Goal: Task Accomplishment & Management: Use online tool/utility

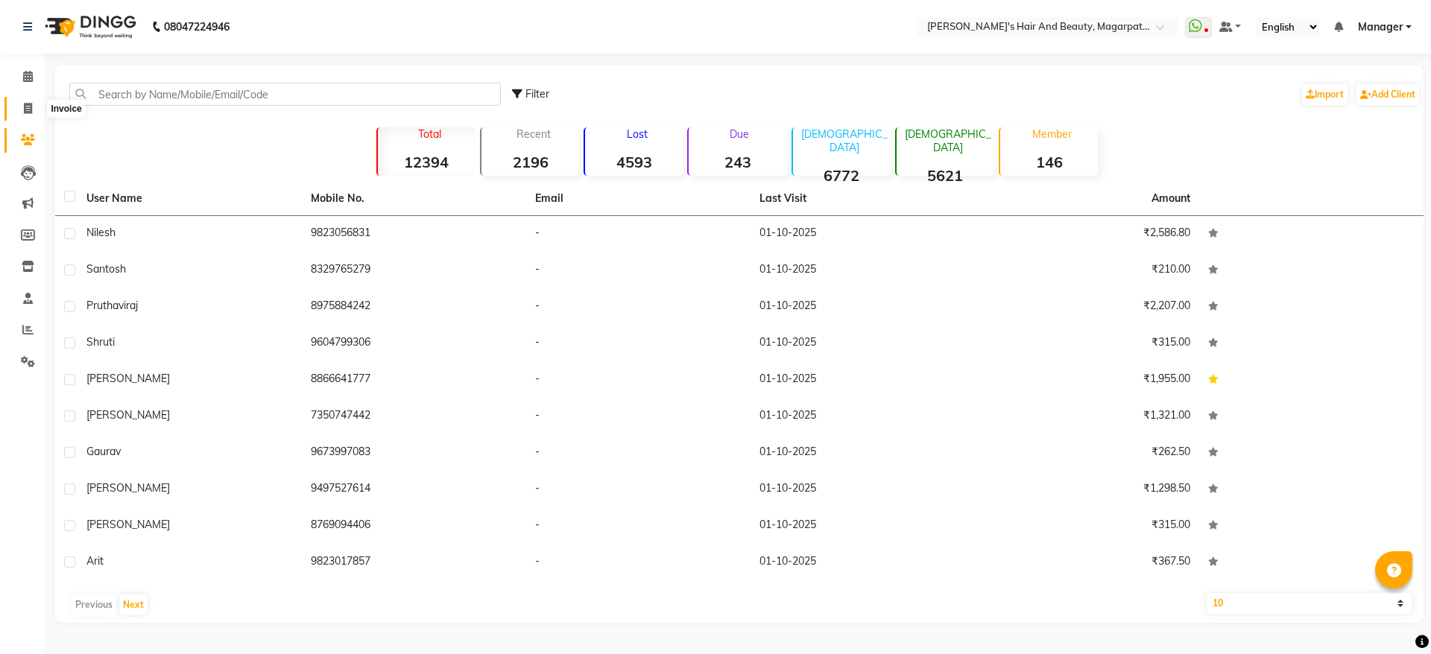
click at [31, 109] on icon at bounding box center [28, 108] width 8 height 11
select select "4517"
select select "service"
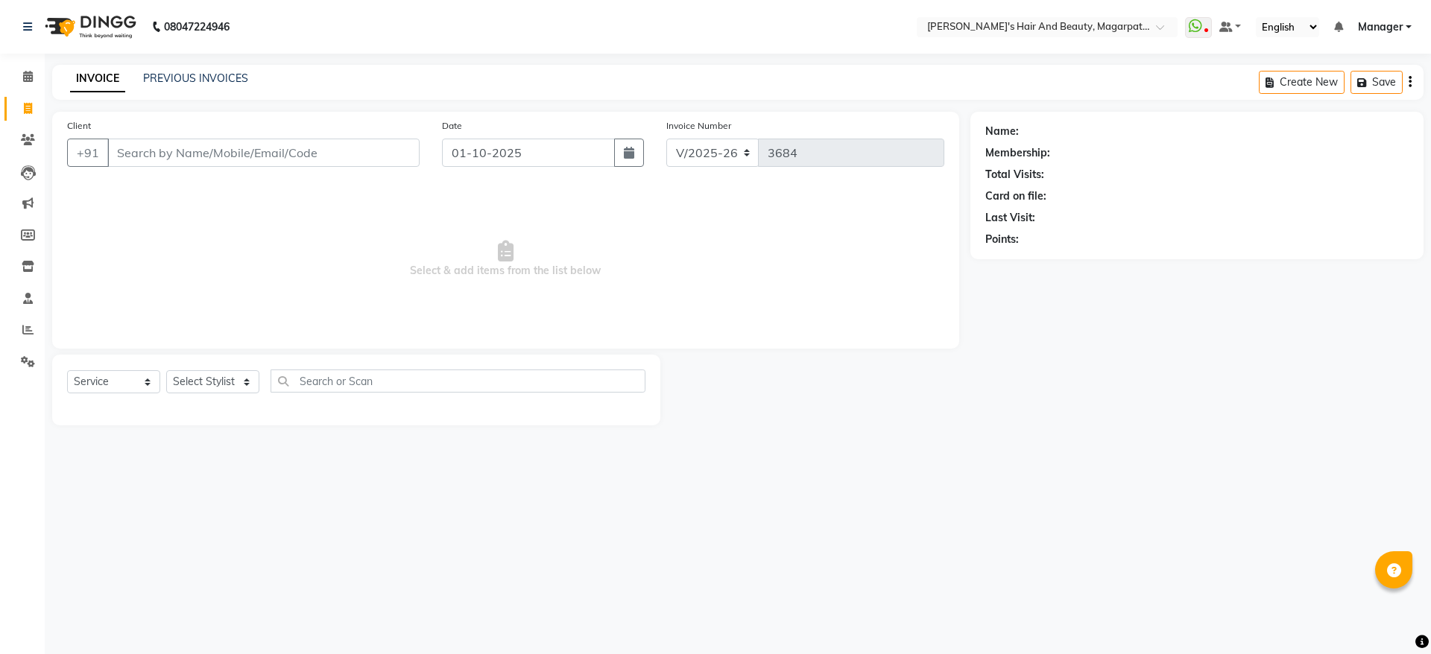
click at [134, 154] on input "Client" at bounding box center [263, 153] width 312 height 28
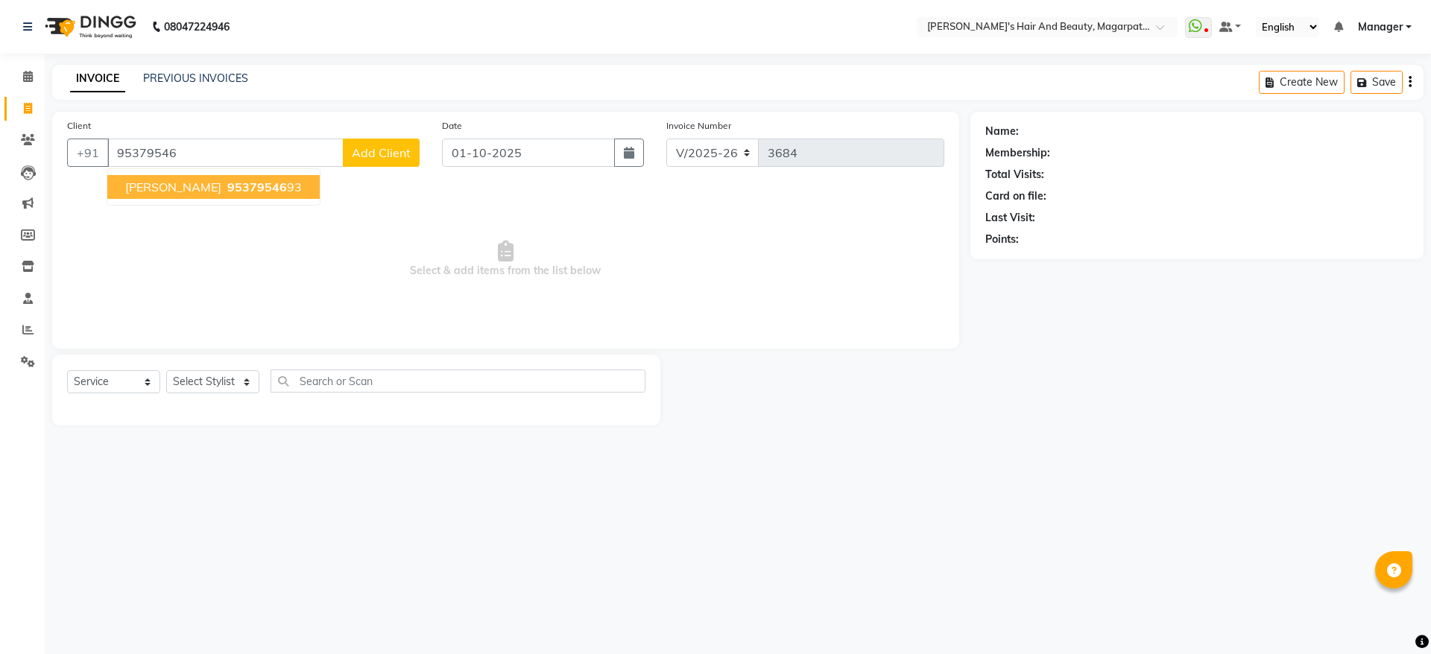
click at [149, 189] on span "[PERSON_NAME]" at bounding box center [173, 187] width 96 height 15
type input "9537954693"
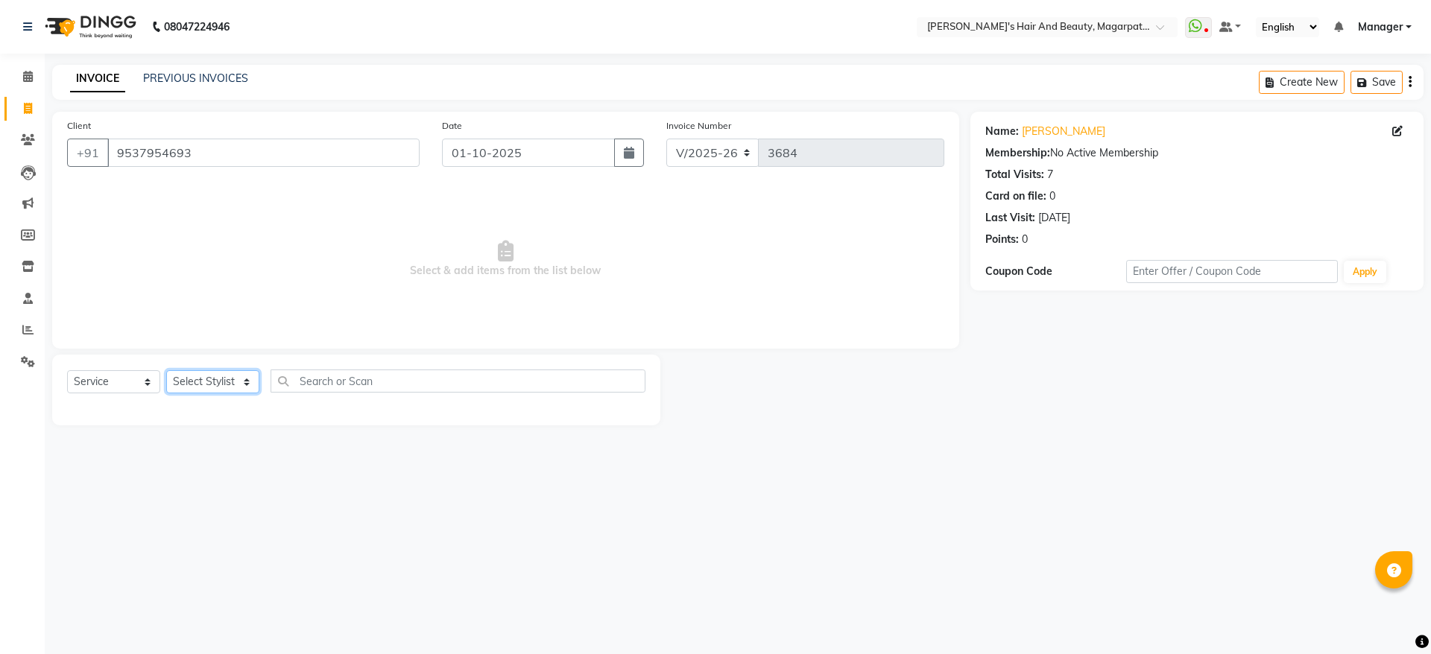
click at [224, 385] on select "Select Stylist [PERSON_NAME] [PERSON_NAME] [PERSON_NAME] Manager [PERSON_NAME] …" at bounding box center [212, 381] width 93 height 23
select select "67444"
click at [166, 370] on select "Select Stylist [PERSON_NAME] [PERSON_NAME] [PERSON_NAME] Manager [PERSON_NAME] …" at bounding box center [212, 381] width 93 height 23
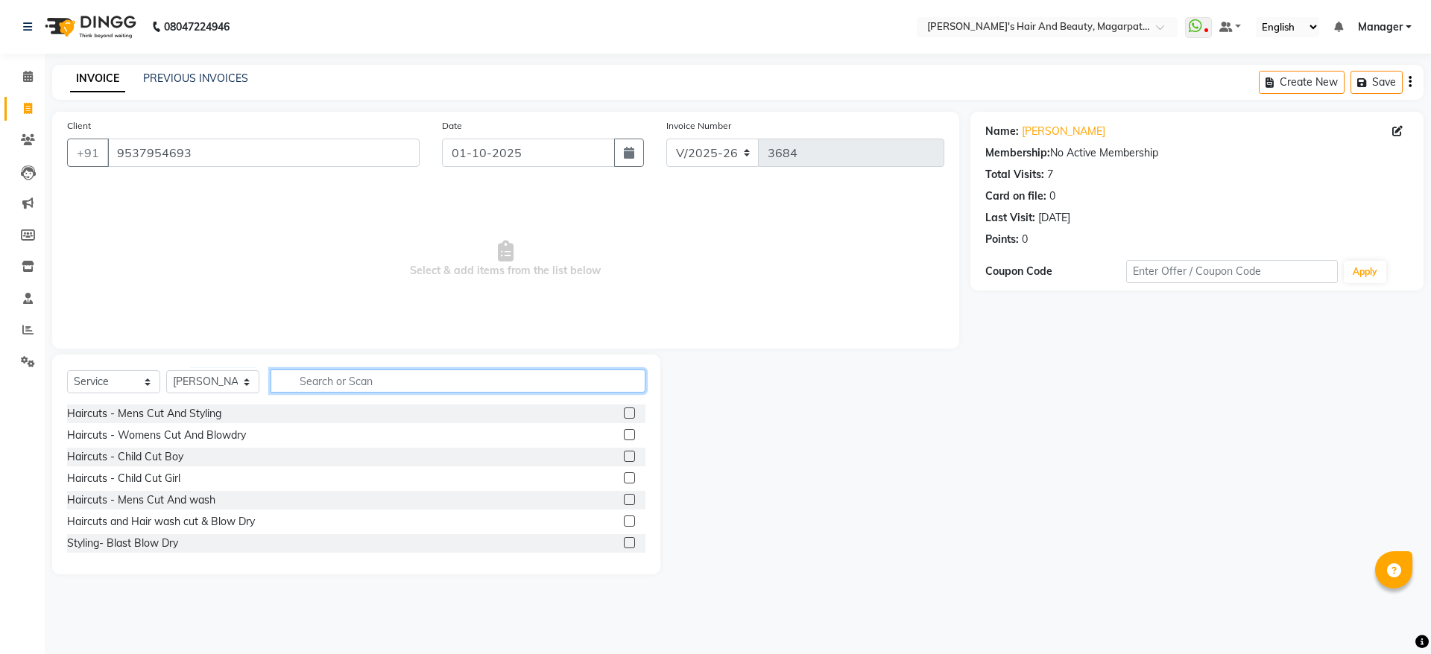
click at [313, 384] on input "text" at bounding box center [458, 381] width 375 height 23
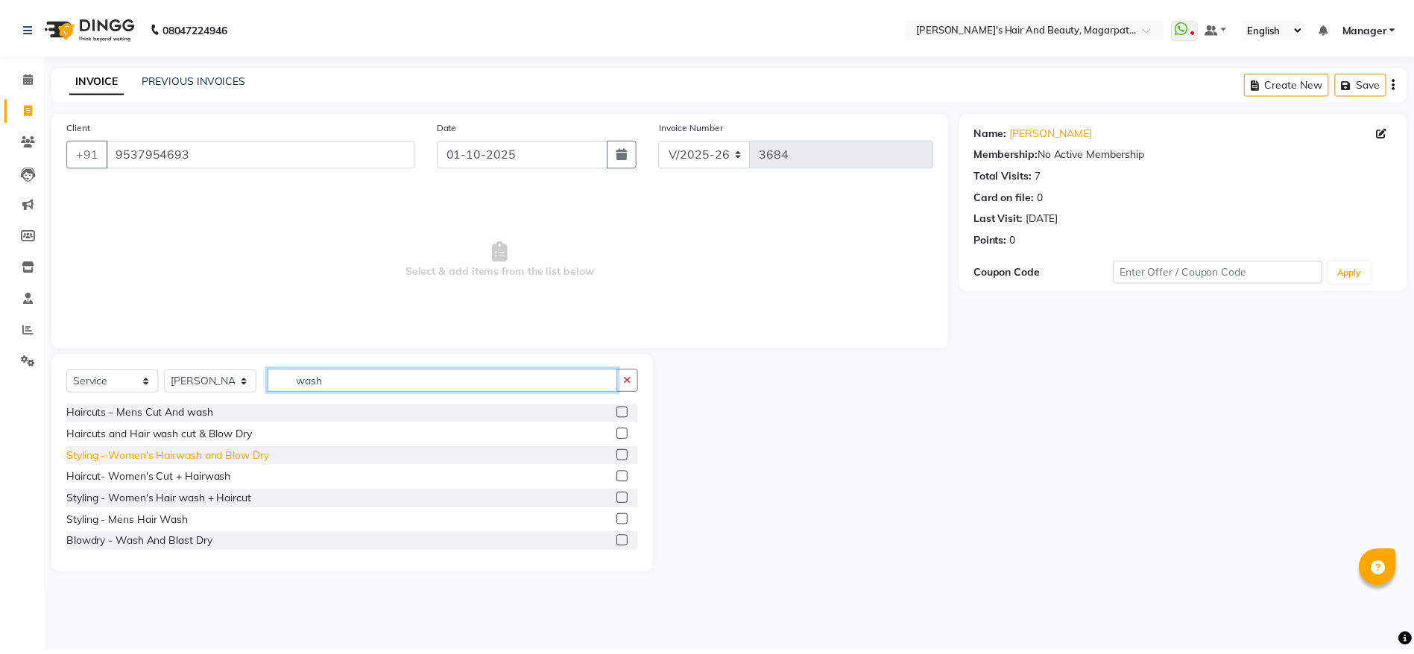
scroll to position [24, 0]
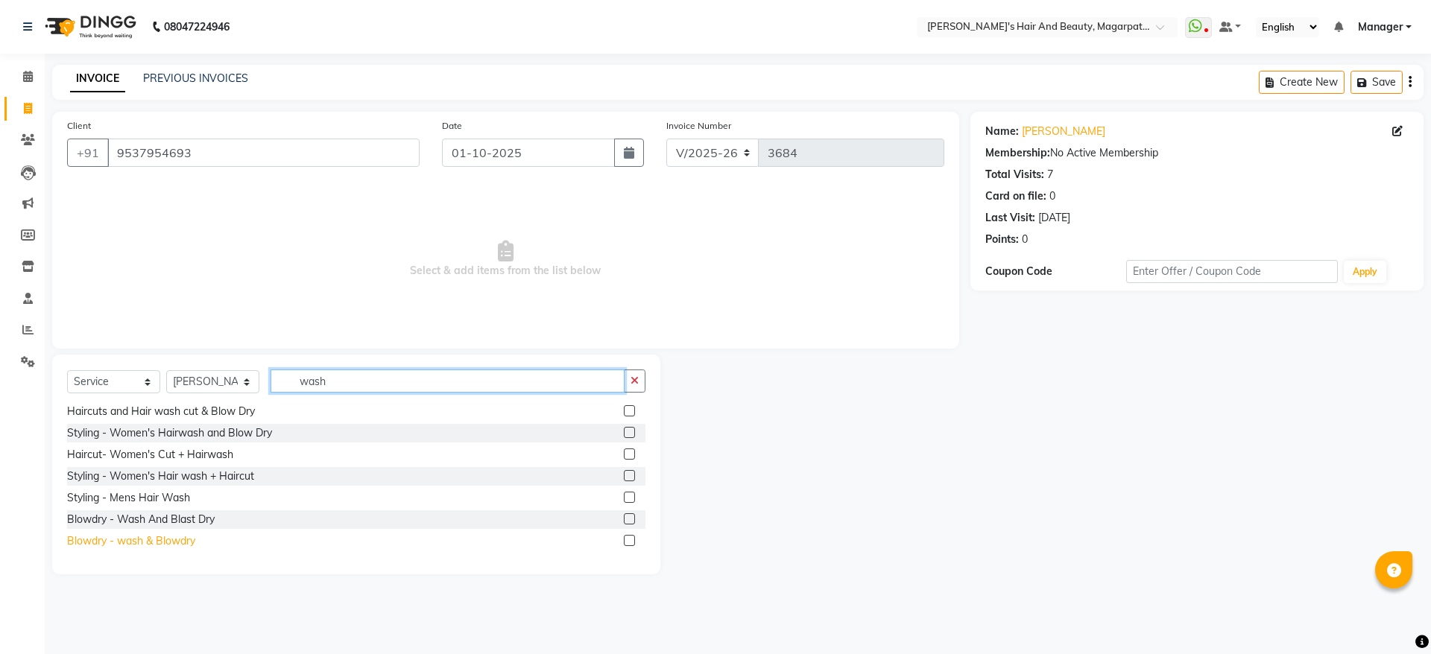
type input "wash"
click at [185, 537] on div "Blowdry - wash & Blowdry" at bounding box center [131, 542] width 128 height 16
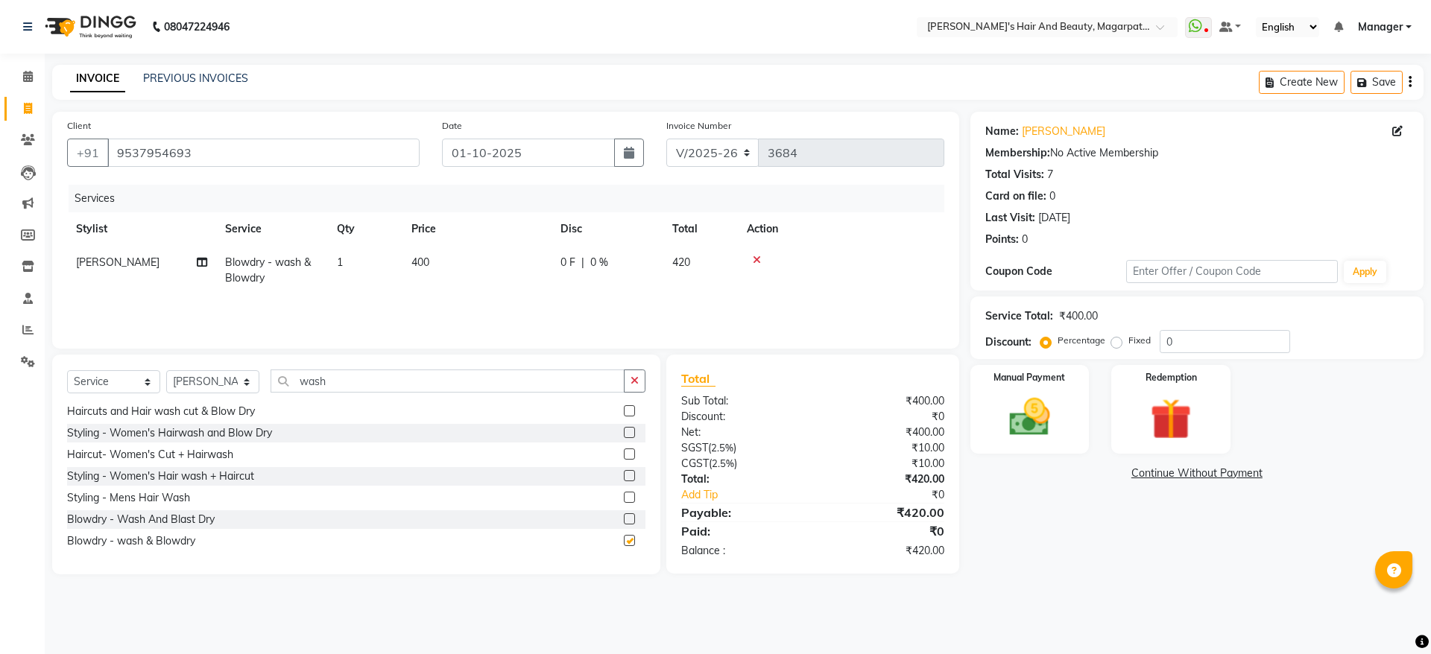
checkbox input "false"
click at [428, 259] on span "400" at bounding box center [420, 262] width 18 height 13
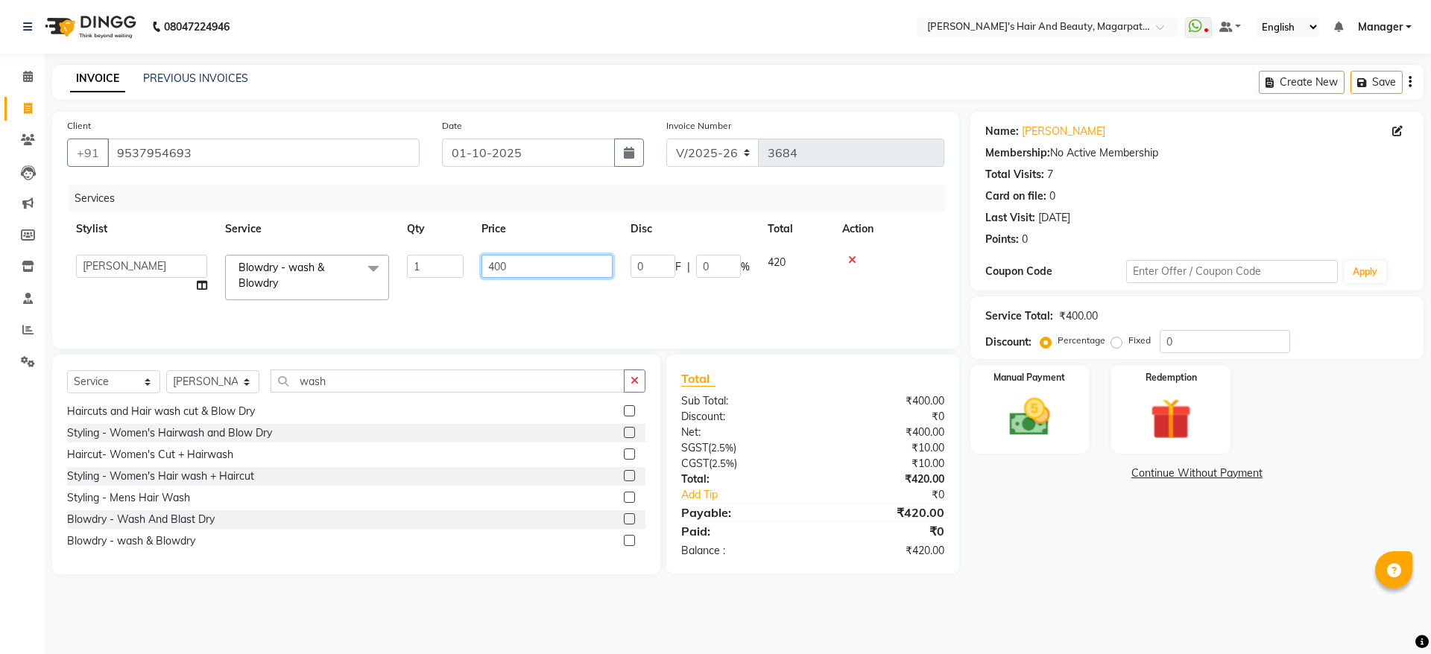
drag, startPoint x: 522, startPoint y: 258, endPoint x: 489, endPoint y: 268, distance: 34.4
click at [489, 268] on input "400" at bounding box center [546, 266] width 131 height 23
type input "480"
click at [493, 291] on td "480" at bounding box center [547, 277] width 149 height 63
click at [1008, 436] on img at bounding box center [1029, 417] width 69 height 49
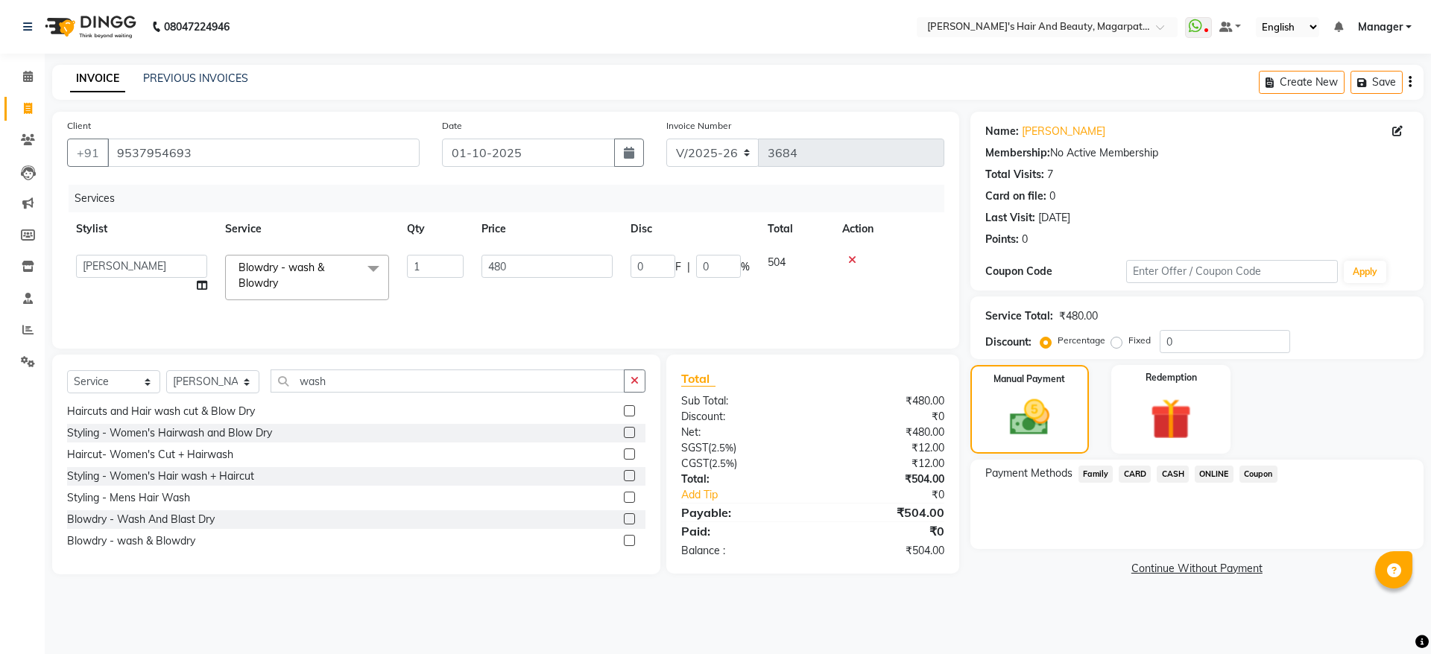
click at [1216, 478] on span "ONLINE" at bounding box center [1214, 474] width 39 height 17
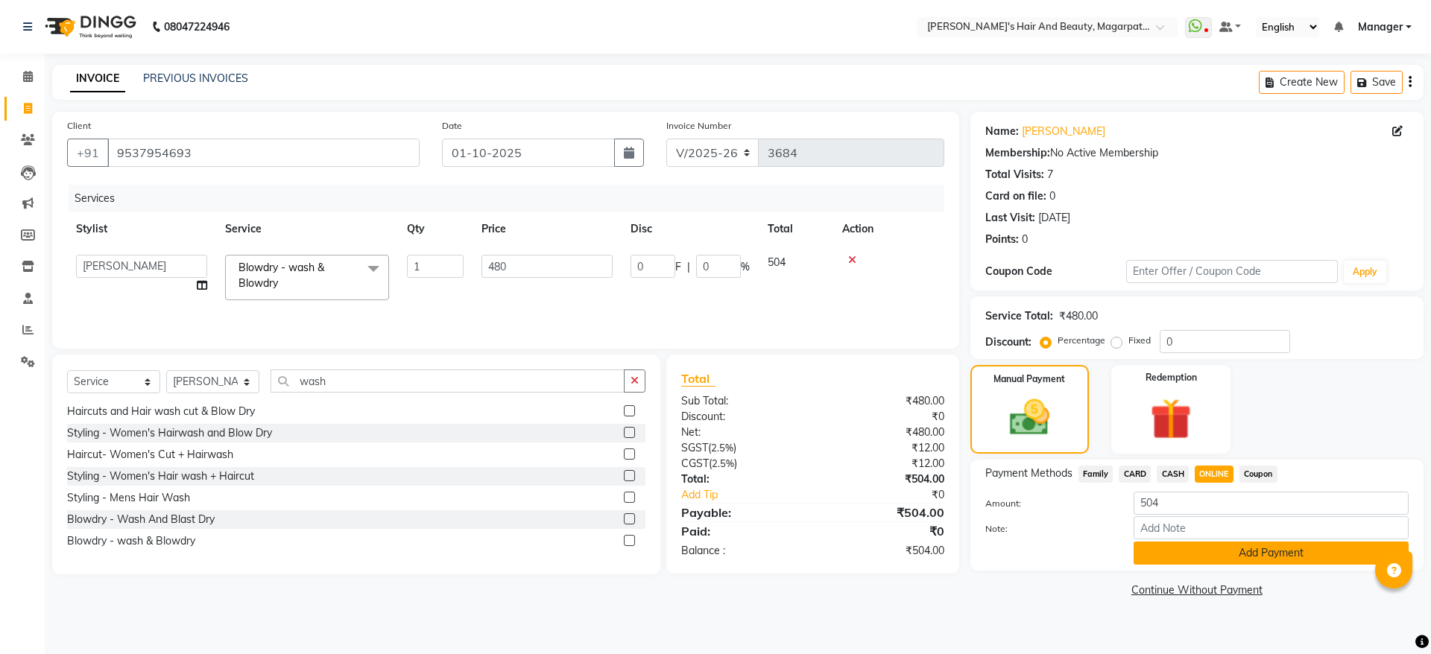
click at [1228, 550] on button "Add Payment" at bounding box center [1271, 553] width 275 height 23
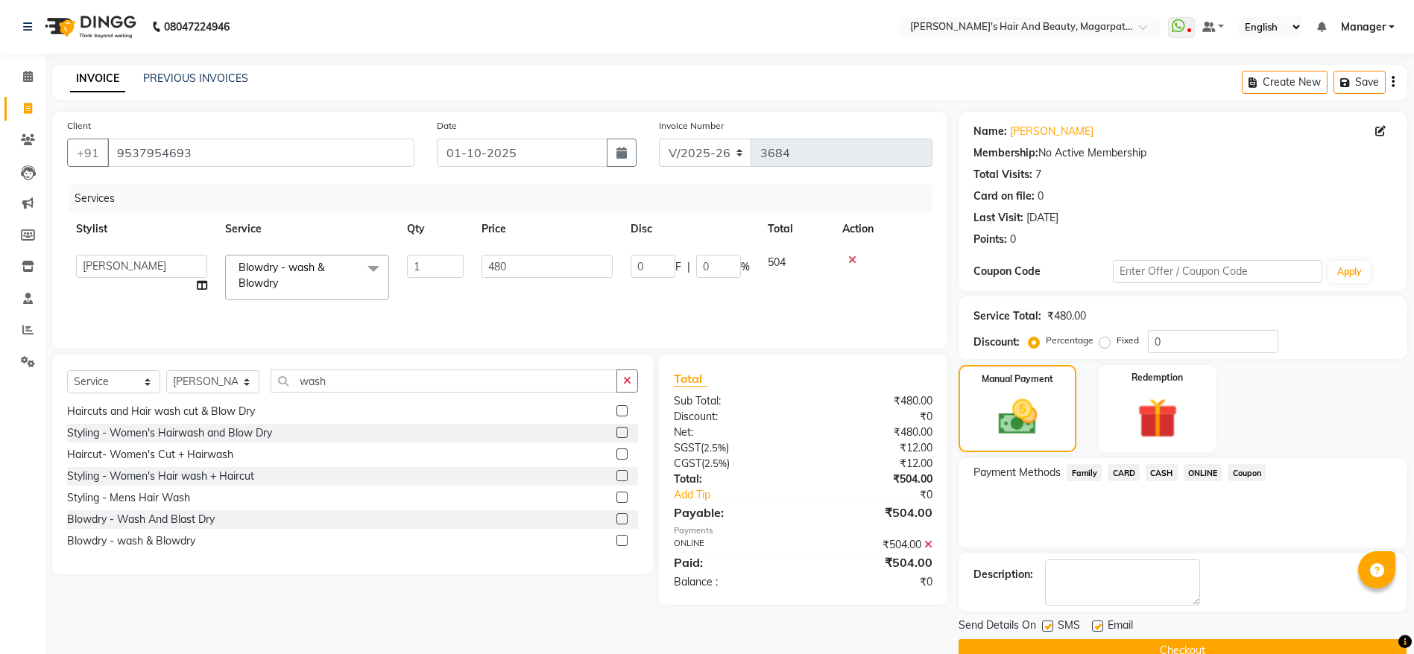
scroll to position [31, 0]
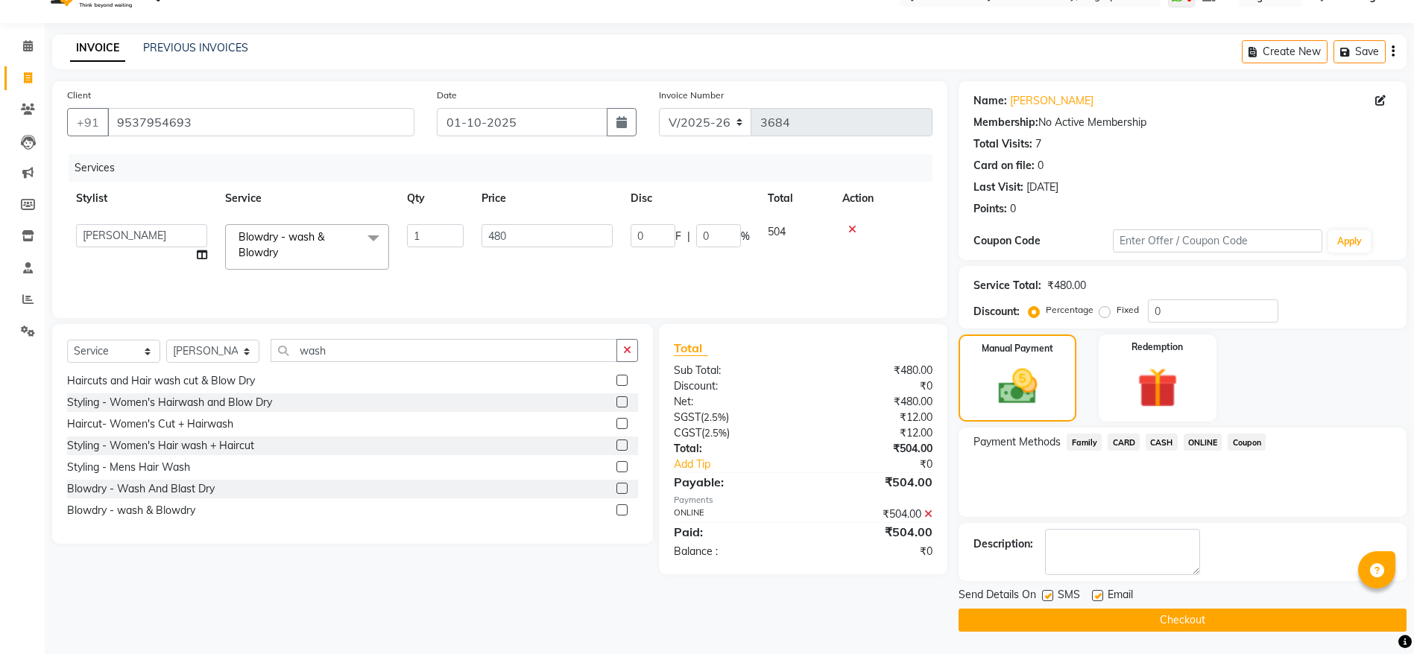
click at [1202, 619] on button "Checkout" at bounding box center [1182, 620] width 448 height 23
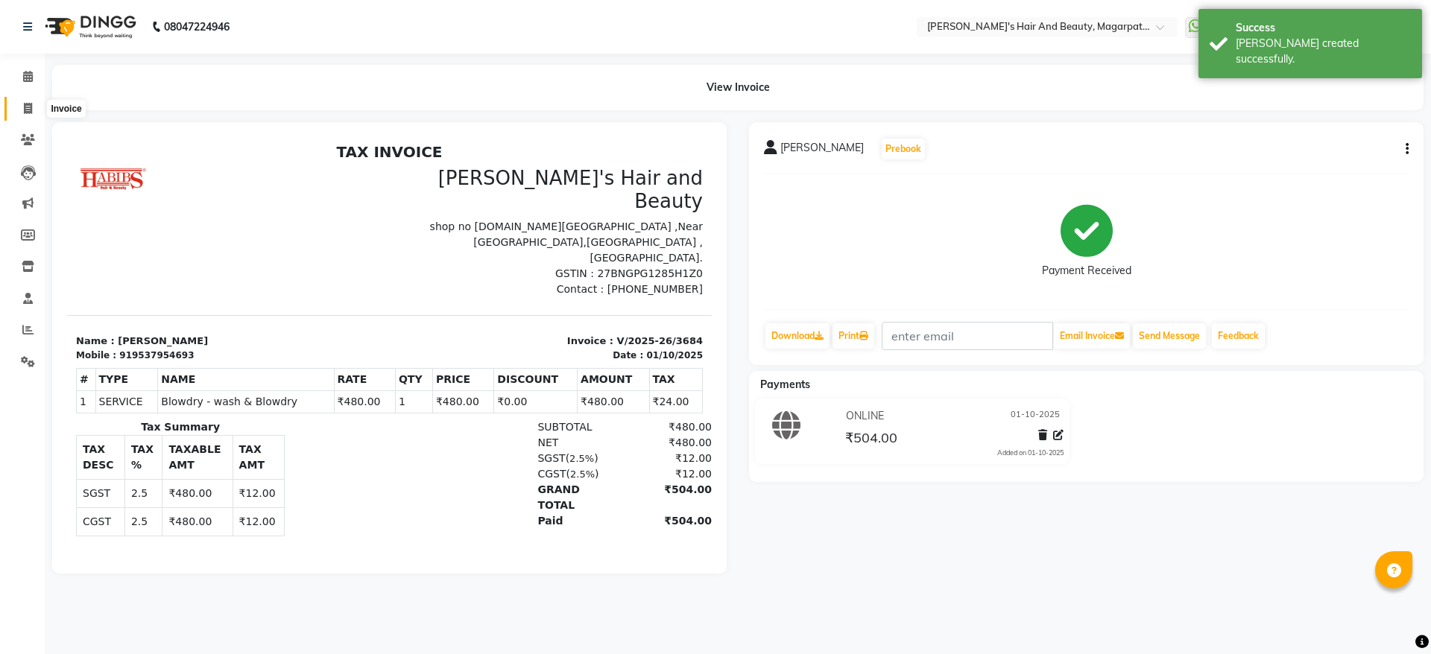
click at [25, 108] on icon at bounding box center [28, 108] width 8 height 11
select select "4517"
select select "service"
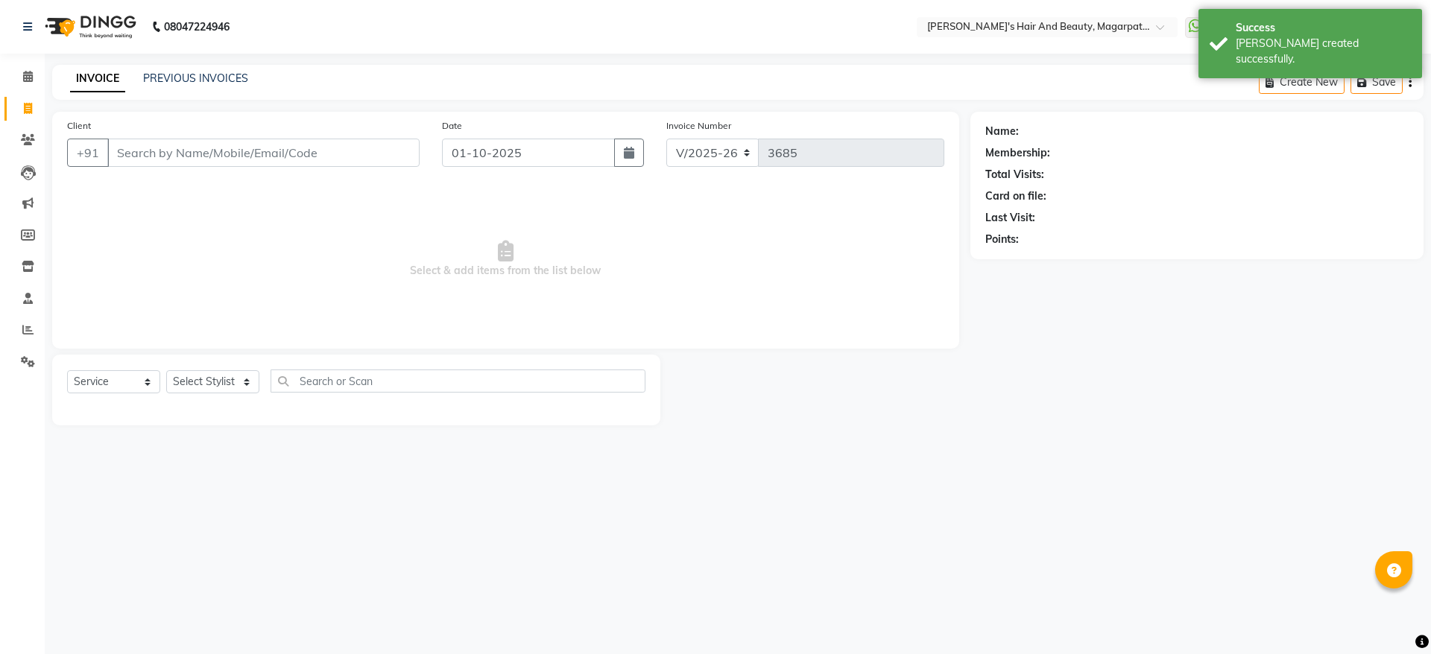
click at [168, 148] on input "Client" at bounding box center [263, 153] width 312 height 28
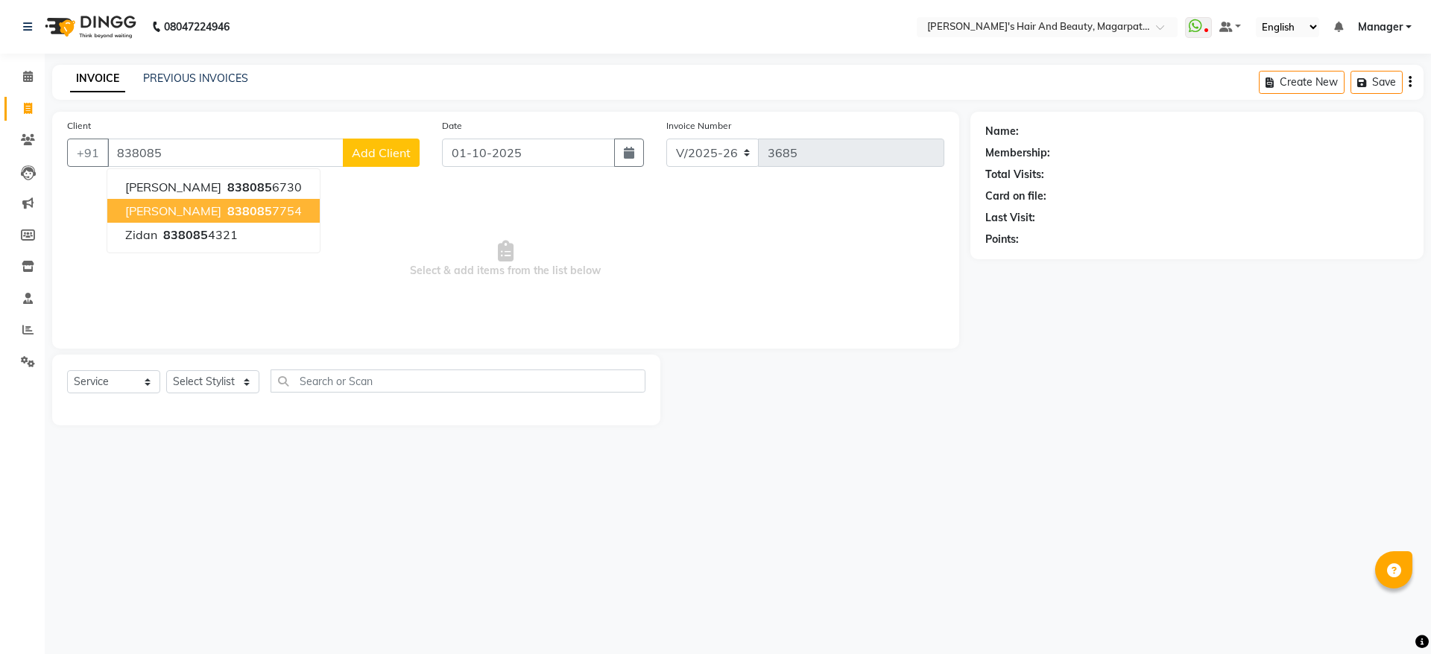
click at [190, 202] on button "[PERSON_NAME] 838085 7754" at bounding box center [213, 211] width 212 height 24
type input "8380857754"
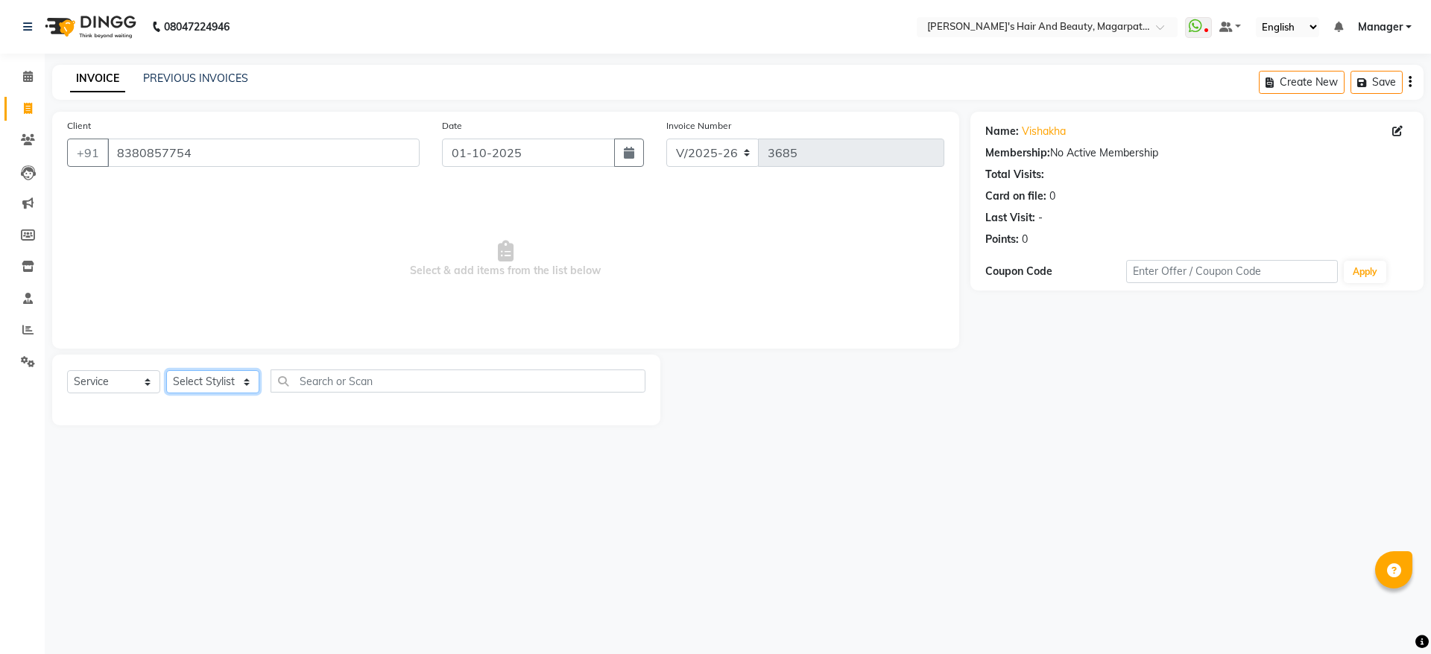
click at [191, 382] on select "Select Stylist [PERSON_NAME] [PERSON_NAME] [PERSON_NAME] Manager [PERSON_NAME] …" at bounding box center [212, 381] width 93 height 23
select select "25867"
click at [166, 370] on select "Select Stylist [PERSON_NAME] [PERSON_NAME] [PERSON_NAME] Manager [PERSON_NAME] …" at bounding box center [212, 381] width 93 height 23
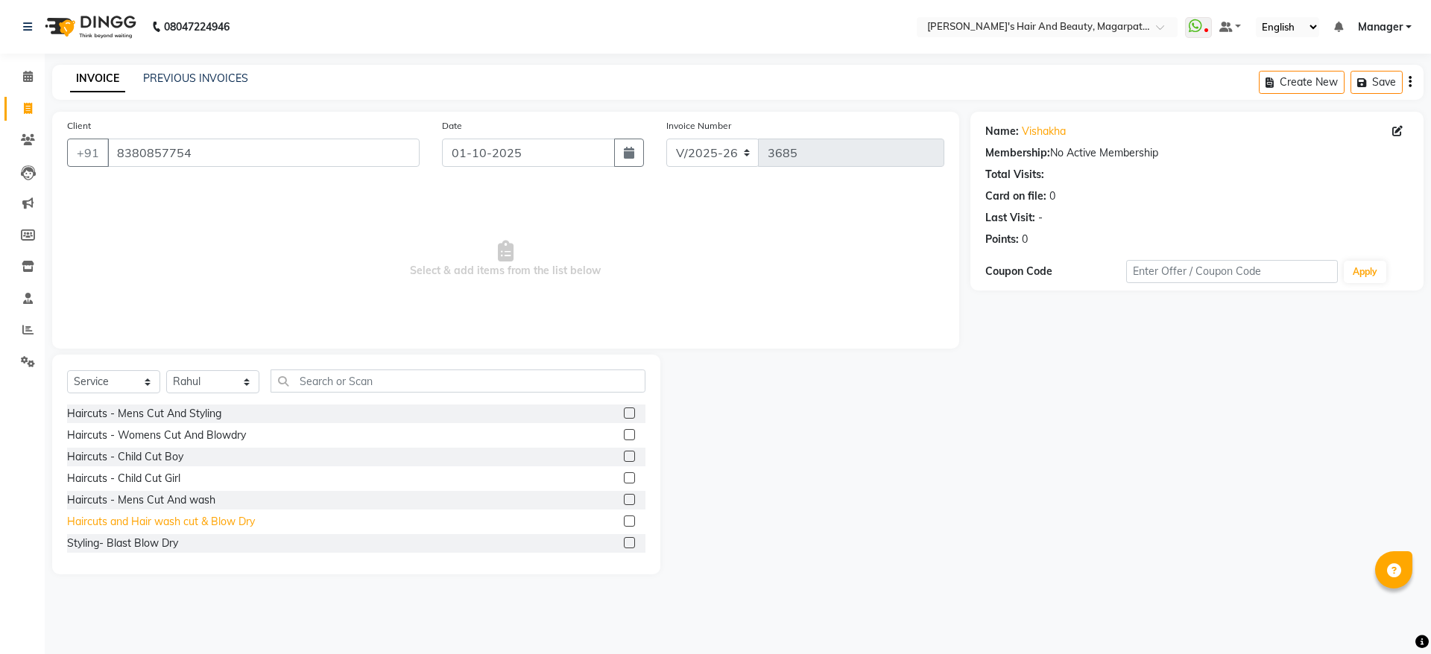
click at [213, 519] on div "Haircuts and Hair wash cut & Blow Dry" at bounding box center [161, 522] width 188 height 16
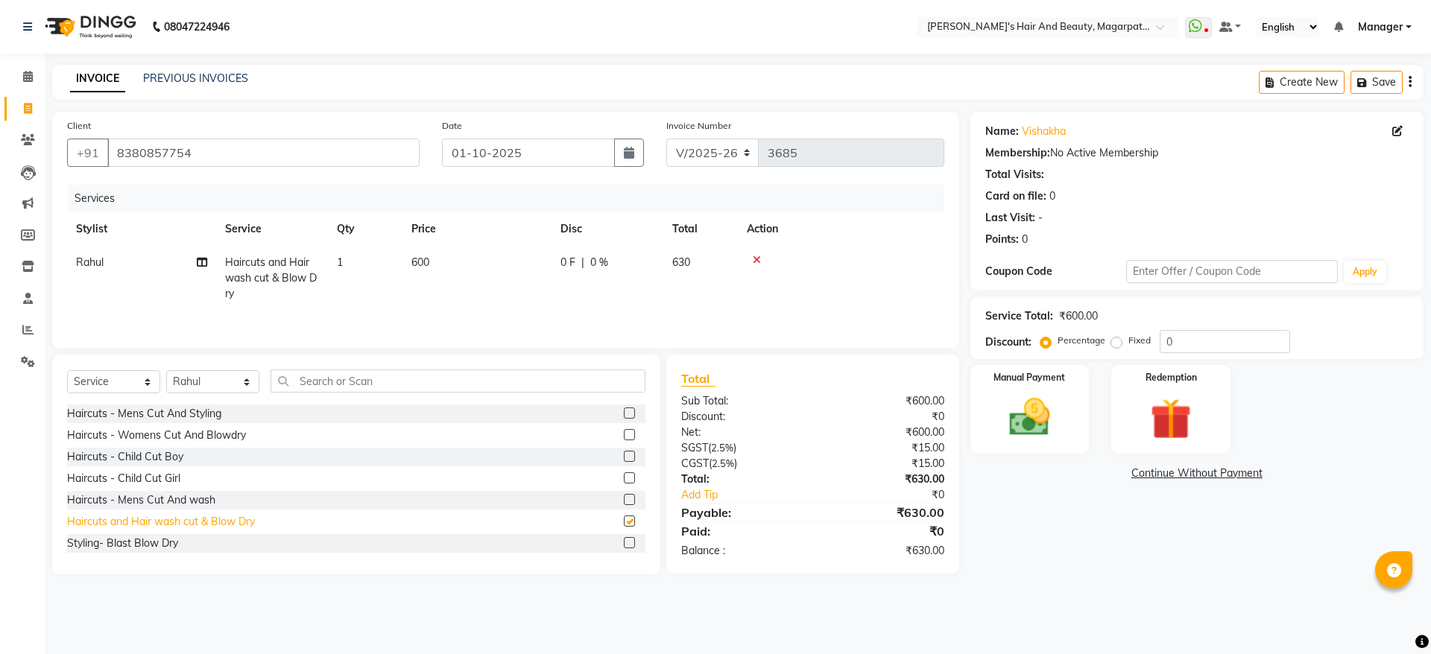
checkbox input "false"
click at [1042, 420] on img at bounding box center [1029, 417] width 69 height 49
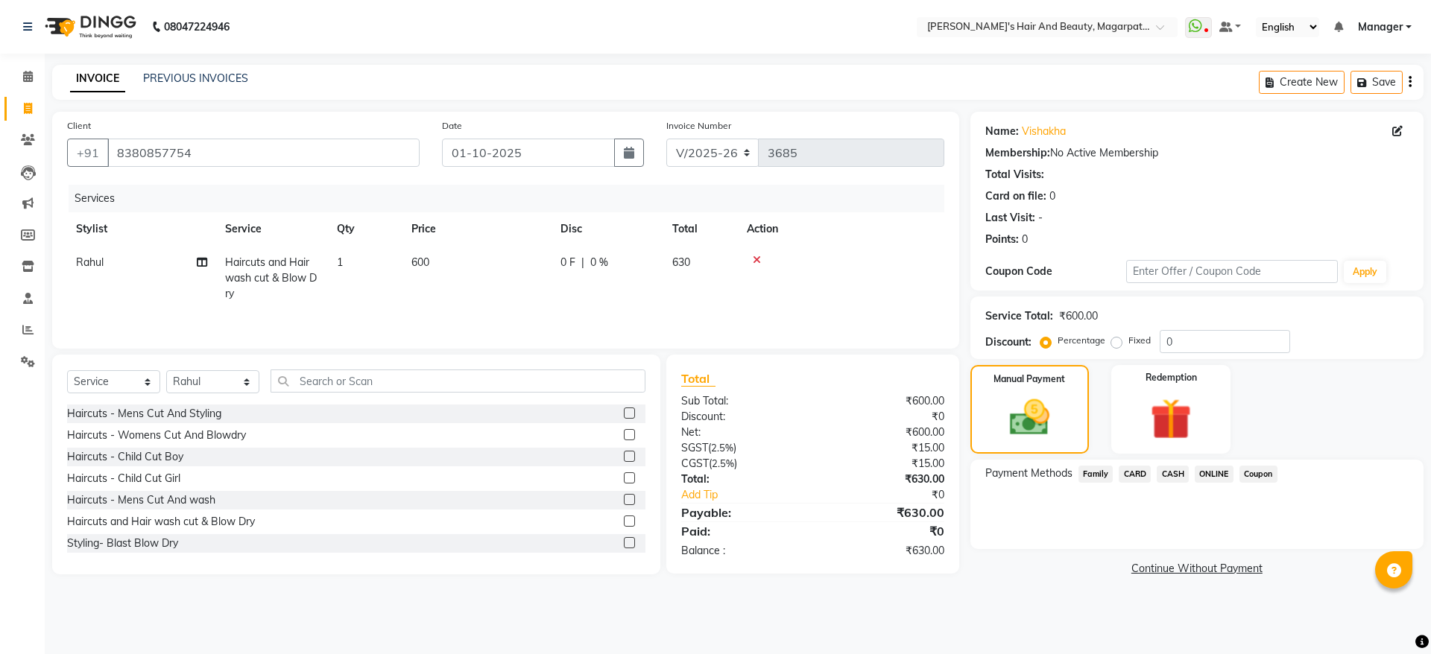
click at [1206, 471] on span "ONLINE" at bounding box center [1214, 474] width 39 height 17
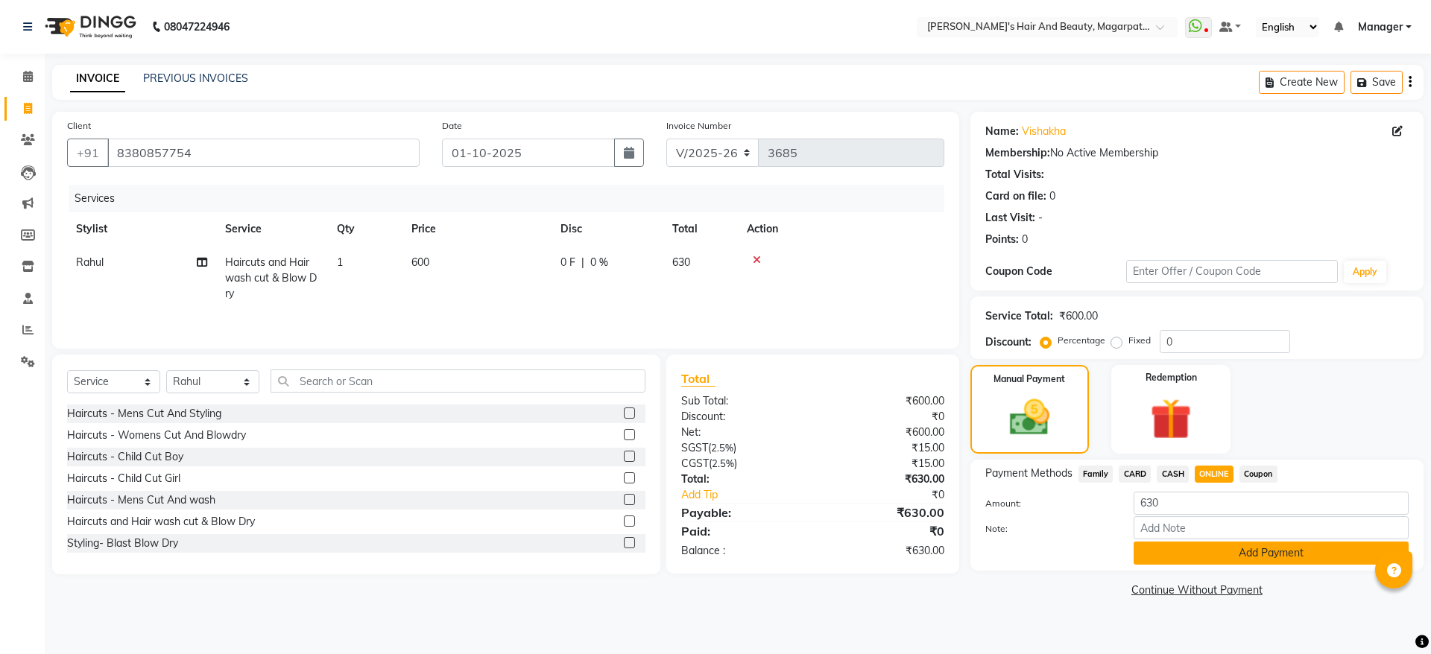
click at [1225, 552] on button "Add Payment" at bounding box center [1271, 553] width 275 height 23
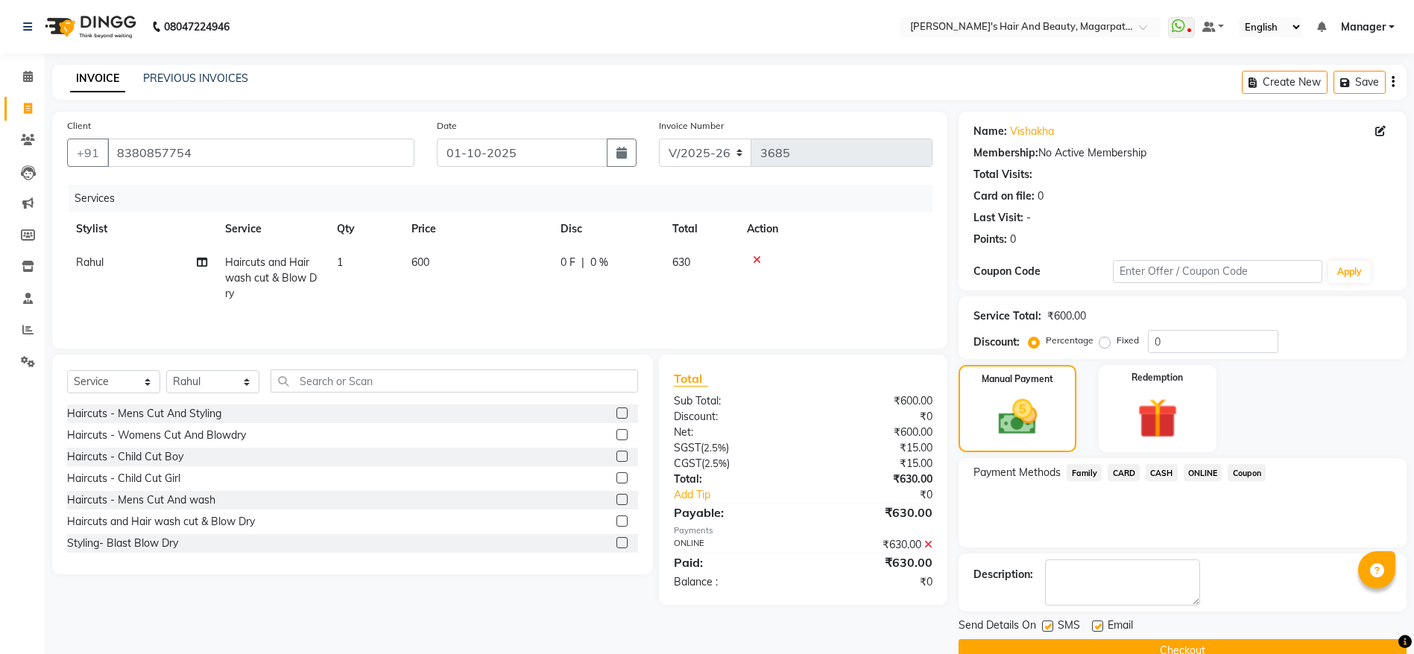
scroll to position [31, 0]
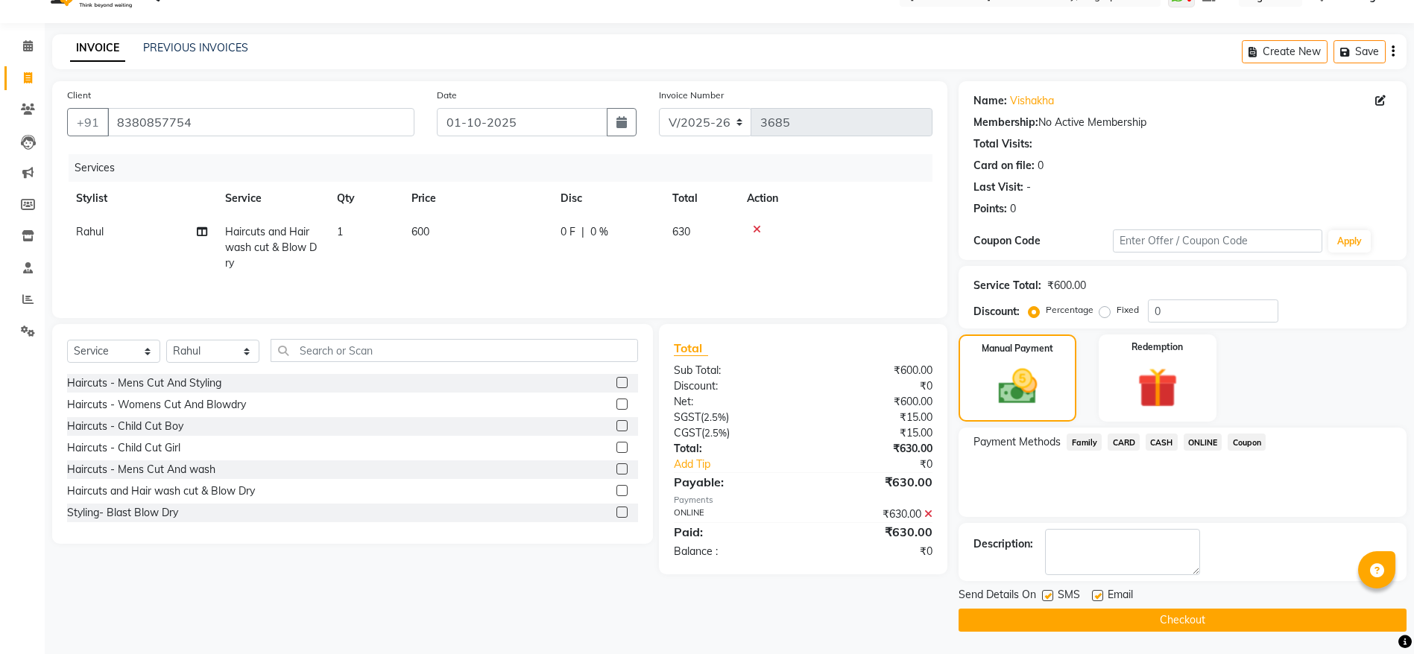
click at [1182, 620] on button "Checkout" at bounding box center [1182, 620] width 448 height 23
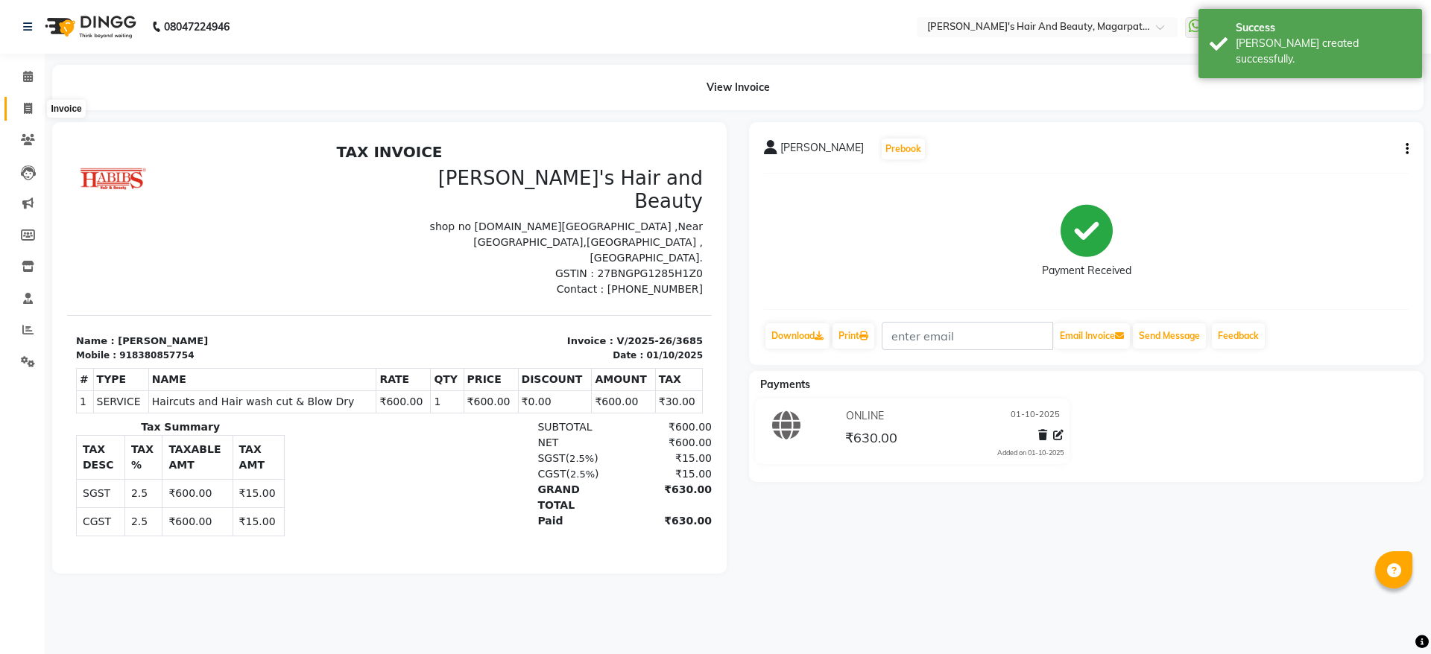
click at [29, 110] on icon at bounding box center [28, 108] width 8 height 11
select select "4517"
select select "service"
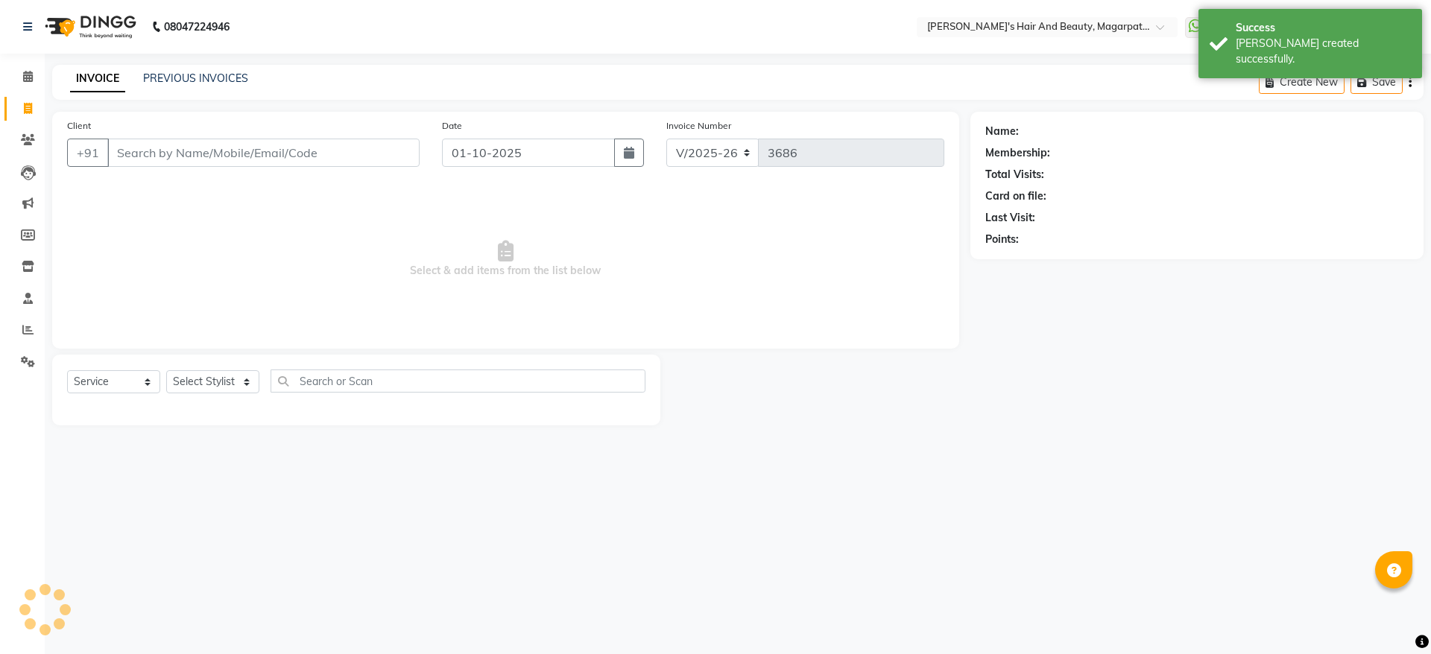
click at [159, 150] on input "Client" at bounding box center [263, 153] width 312 height 28
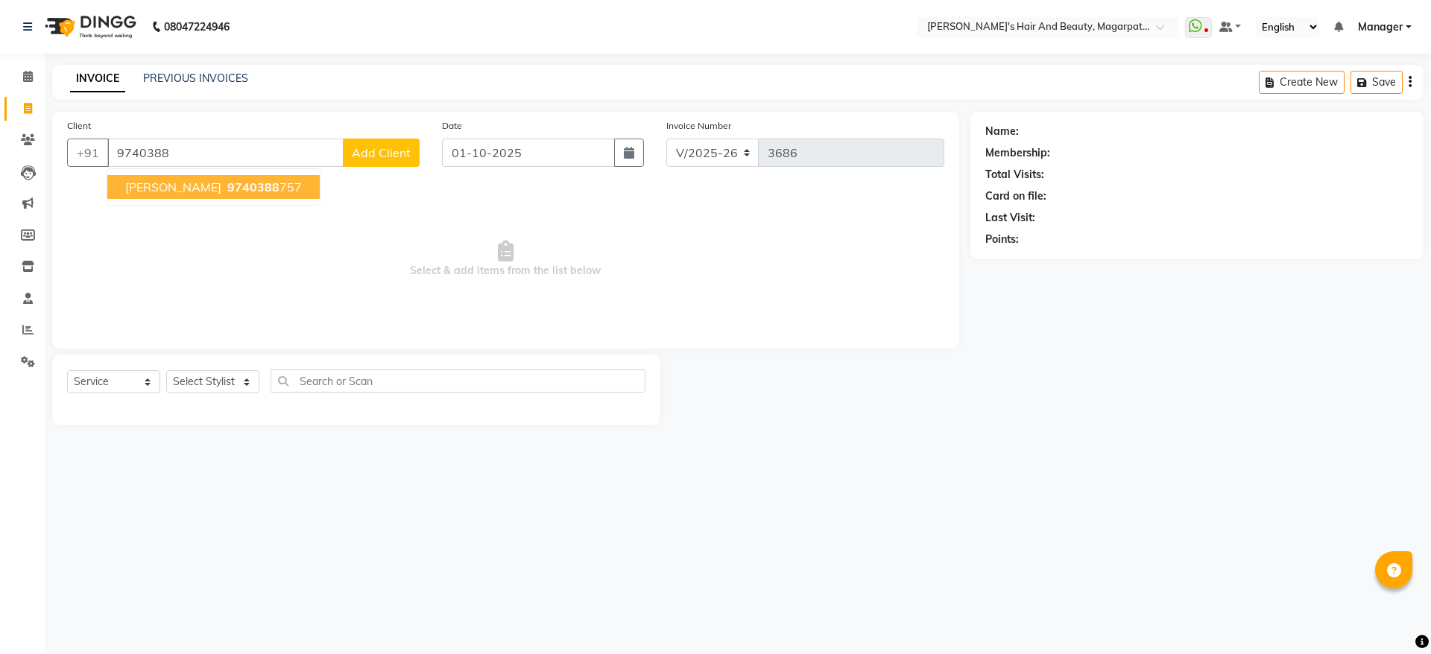
click at [227, 189] on span "9740388" at bounding box center [253, 187] width 52 height 15
type input "9740388757"
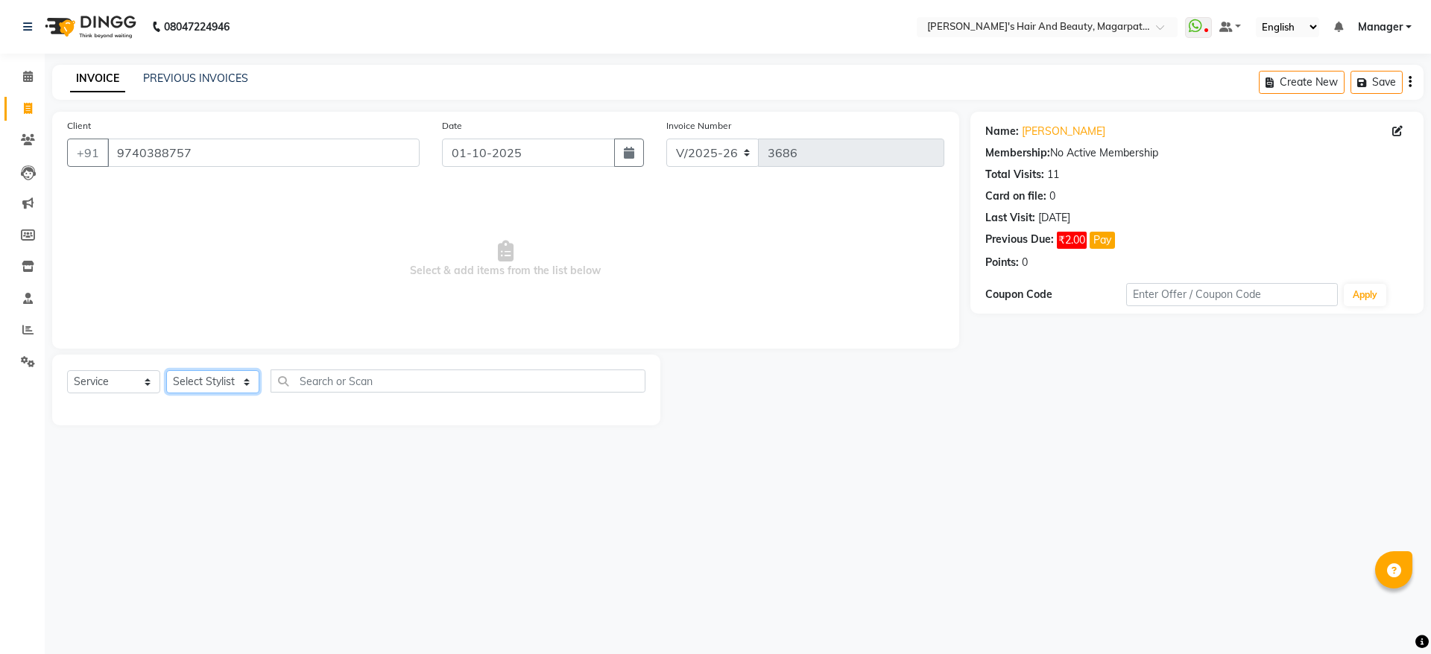
click at [208, 380] on select "Select Stylist [PERSON_NAME] [PERSON_NAME] [PERSON_NAME] Manager [PERSON_NAME] …" at bounding box center [212, 381] width 93 height 23
select select "67464"
click at [166, 370] on select "Select Stylist [PERSON_NAME] [PERSON_NAME] [PERSON_NAME] Manager [PERSON_NAME] …" at bounding box center [212, 381] width 93 height 23
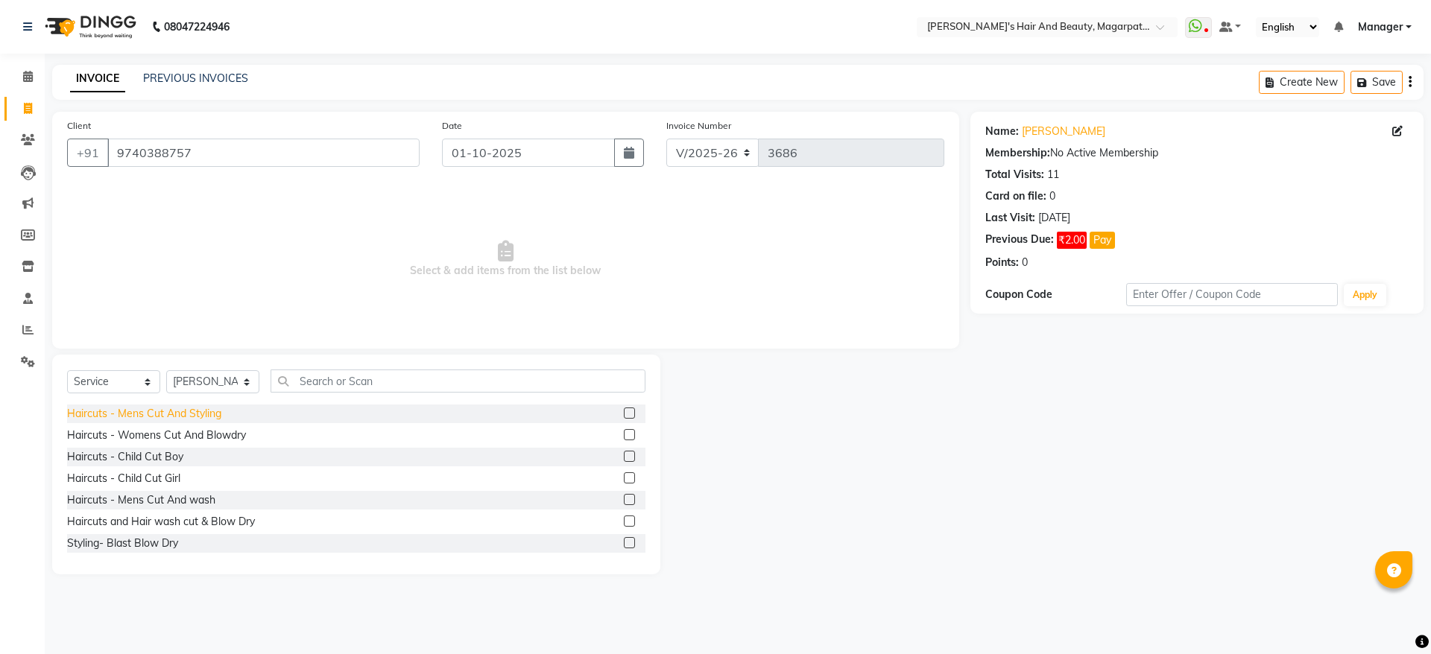
click at [199, 412] on div "Haircuts - Mens Cut And Styling" at bounding box center [144, 414] width 154 height 16
checkbox input "false"
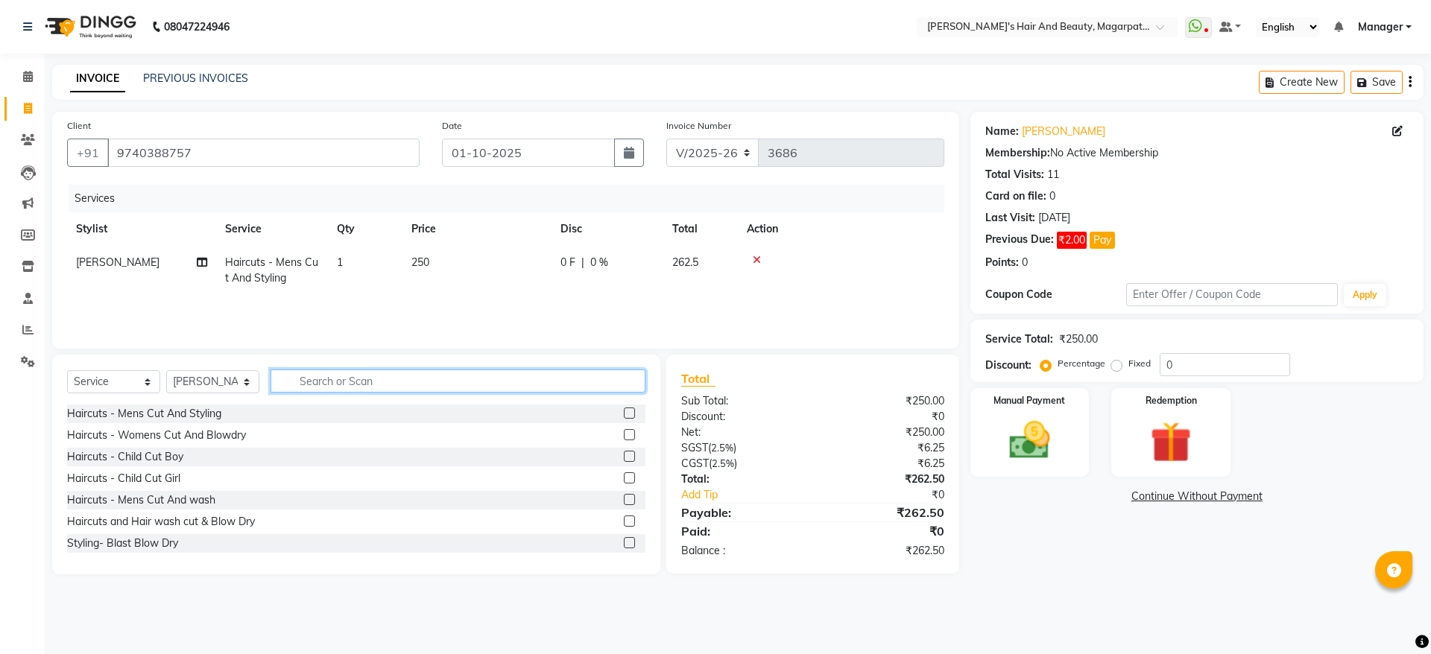
click at [312, 381] on input "text" at bounding box center [458, 381] width 375 height 23
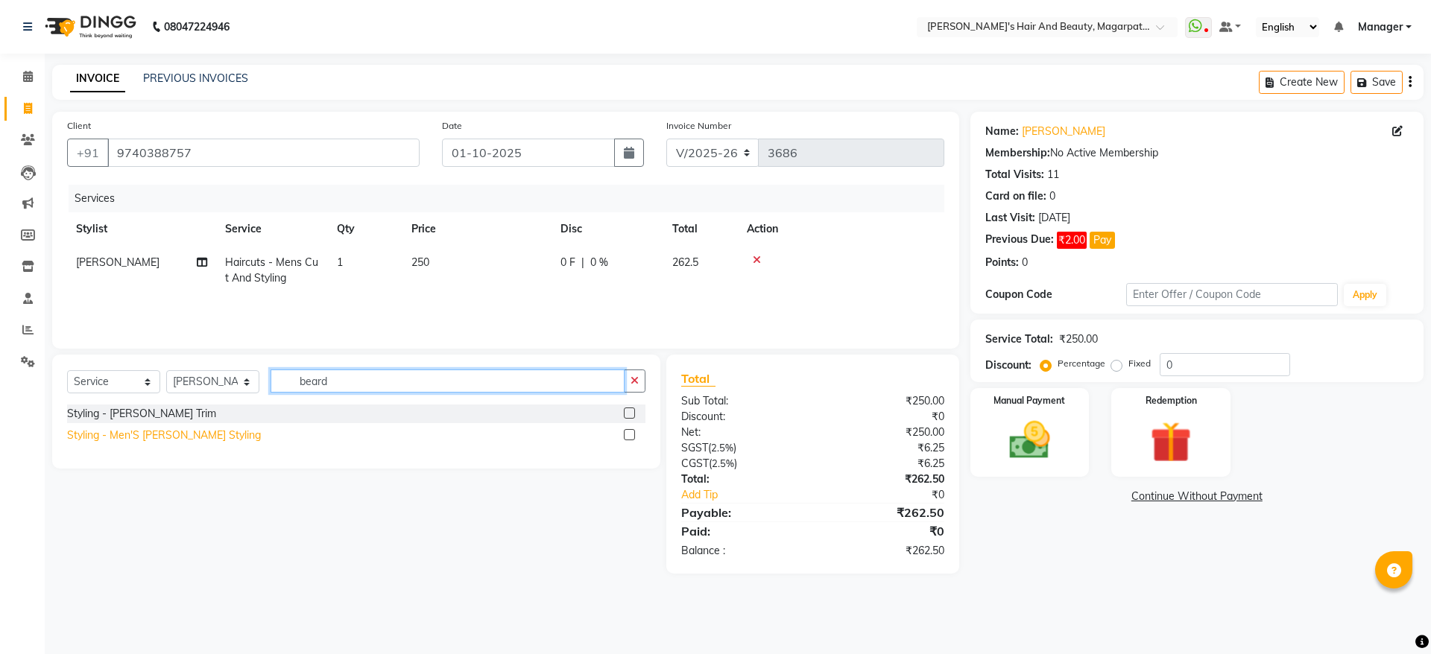
type input "beard"
click at [202, 435] on div "Styling - Men'S [PERSON_NAME] Styling" at bounding box center [164, 436] width 194 height 16
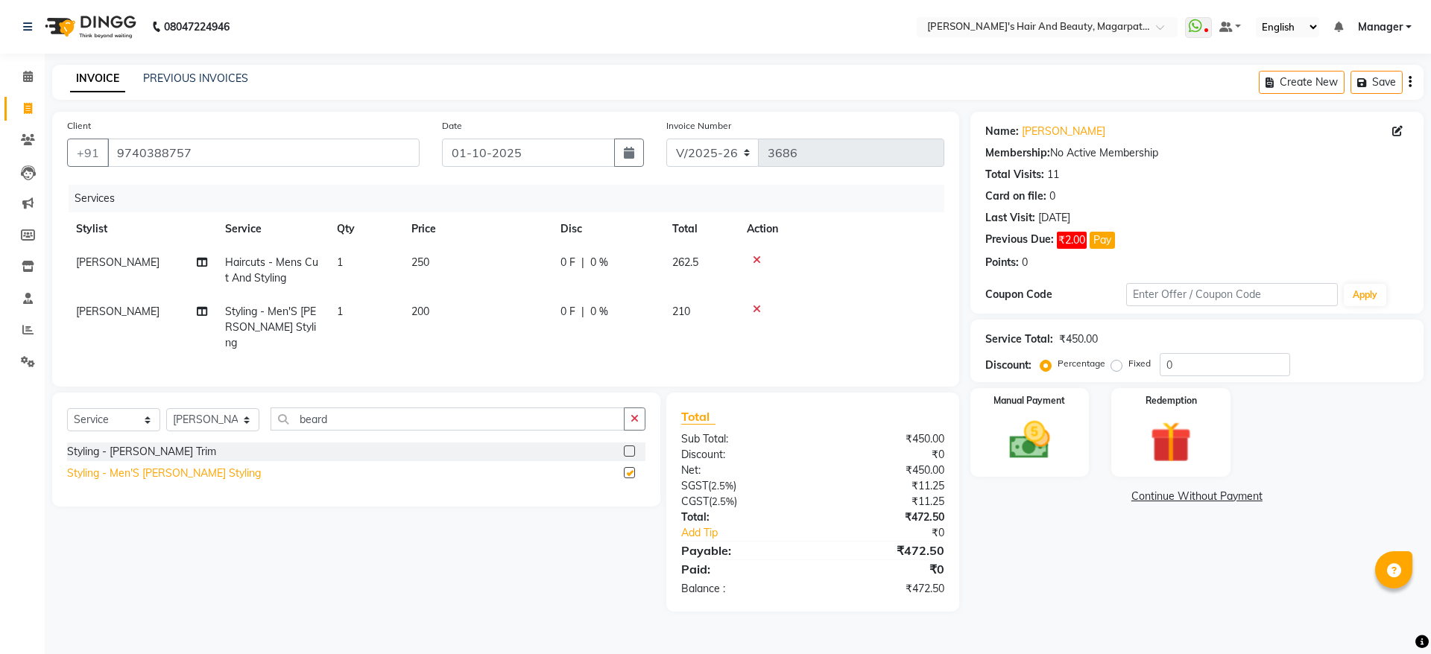
checkbox input "false"
click at [634, 423] on icon "button" at bounding box center [635, 419] width 8 height 10
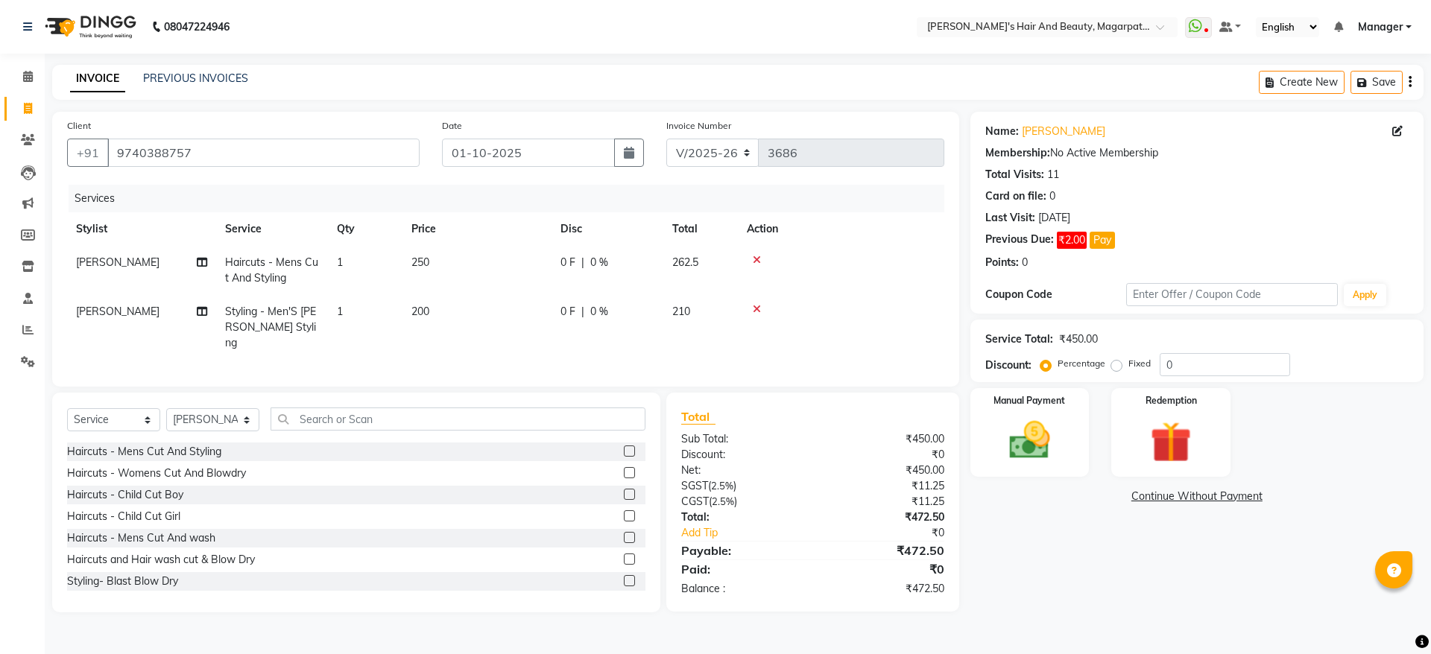
click at [548, 432] on div "Select Service Product Membership Package Voucher Prepaid Gift Card Select Styl…" at bounding box center [356, 425] width 578 height 35
click at [541, 423] on input "text" at bounding box center [458, 419] width 375 height 23
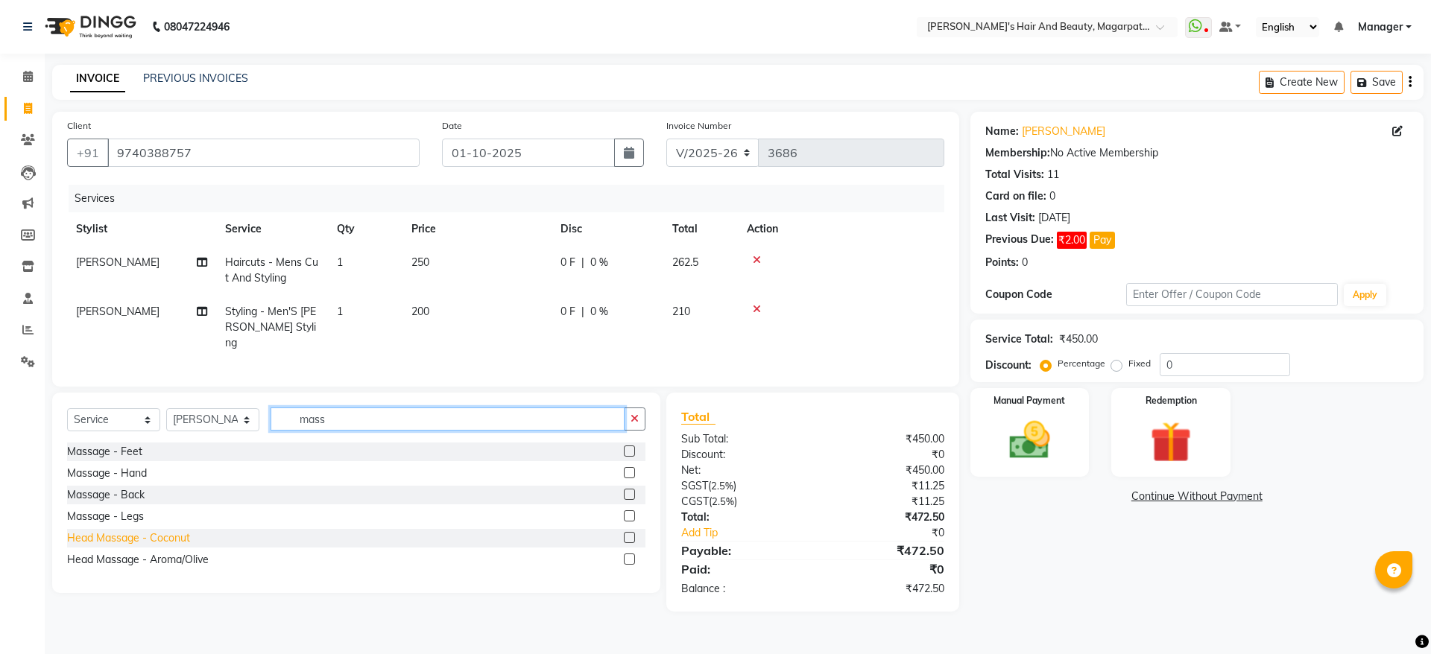
type input "mass"
click at [154, 539] on div "Head Massage - Coconut" at bounding box center [128, 539] width 123 height 16
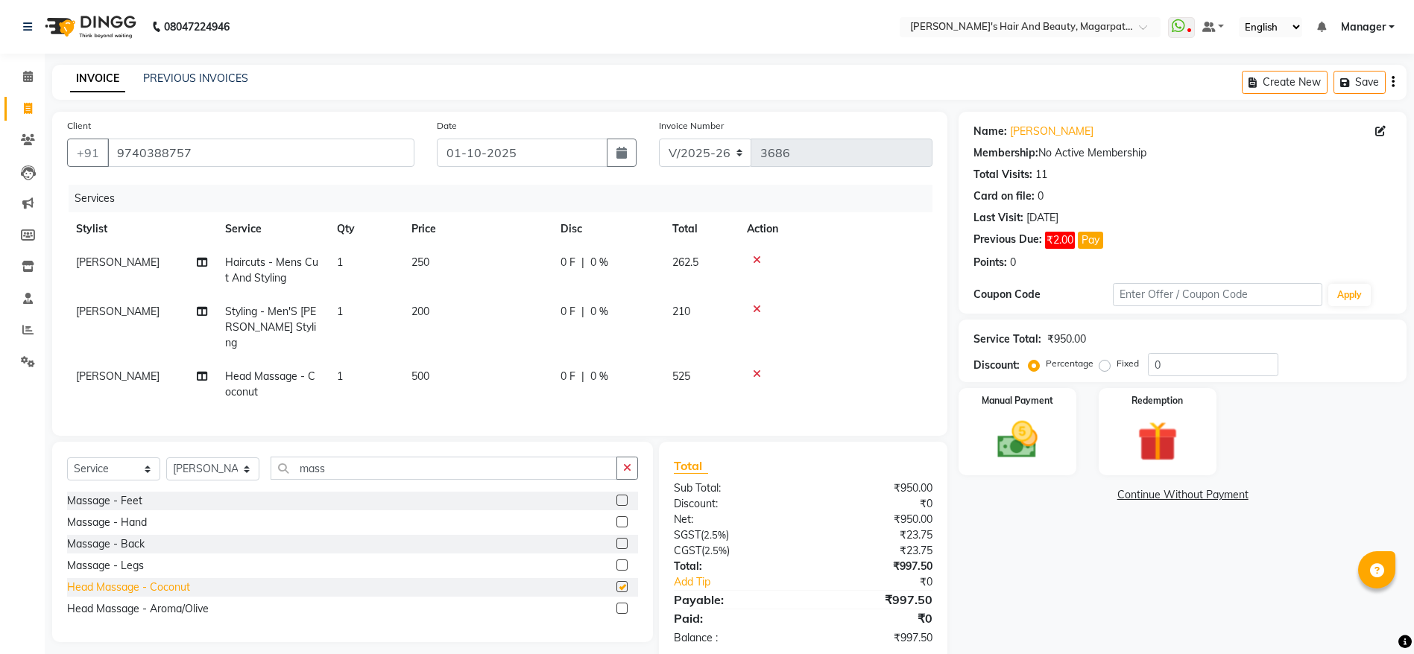
checkbox input "false"
click at [616, 260] on div "0 F | 0 %" at bounding box center [607, 263] width 94 height 16
select select "67464"
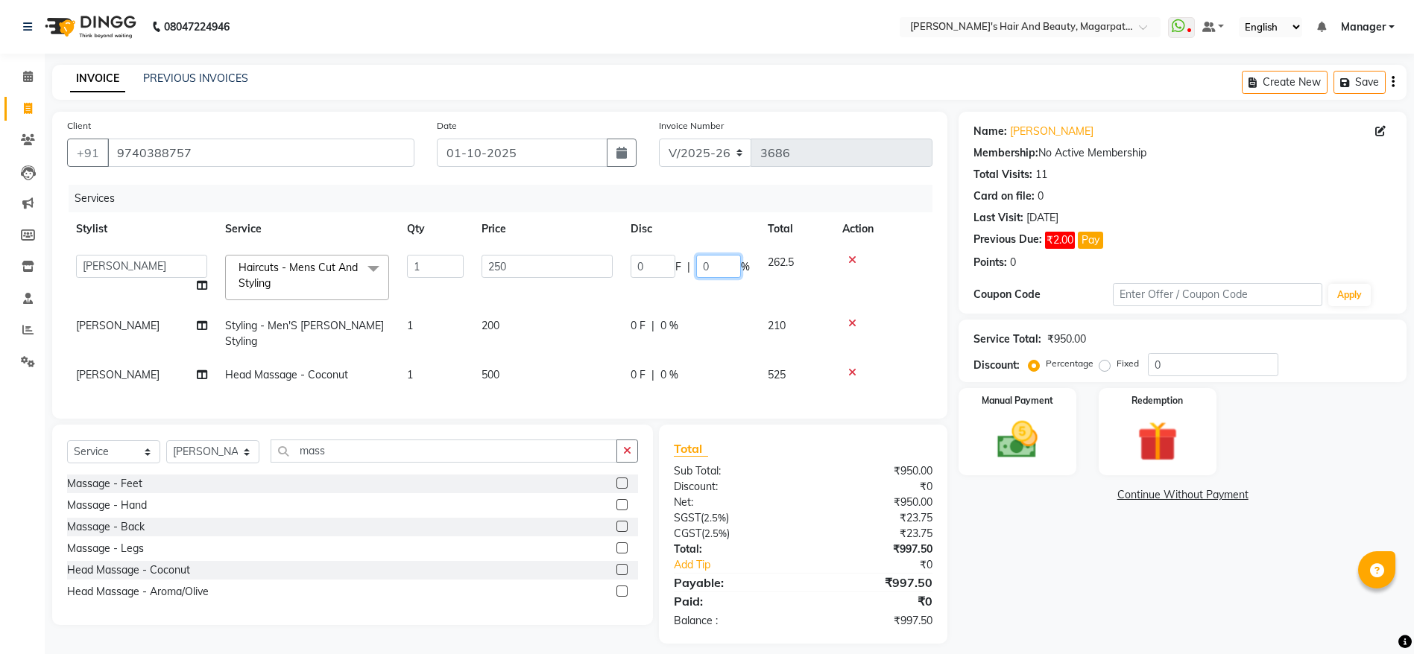
drag, startPoint x: 718, startPoint y: 268, endPoint x: 697, endPoint y: 266, distance: 20.9
click at [697, 266] on input "0" at bounding box center [718, 266] width 45 height 23
type input "20"
click at [651, 325] on td "0 F | 0 %" at bounding box center [690, 333] width 137 height 49
select select "67464"
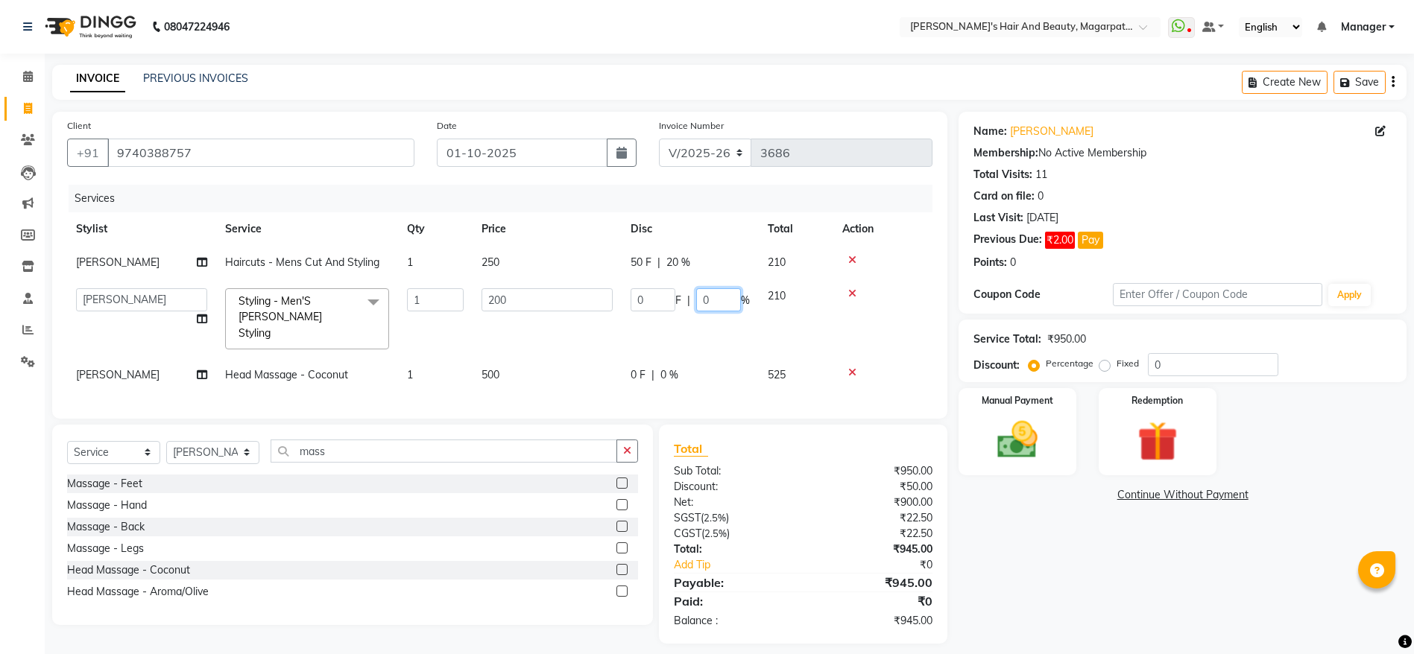
drag, startPoint x: 720, startPoint y: 299, endPoint x: 698, endPoint y: 298, distance: 21.6
click at [698, 298] on input "0" at bounding box center [718, 299] width 45 height 23
type input "20"
click at [675, 359] on tr "[PERSON_NAME] Head Massage - Coconut 1 500 0 F | 0 % 525" at bounding box center [499, 375] width 865 height 34
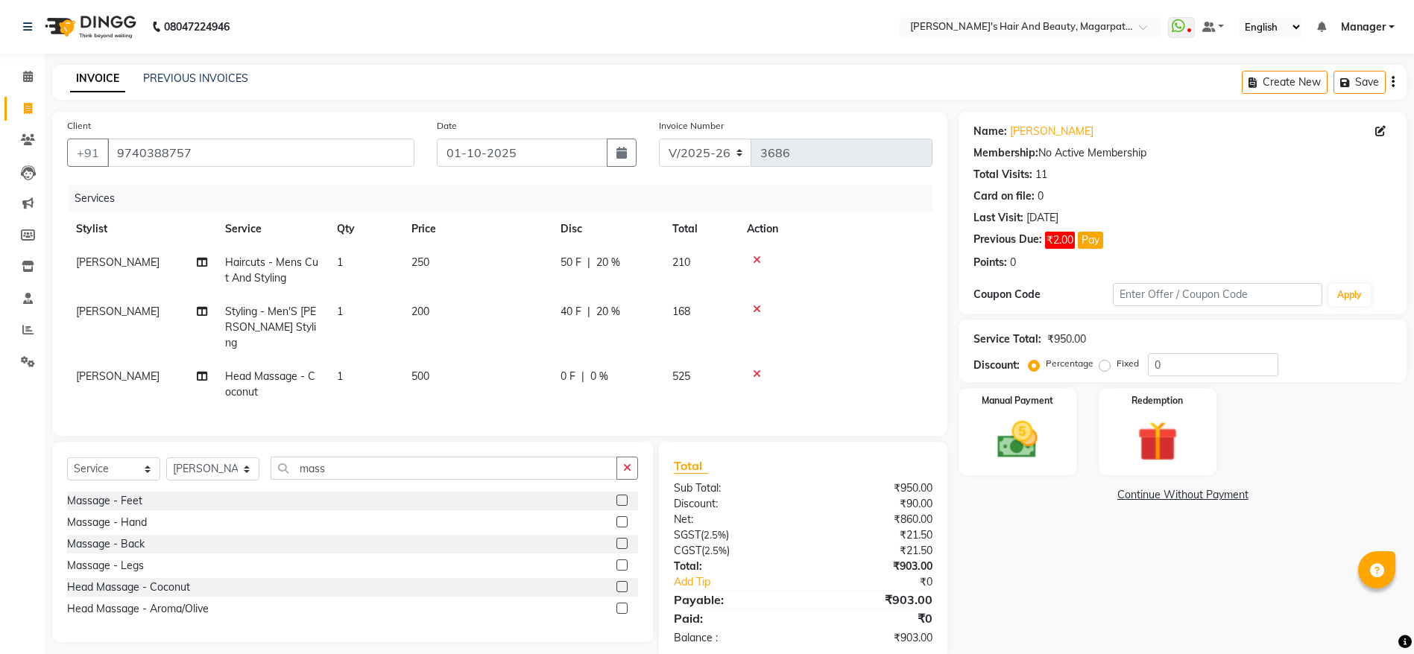
click at [593, 360] on td "0 F | 0 %" at bounding box center [608, 384] width 112 height 49
select select "67464"
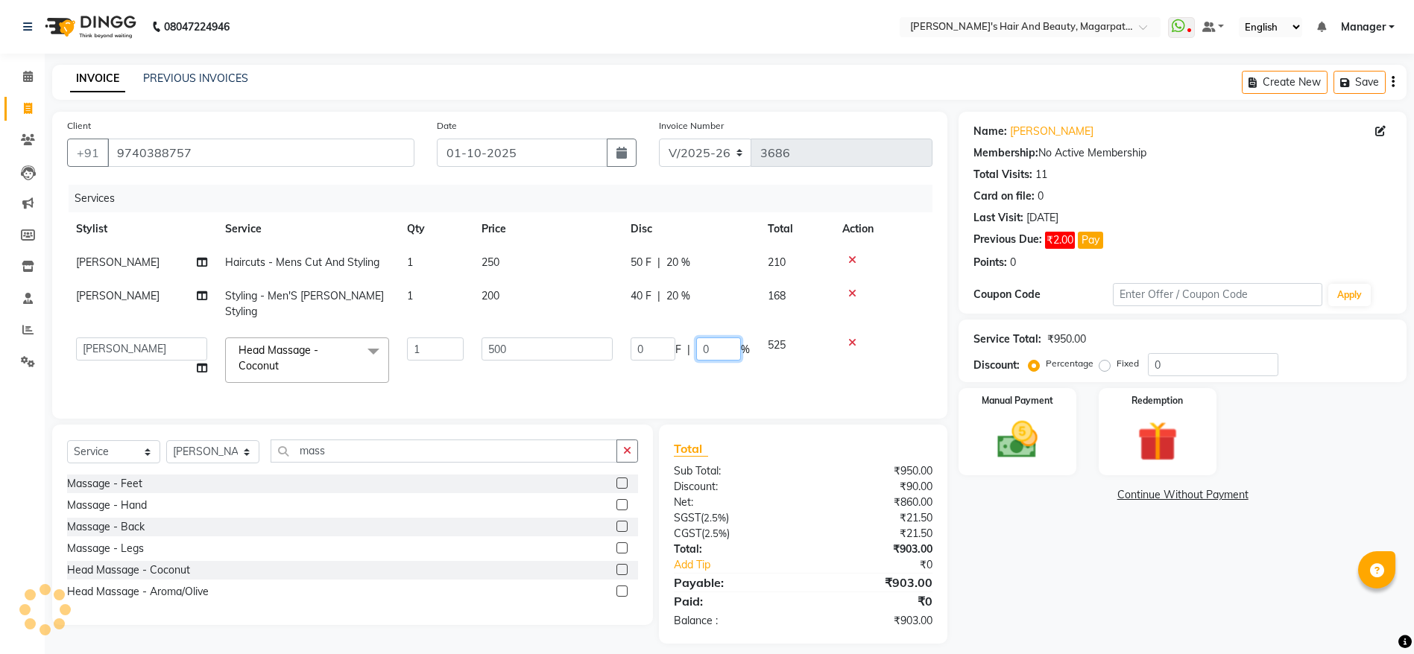
drag, startPoint x: 715, startPoint y: 339, endPoint x: 690, endPoint y: 341, distance: 24.6
click at [690, 341] on div "0 F | 0 %" at bounding box center [690, 349] width 119 height 23
type input "20"
click at [700, 363] on tr "[PERSON_NAME] [PERSON_NAME] [PERSON_NAME] Manager [PERSON_NAME] [PERSON_NAME] […" at bounding box center [499, 360] width 865 height 63
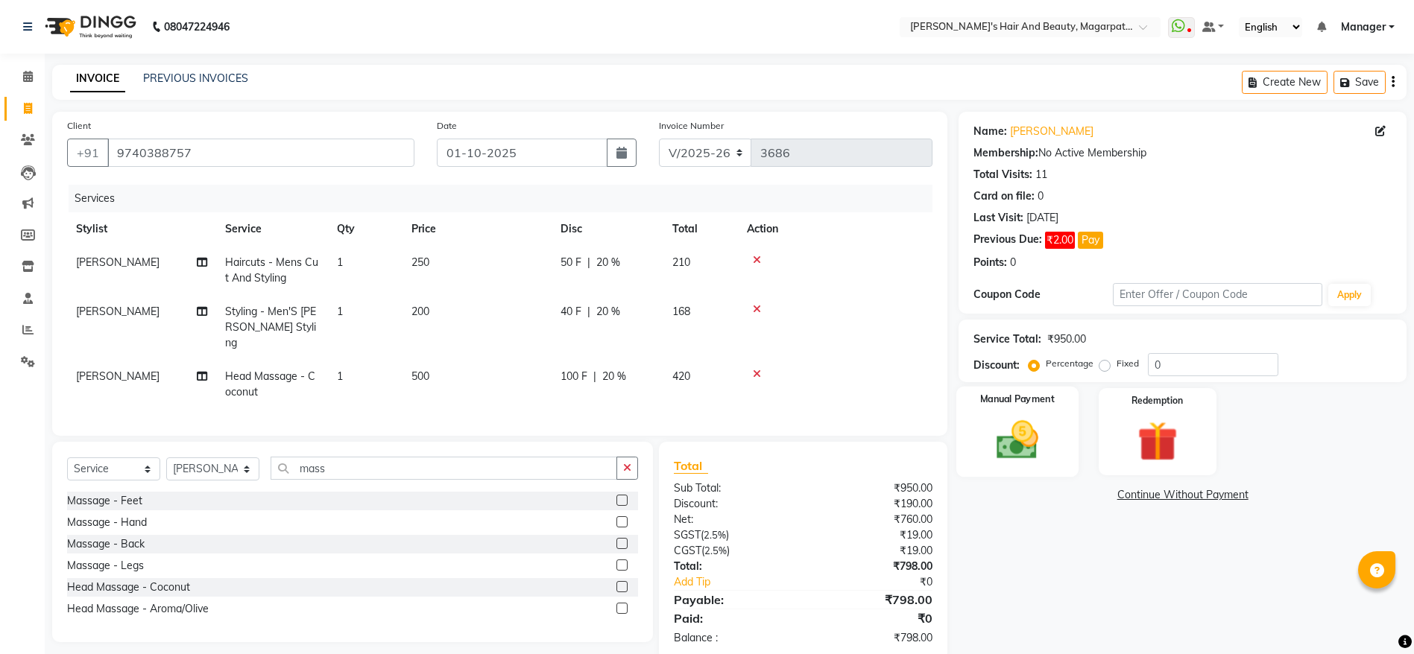
click at [1045, 414] on div "Manual Payment" at bounding box center [1017, 432] width 122 height 91
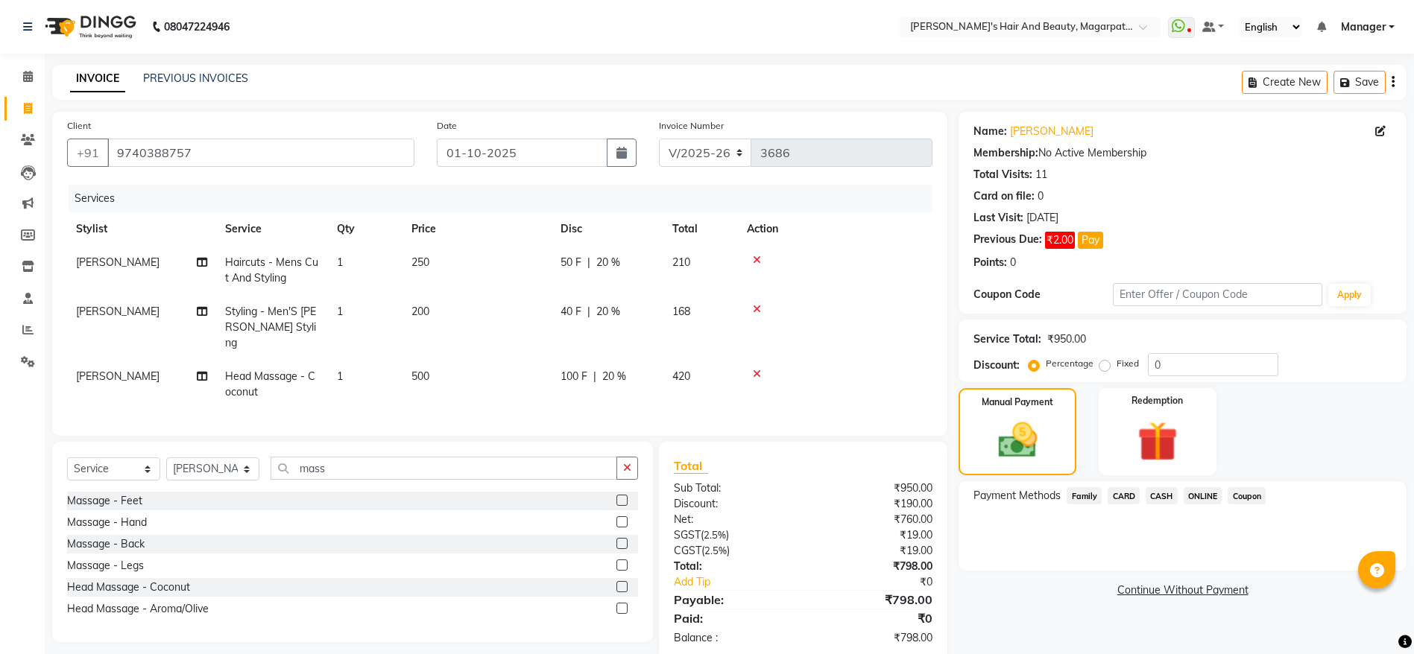
click at [1210, 493] on span "ONLINE" at bounding box center [1203, 495] width 39 height 17
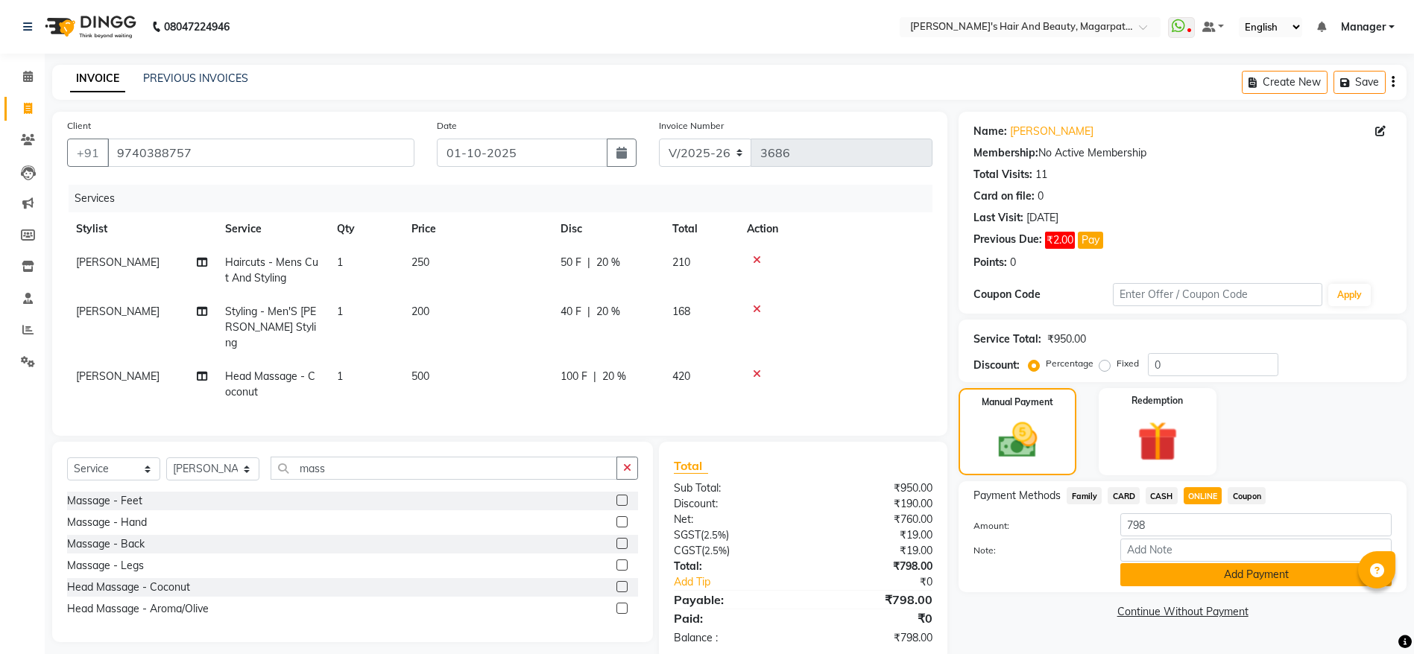
click at [1224, 571] on button "Add Payment" at bounding box center [1255, 574] width 271 height 23
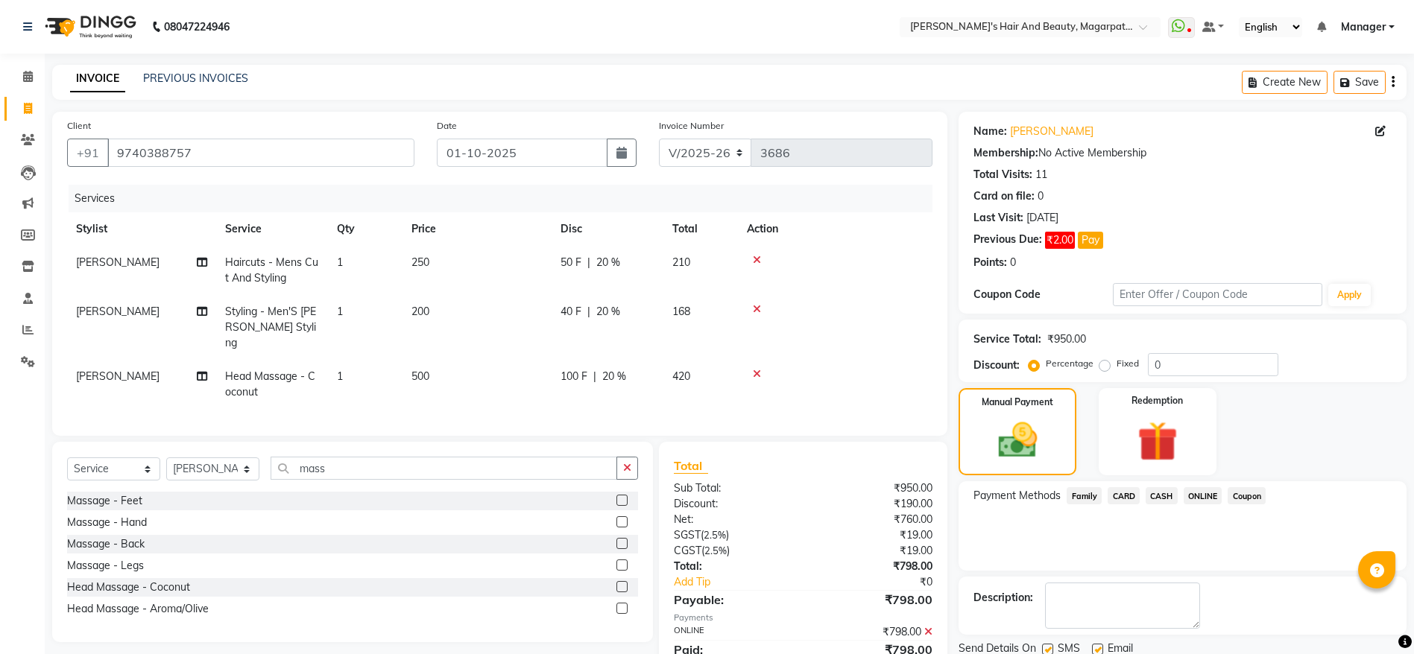
scroll to position [62, 0]
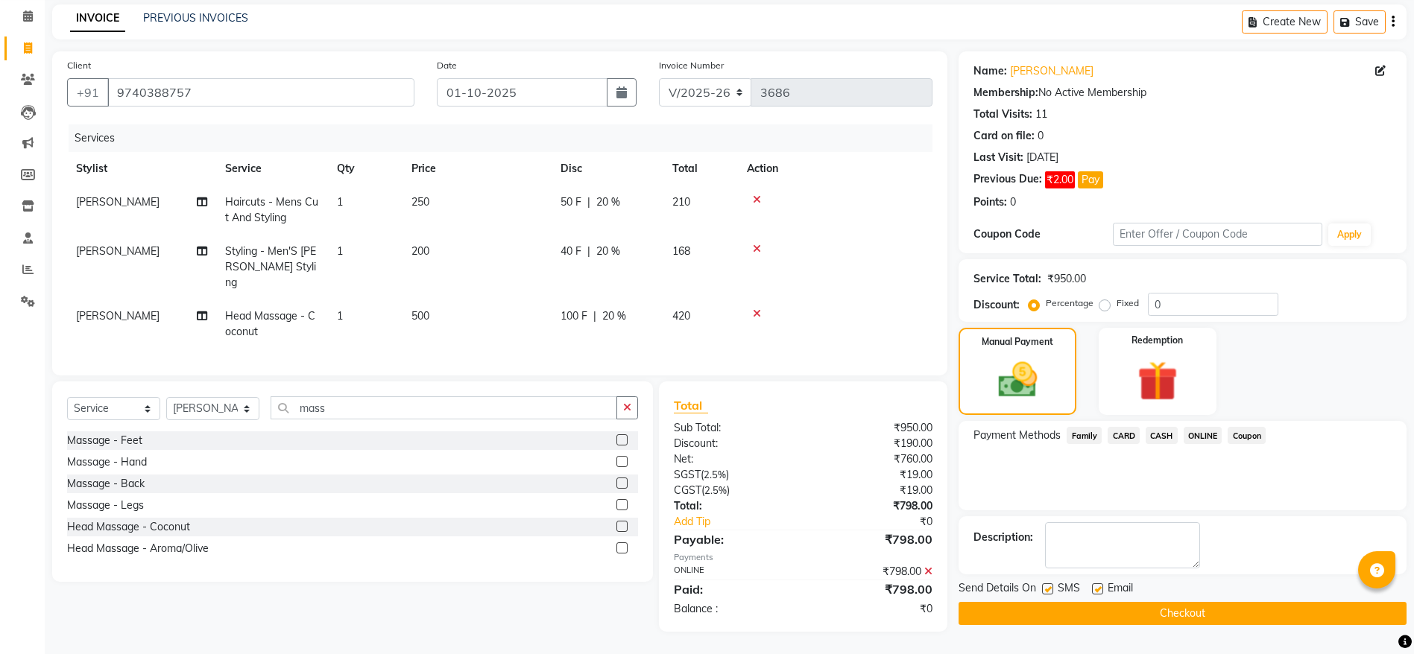
click at [1168, 618] on button "Checkout" at bounding box center [1182, 613] width 448 height 23
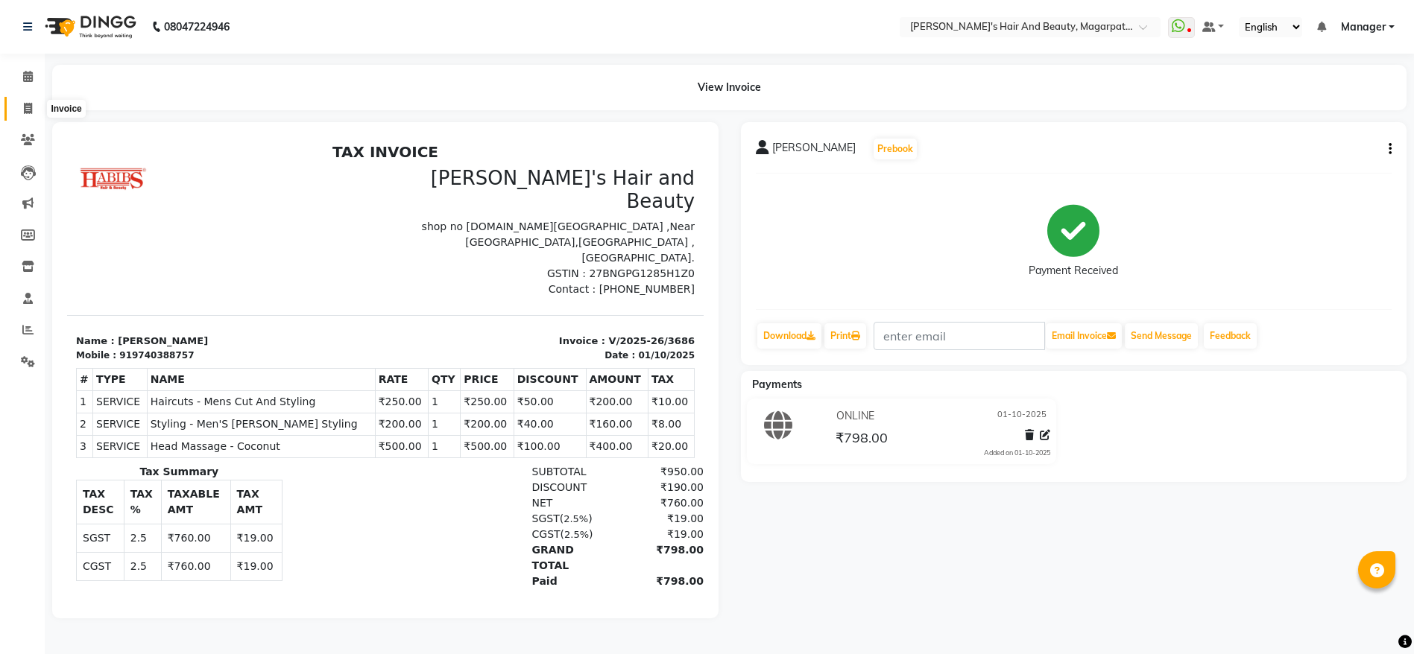
click at [24, 103] on icon at bounding box center [28, 108] width 8 height 11
select select "service"
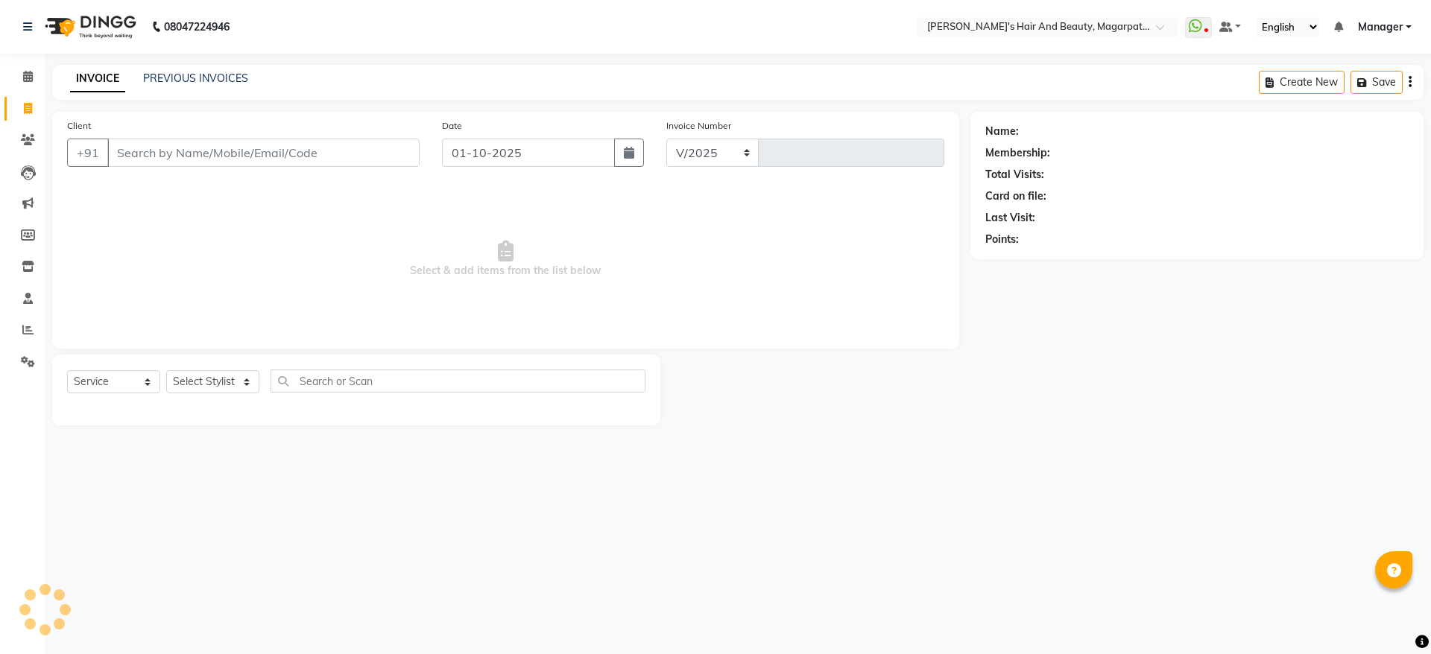
select select "4517"
type input "3687"
click at [134, 150] on input "Client" at bounding box center [263, 153] width 312 height 28
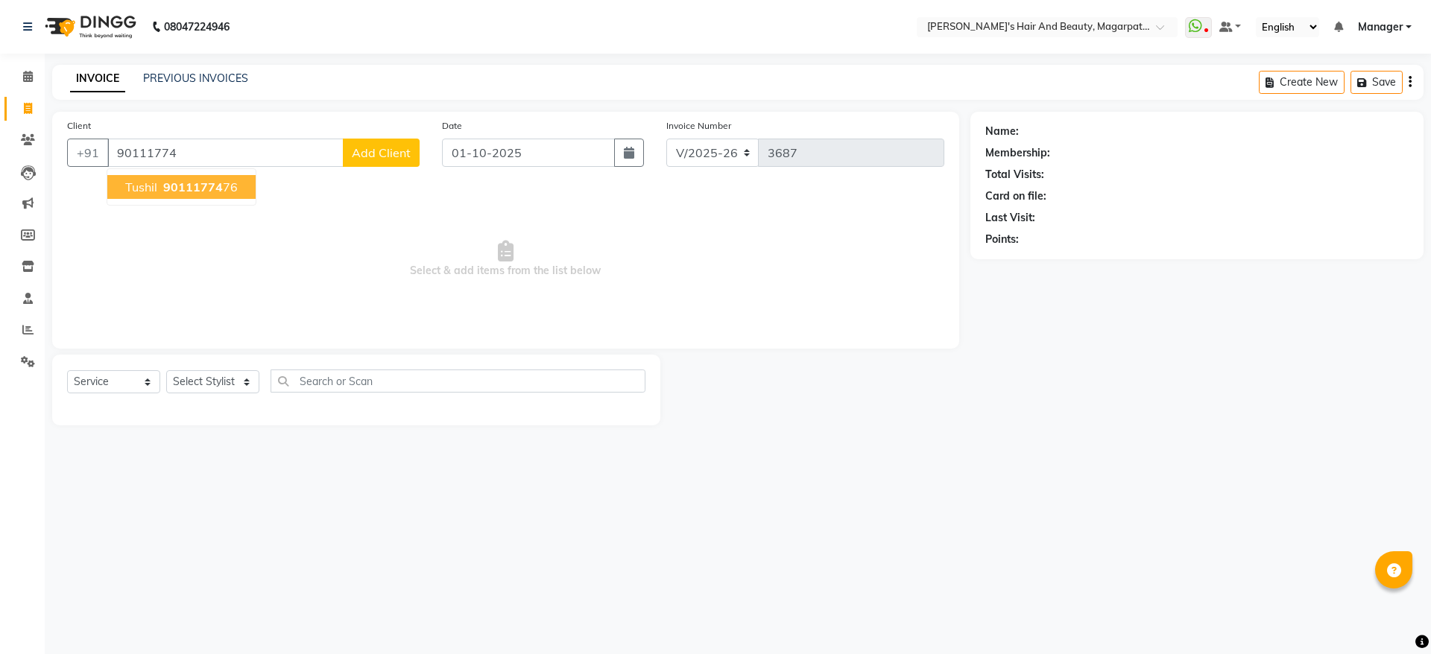
click at [155, 192] on span "Tushil" at bounding box center [141, 187] width 32 height 15
type input "9011177476"
select select "1: Object"
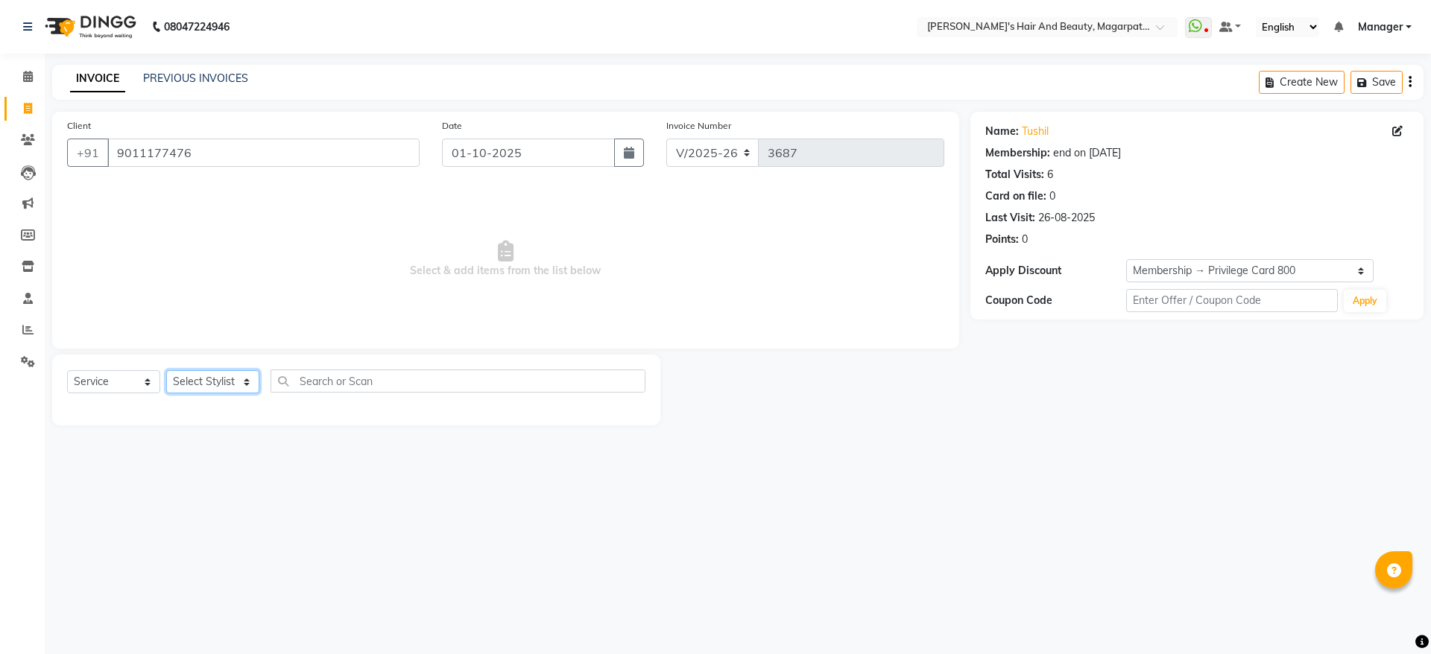
click at [213, 386] on select "Select Stylist [PERSON_NAME] [PERSON_NAME] [PERSON_NAME] Manager [PERSON_NAME] …" at bounding box center [212, 381] width 93 height 23
select select "67454"
click at [166, 370] on select "Select Stylist [PERSON_NAME] [PERSON_NAME] [PERSON_NAME] Manager [PERSON_NAME] …" at bounding box center [212, 381] width 93 height 23
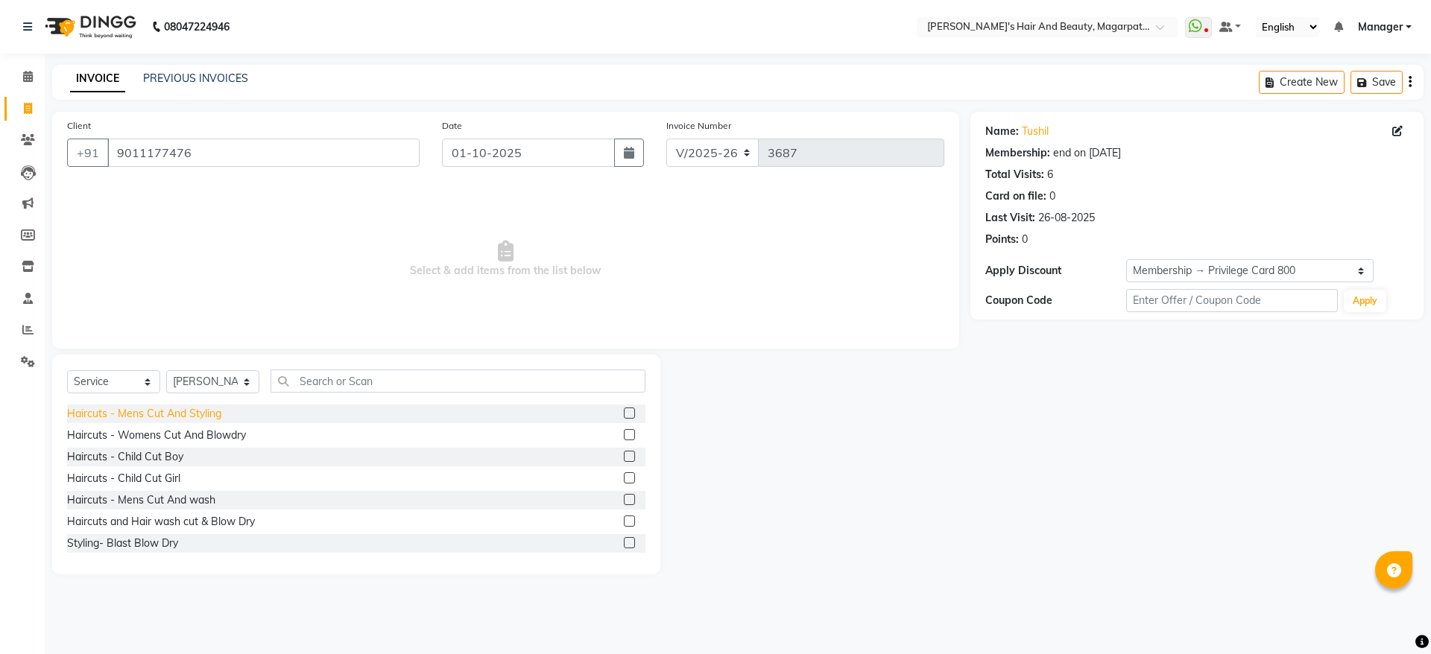
click at [212, 415] on div "Haircuts - Mens Cut And Styling" at bounding box center [144, 414] width 154 height 16
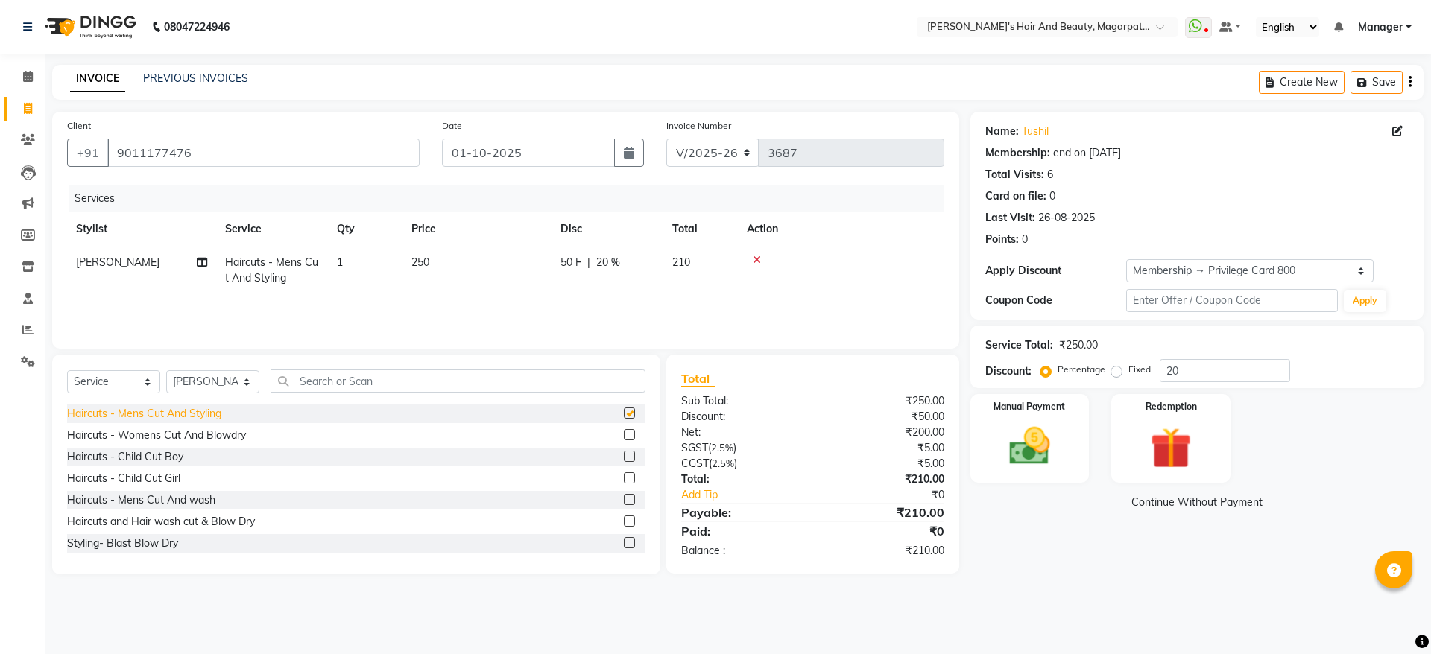
checkbox input "false"
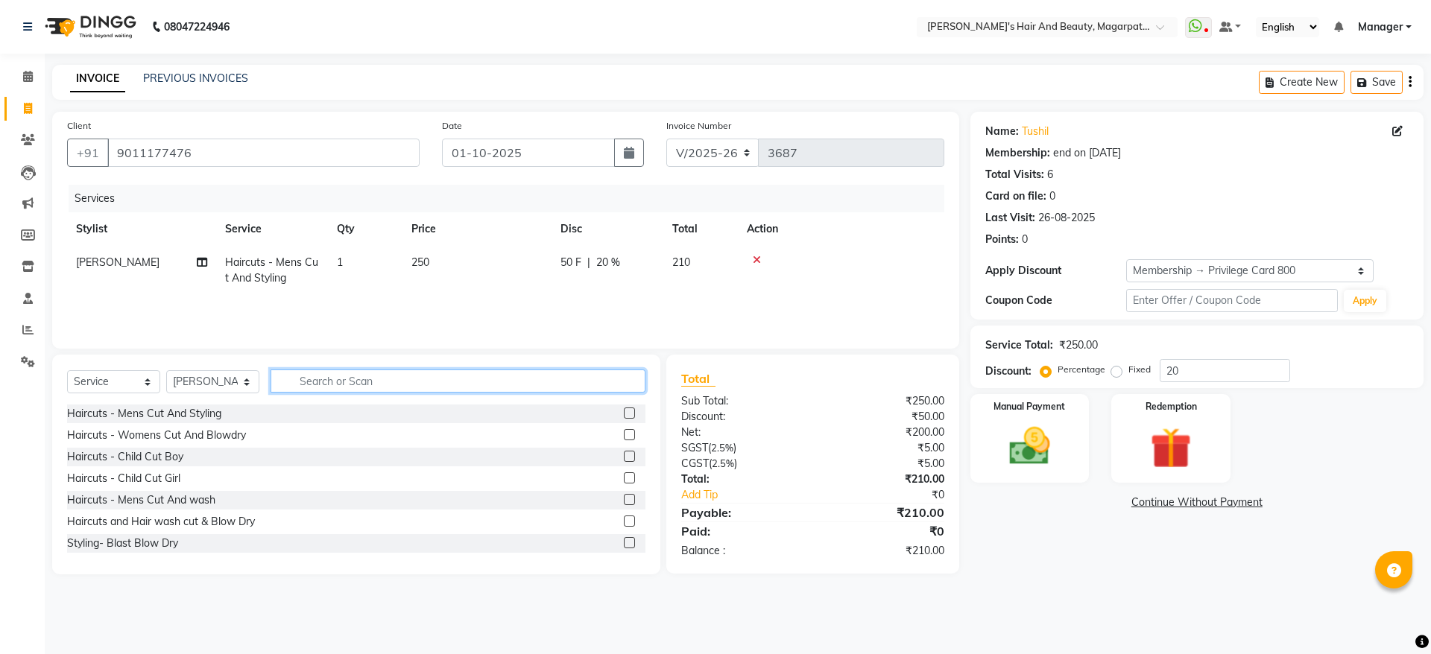
click at [349, 385] on input "text" at bounding box center [458, 381] width 375 height 23
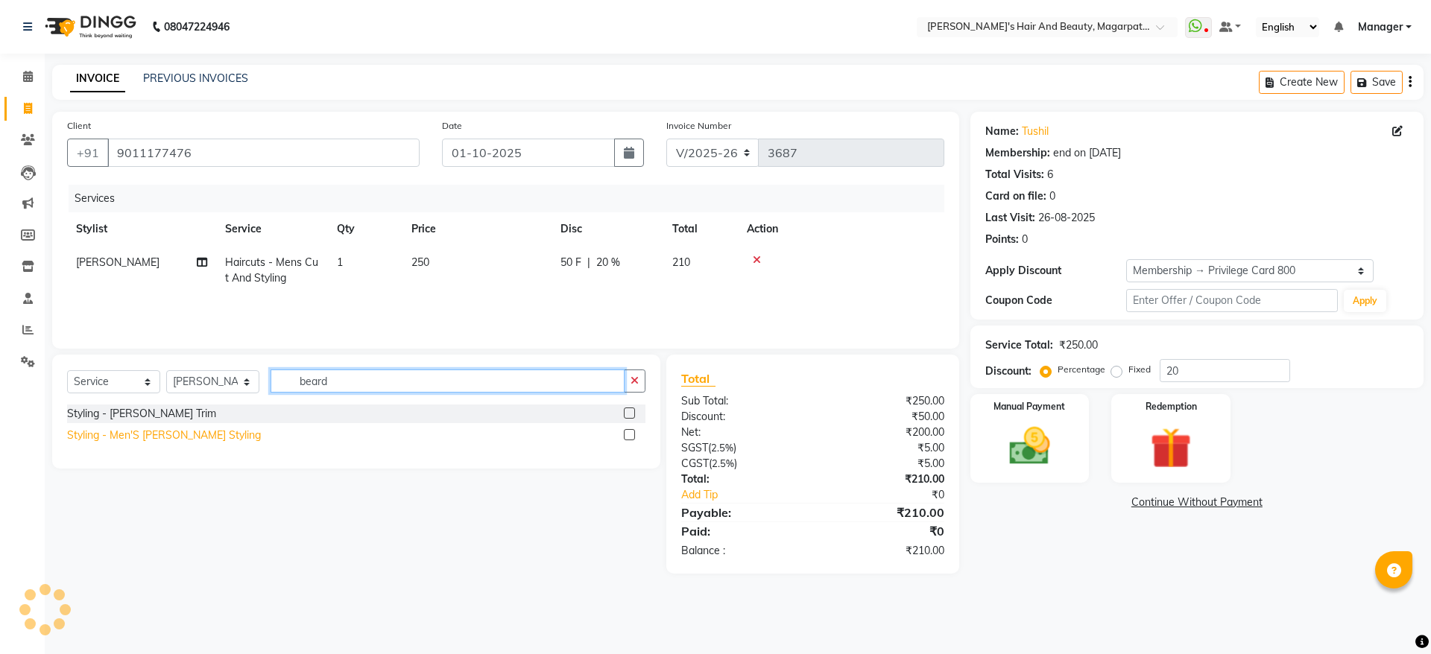
type input "beard"
click at [199, 434] on div "Styling - Men'S [PERSON_NAME] Styling" at bounding box center [164, 436] width 194 height 16
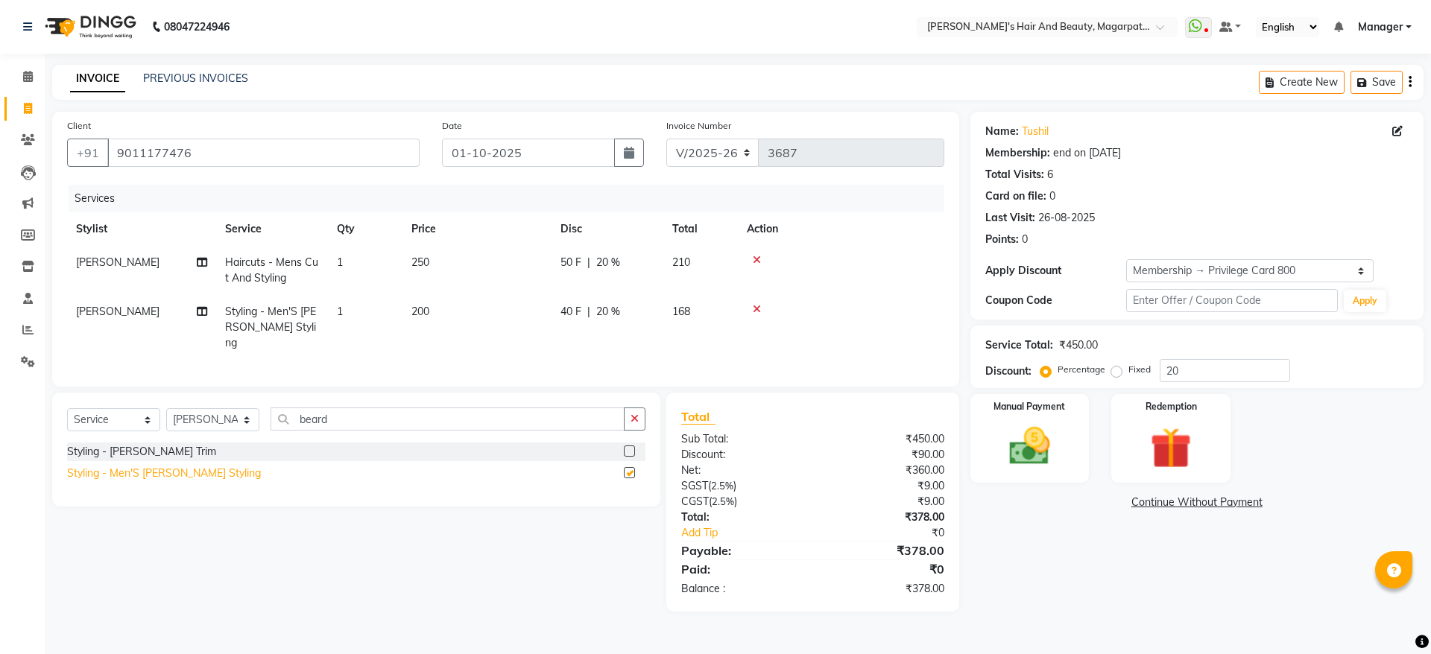
checkbox input "false"
click at [1005, 445] on img at bounding box center [1029, 446] width 69 height 49
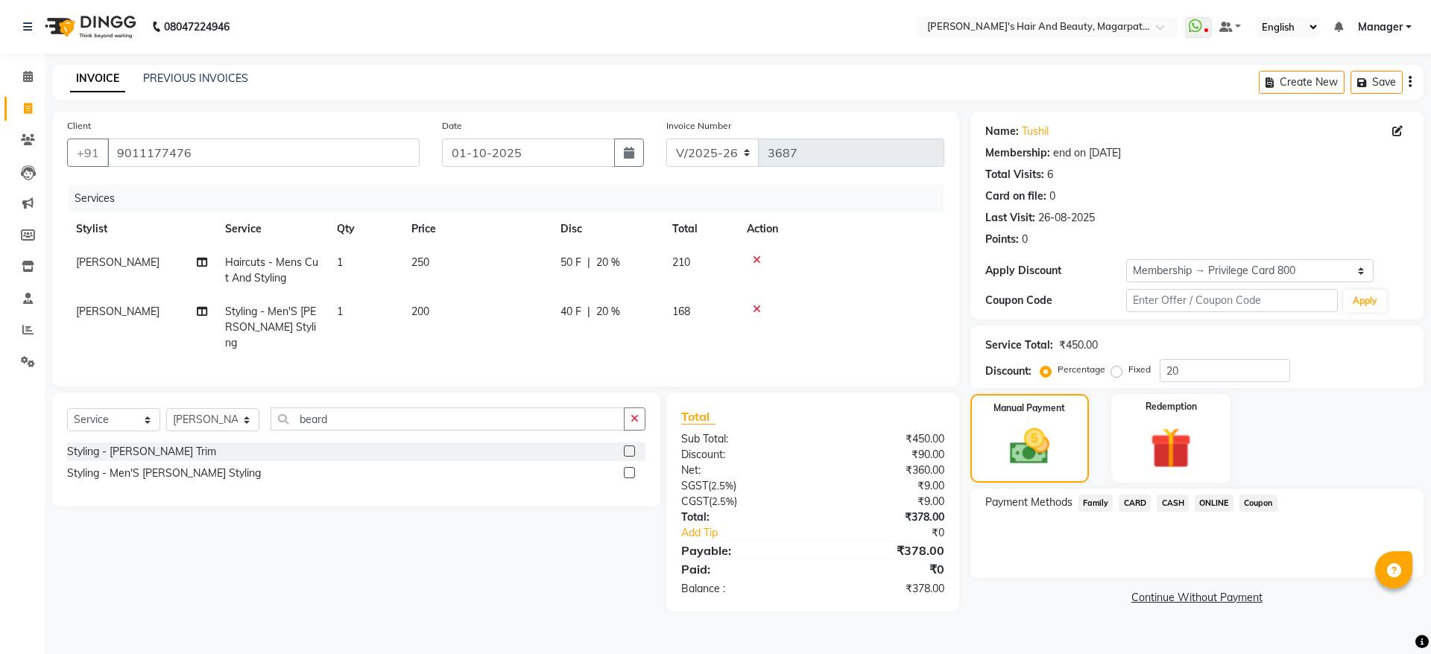
click at [1224, 502] on span "ONLINE" at bounding box center [1214, 503] width 39 height 17
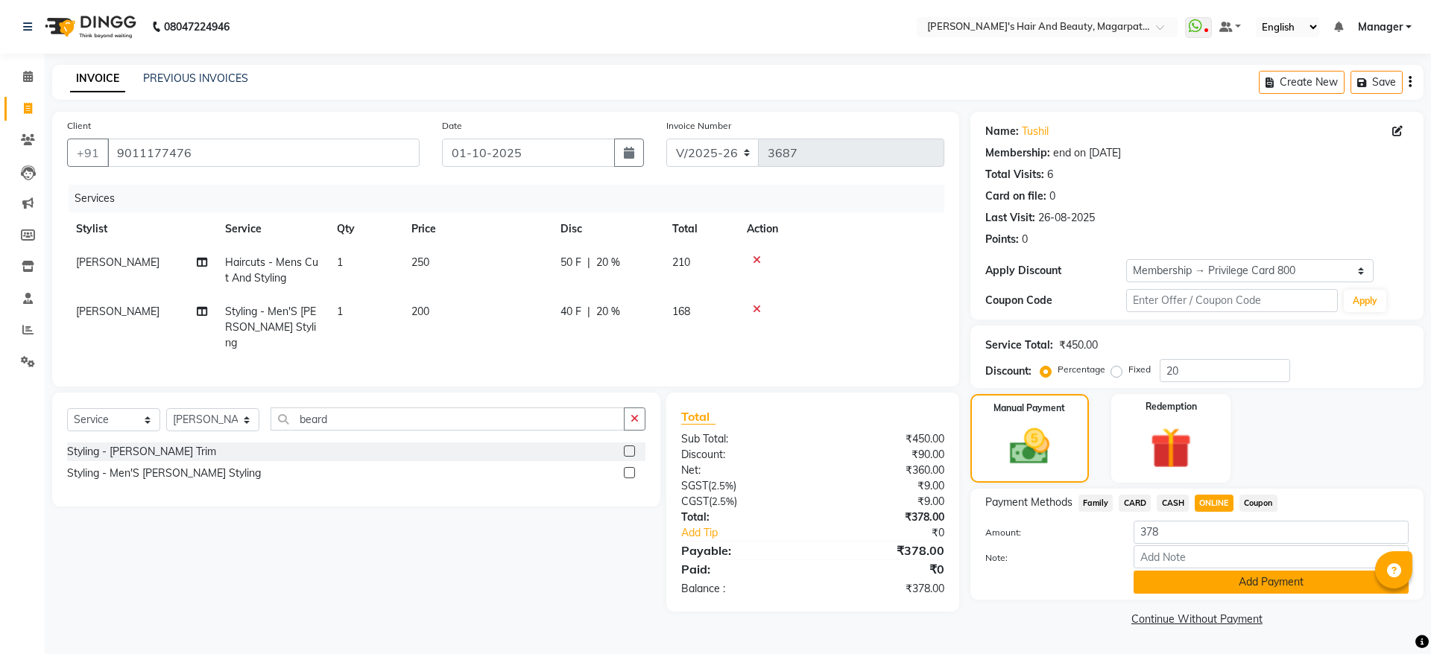
click at [1226, 583] on button "Add Payment" at bounding box center [1271, 582] width 275 height 23
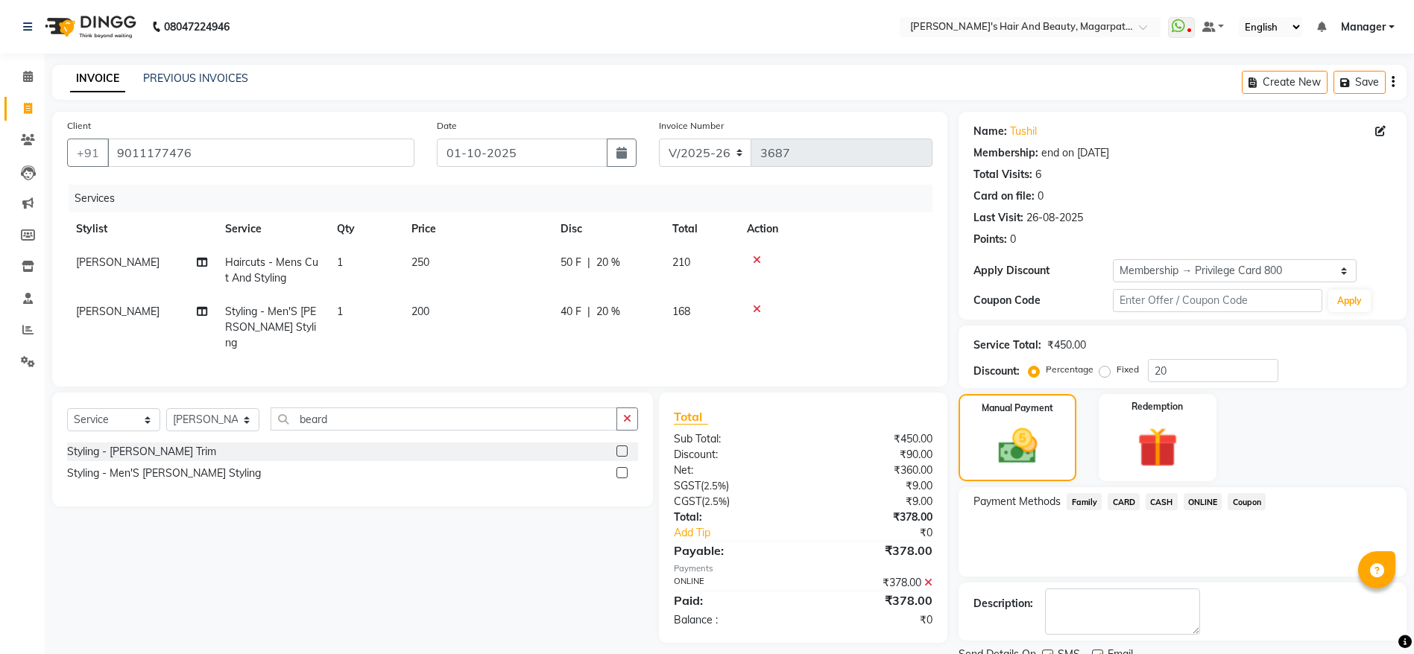
scroll to position [60, 0]
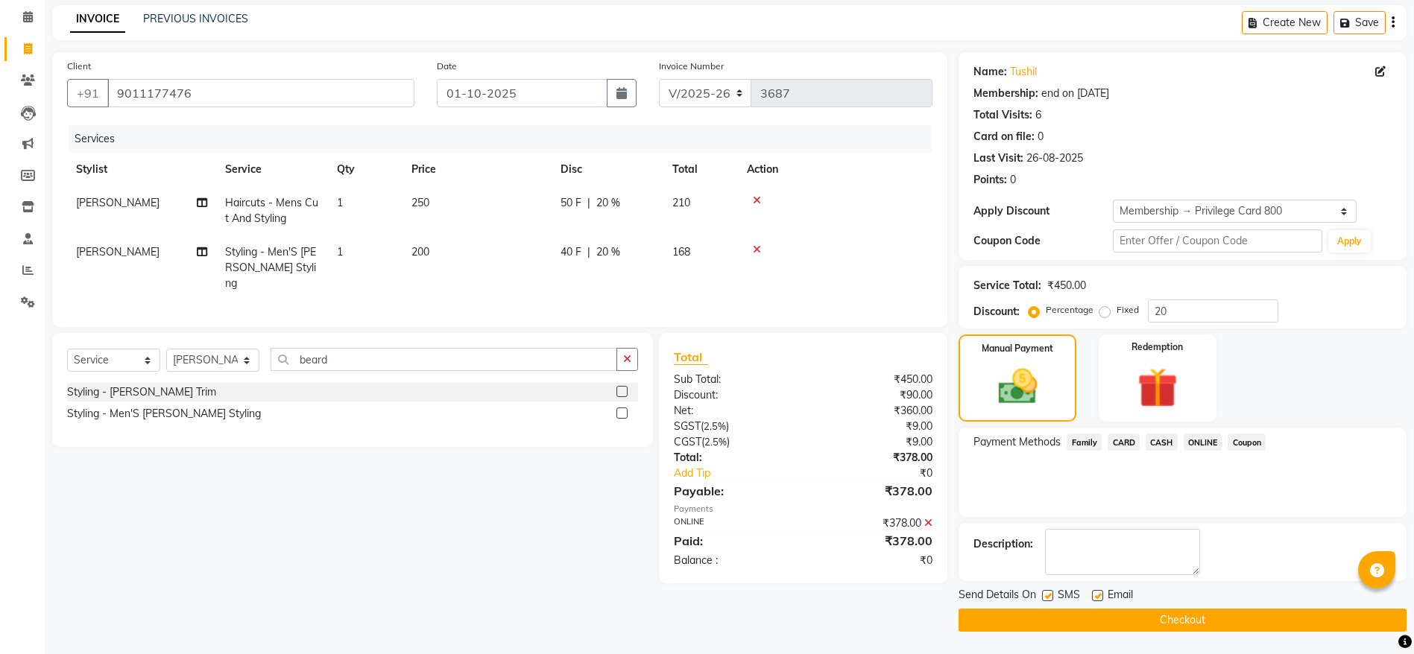
click at [1158, 619] on button "Checkout" at bounding box center [1182, 620] width 448 height 23
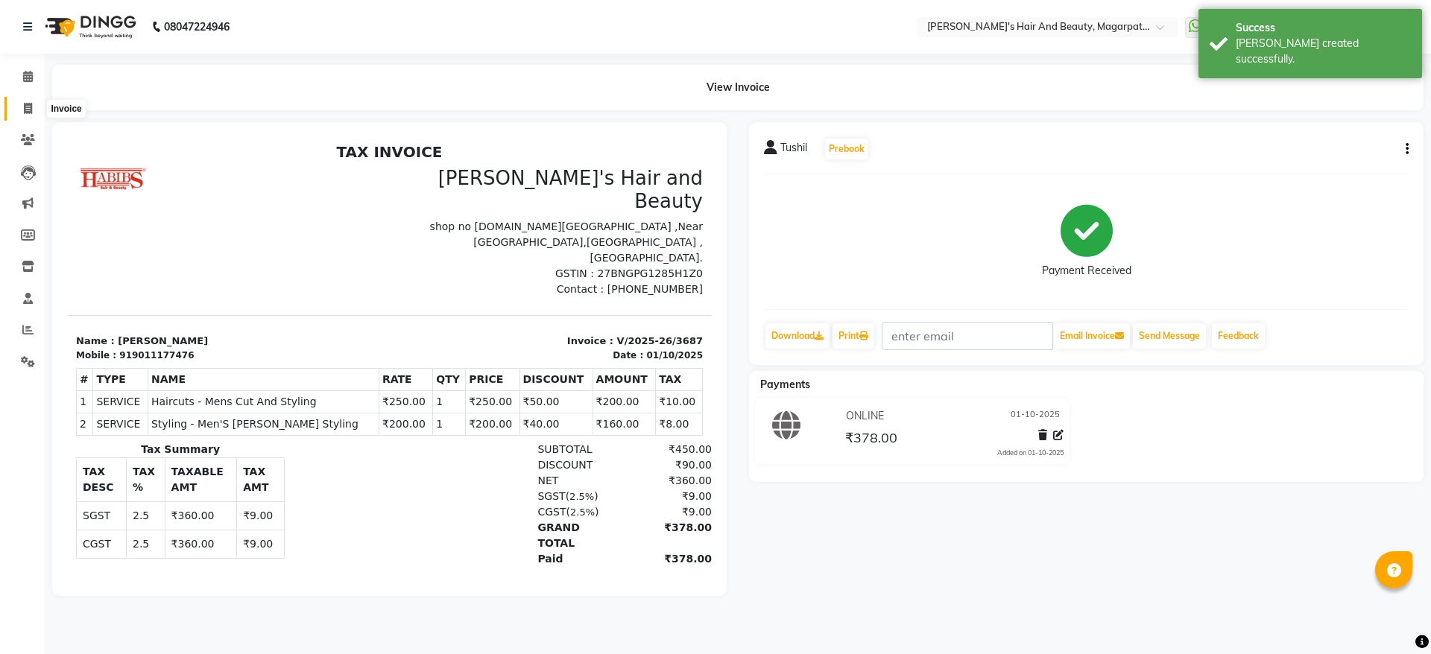
click at [29, 107] on icon at bounding box center [28, 108] width 8 height 11
select select "4517"
select select "service"
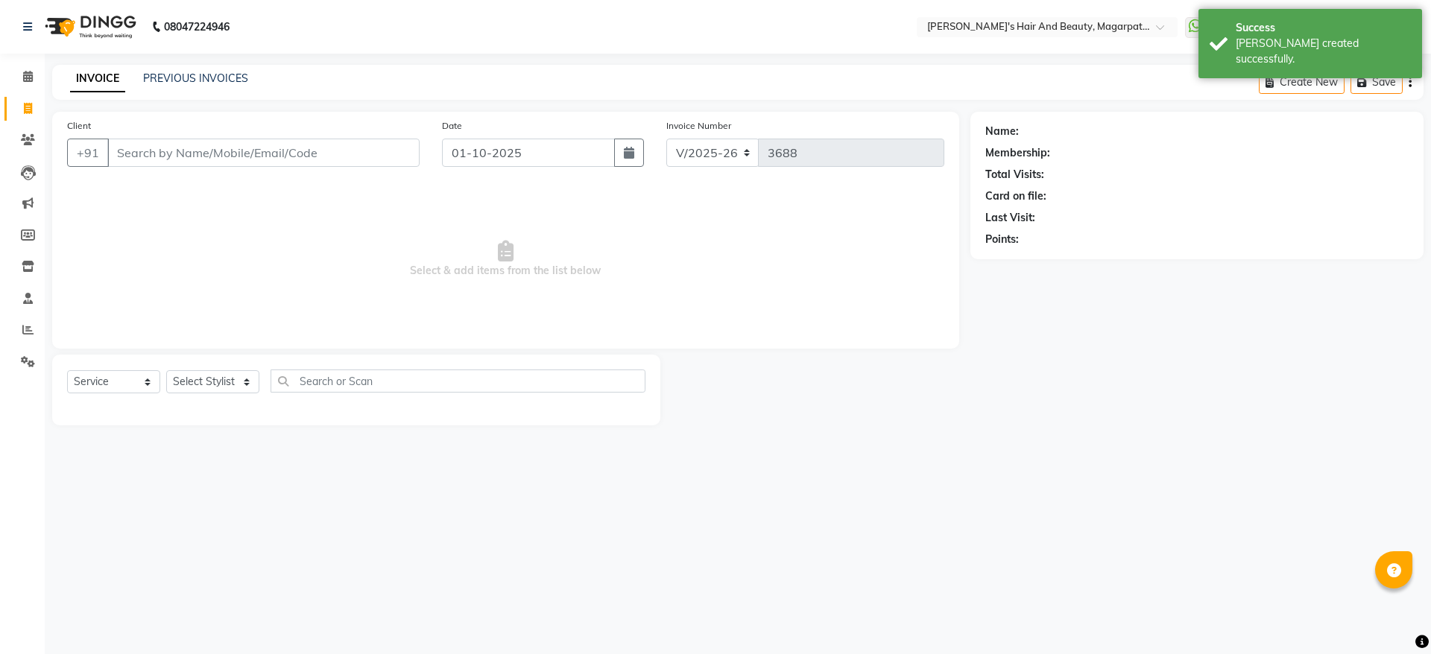
click at [148, 145] on input "Client" at bounding box center [263, 153] width 312 height 28
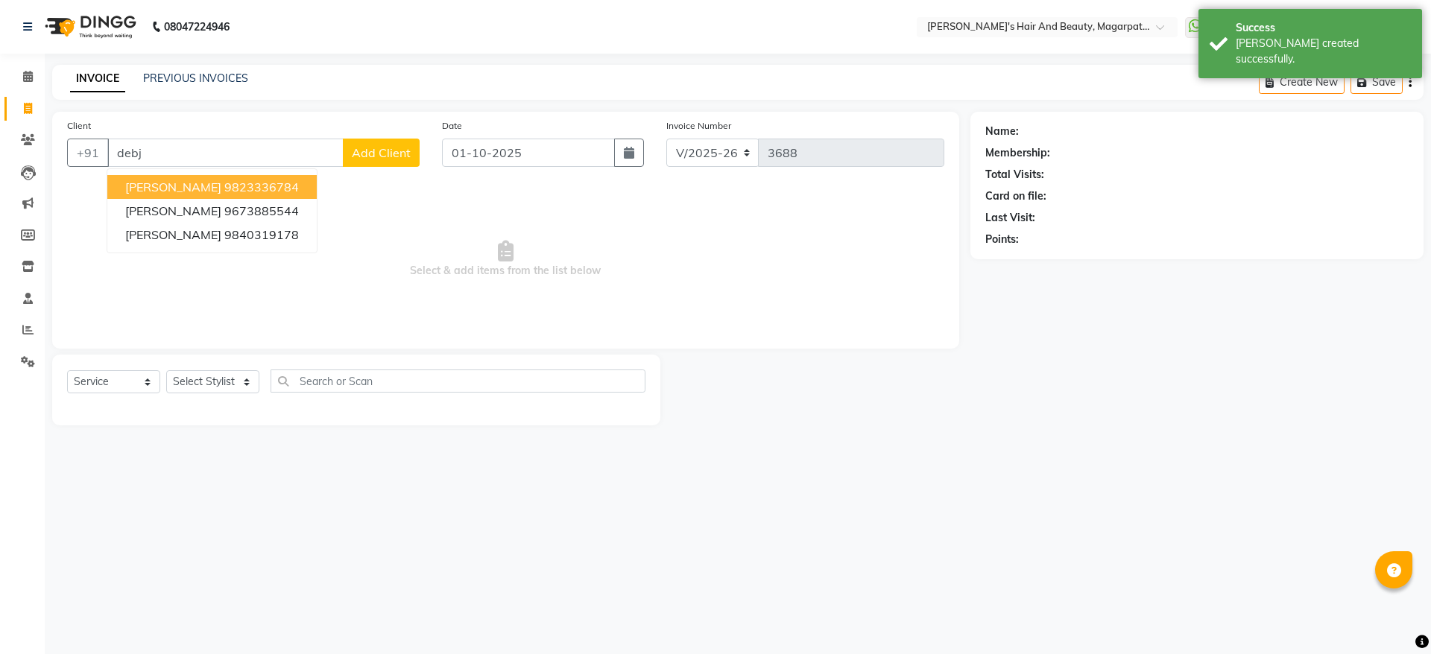
click at [154, 182] on span "[PERSON_NAME]" at bounding box center [173, 187] width 96 height 15
type input "9823336784"
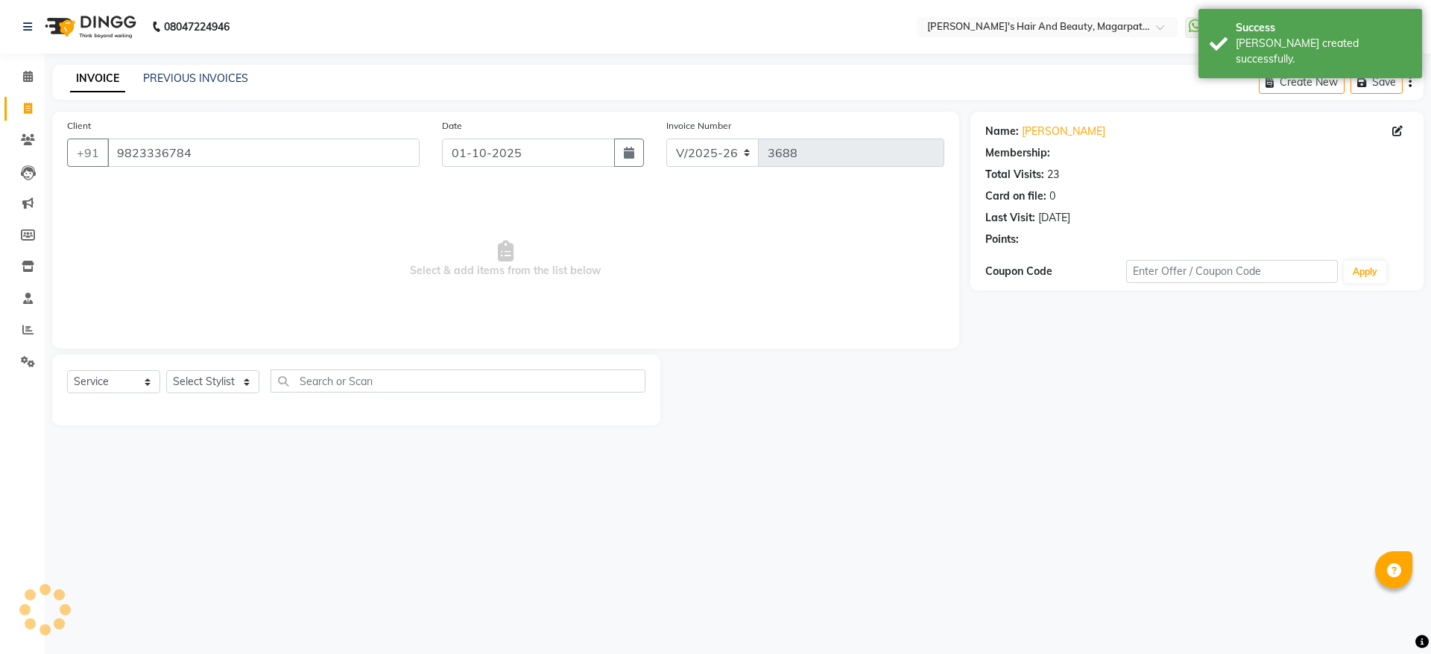
select select "1: Object"
click at [198, 379] on select "Select Stylist [PERSON_NAME] [PERSON_NAME] [PERSON_NAME] Manager [PERSON_NAME] …" at bounding box center [212, 381] width 93 height 23
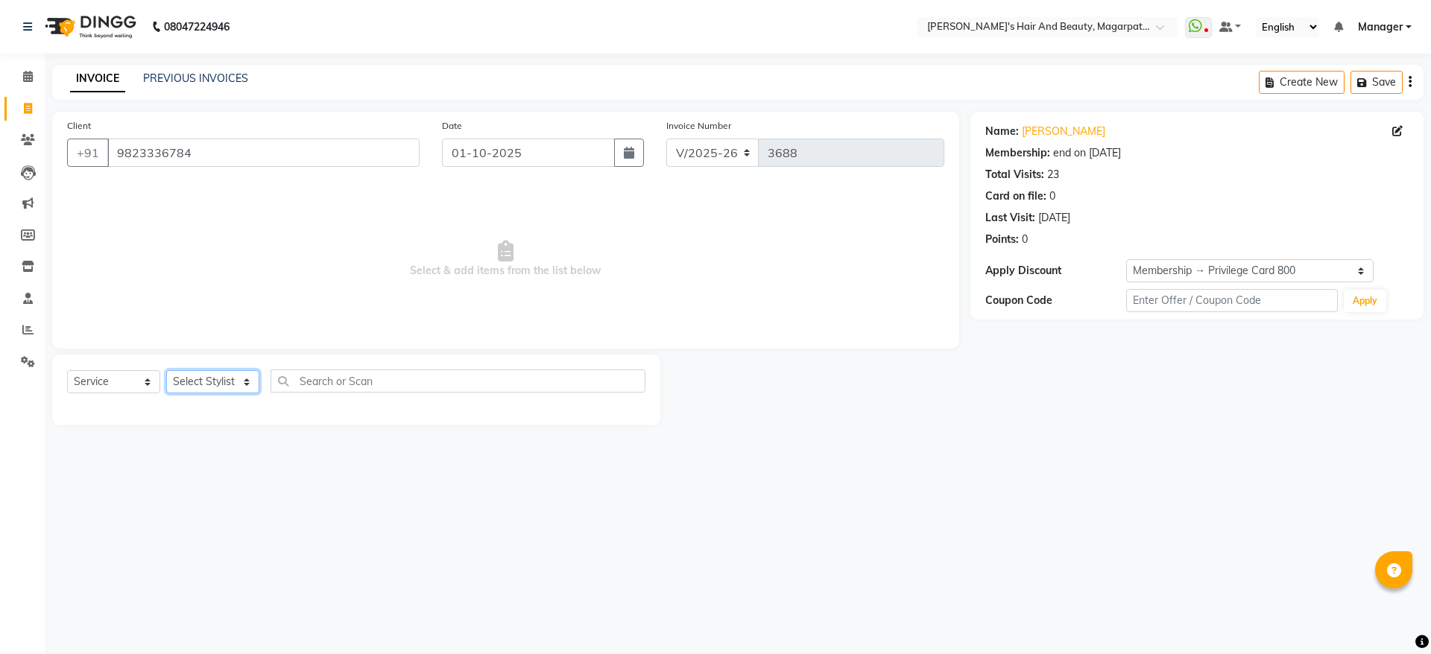
select select "67454"
click at [166, 370] on select "Select Stylist [PERSON_NAME] [PERSON_NAME] [PERSON_NAME] Manager [PERSON_NAME] …" at bounding box center [212, 381] width 93 height 23
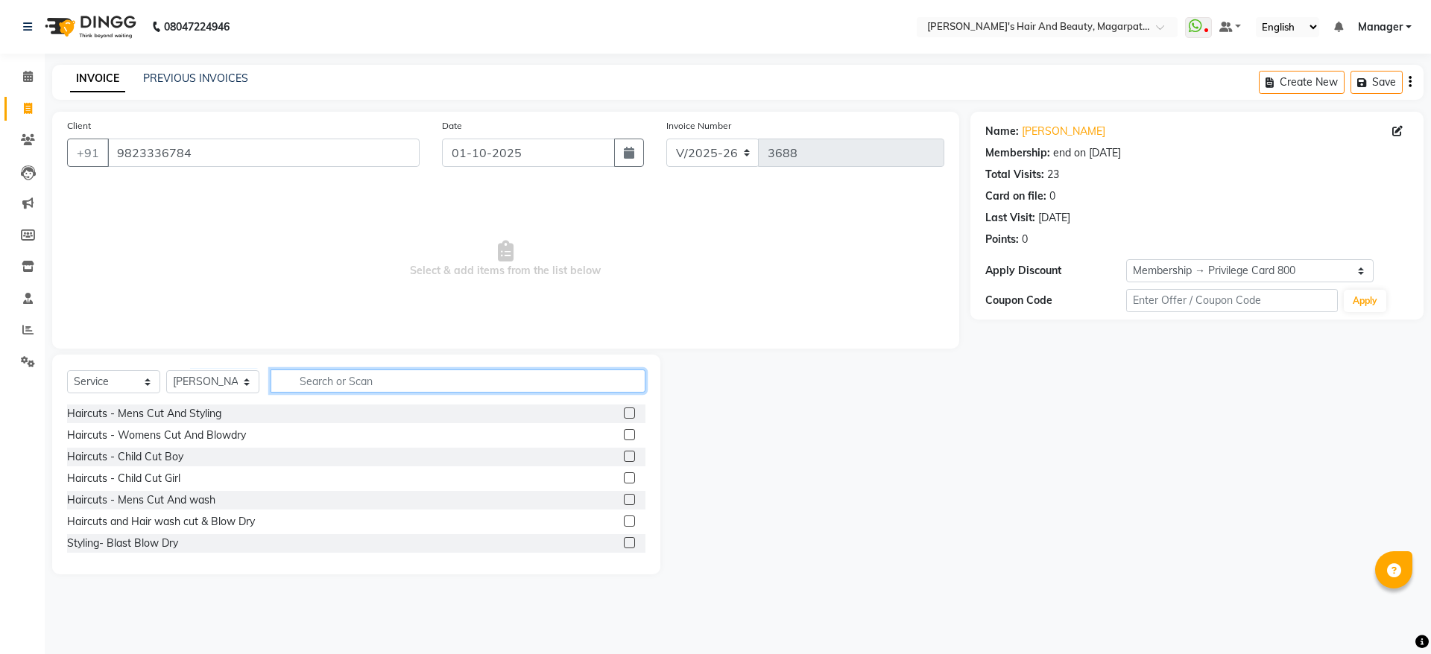
click at [379, 387] on input "text" at bounding box center [458, 381] width 375 height 23
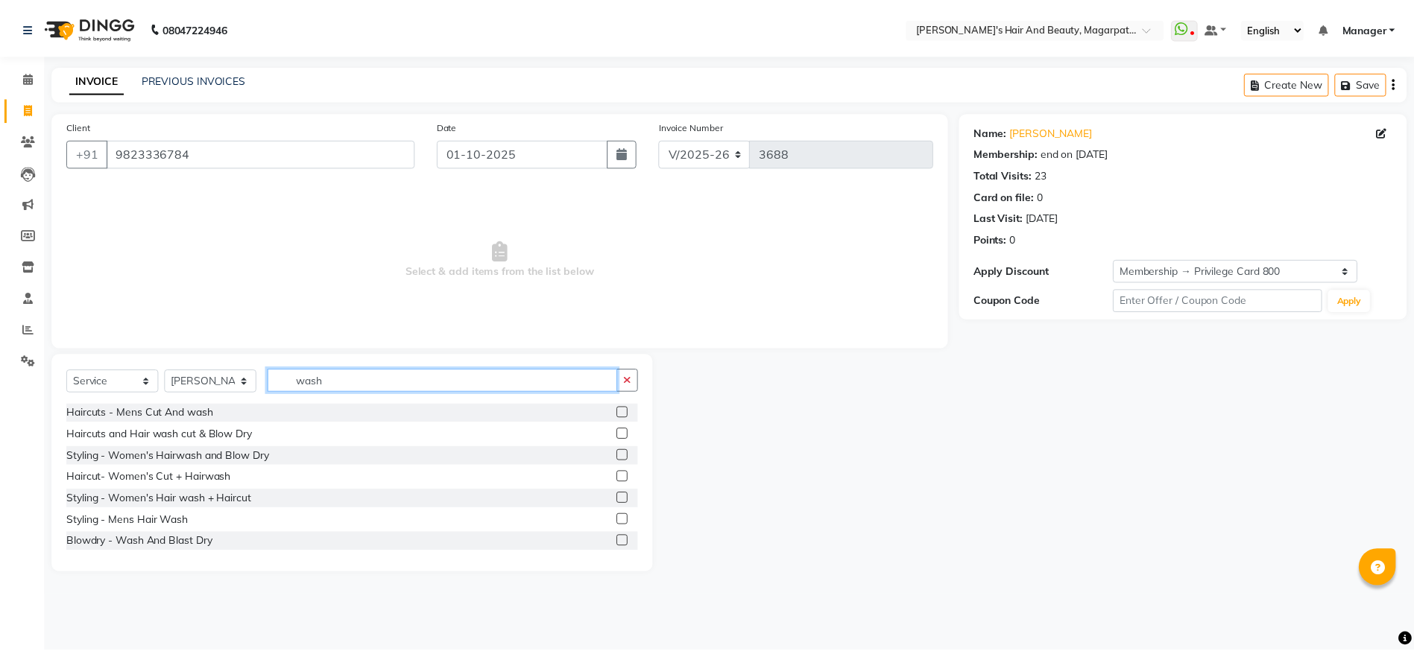
scroll to position [24, 0]
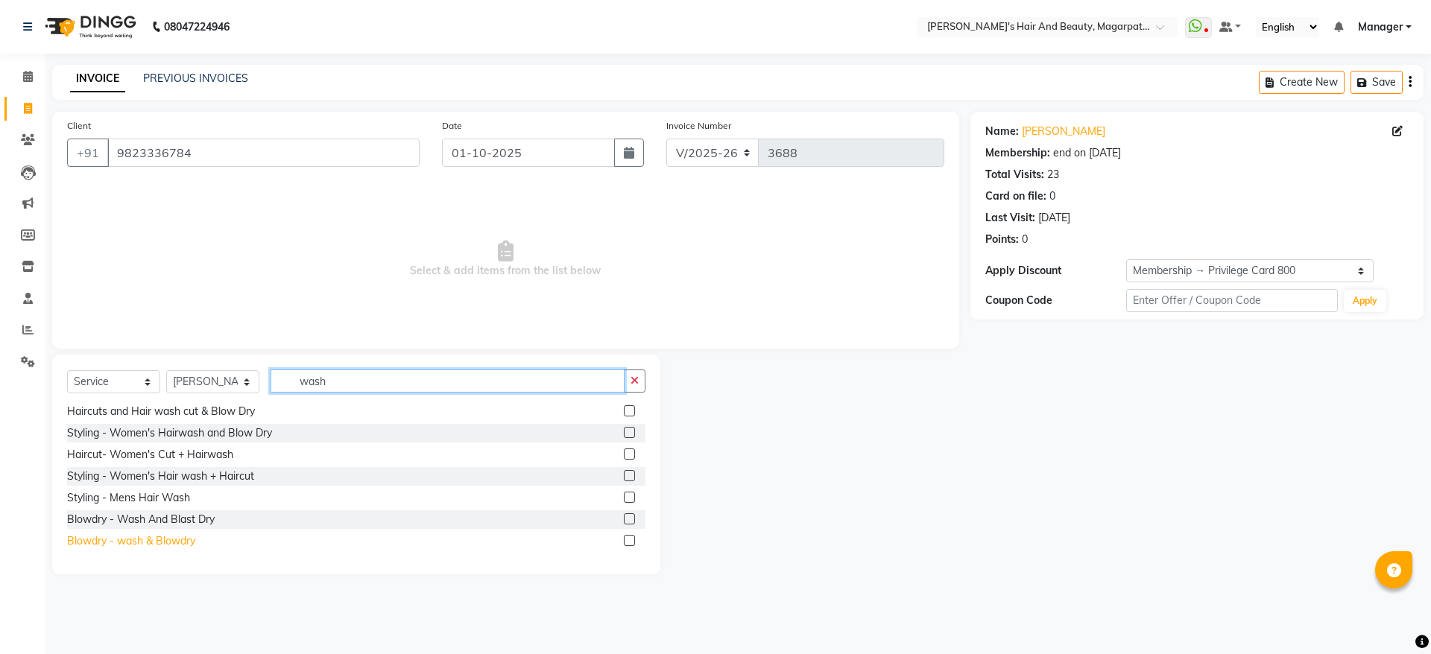
type input "wash"
click at [186, 545] on div "Blowdry - wash & Blowdry" at bounding box center [131, 542] width 128 height 16
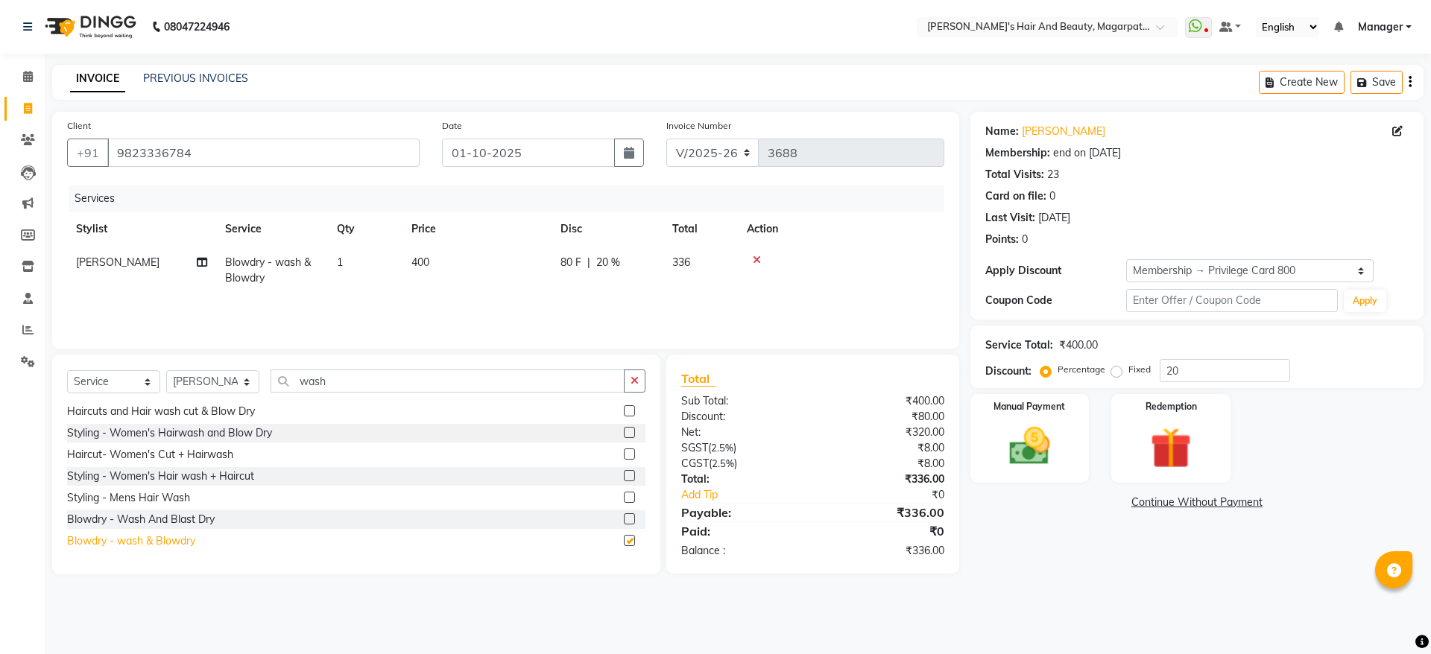
checkbox input "false"
click at [1054, 429] on img at bounding box center [1029, 446] width 69 height 49
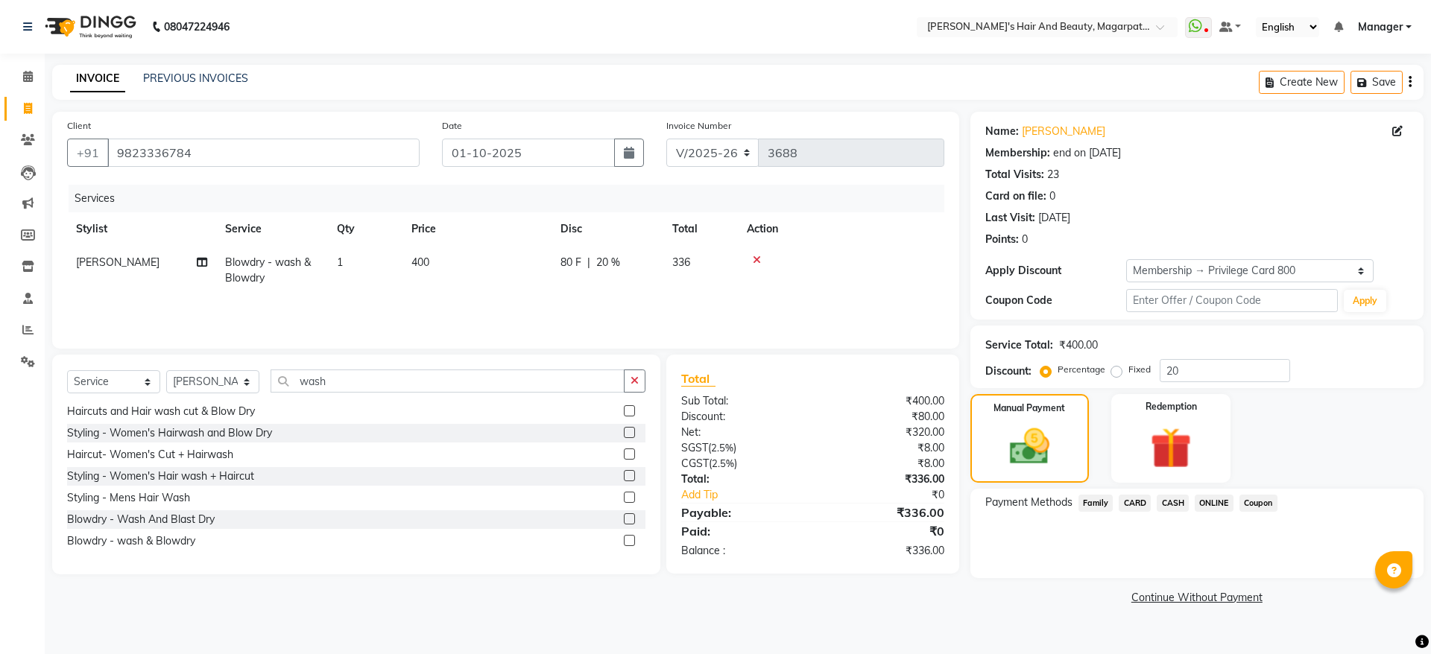
click at [1213, 505] on span "ONLINE" at bounding box center [1214, 503] width 39 height 17
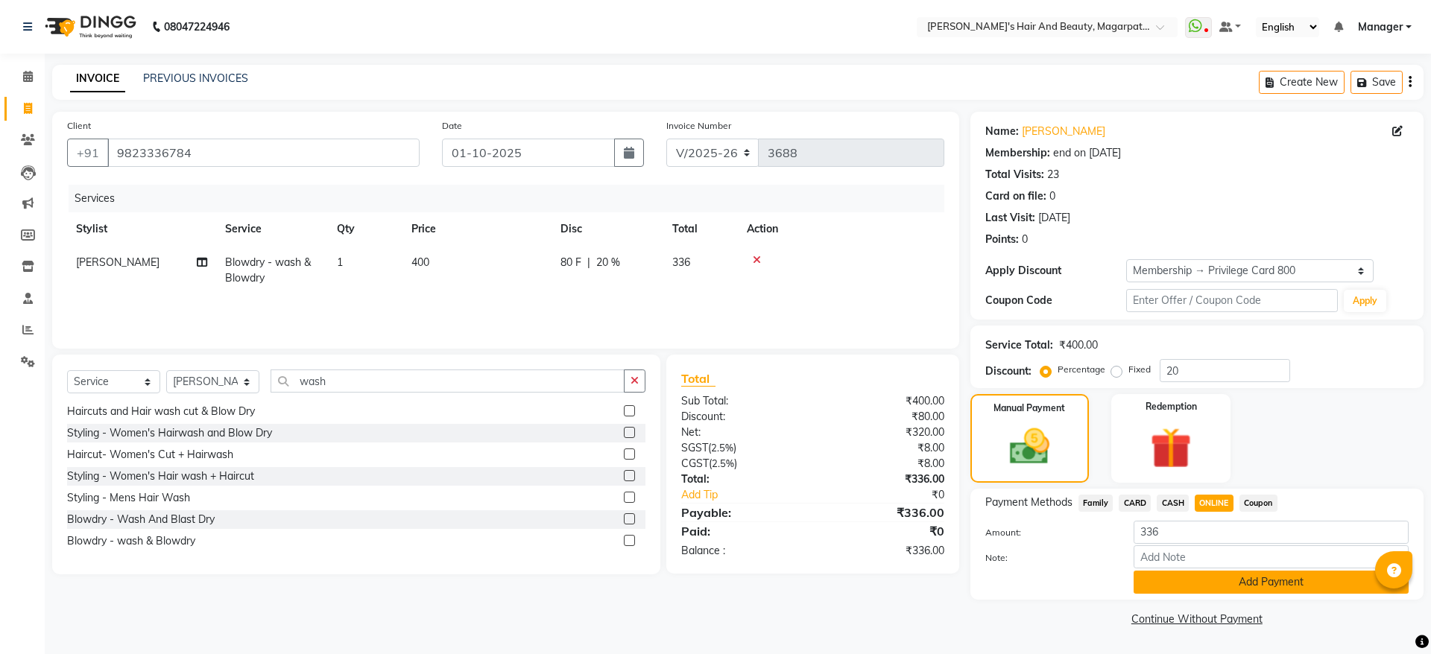
click at [1226, 580] on button "Add Payment" at bounding box center [1271, 582] width 275 height 23
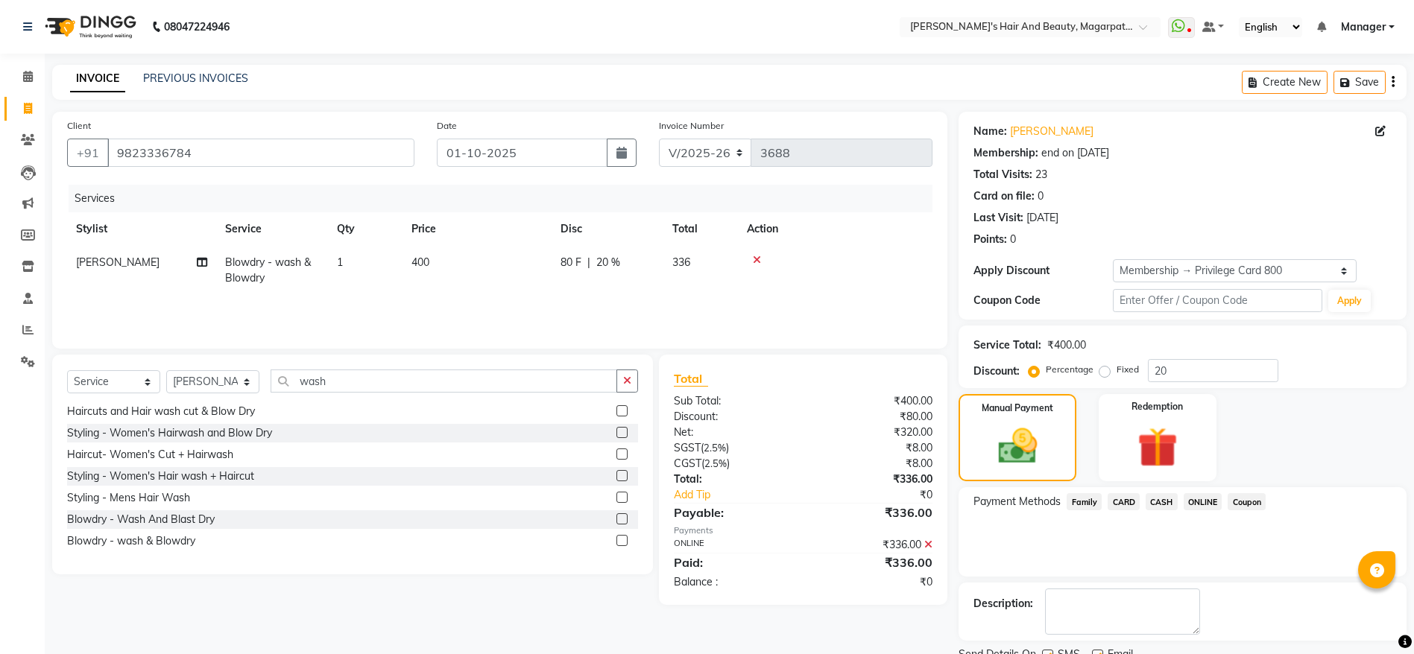
scroll to position [60, 0]
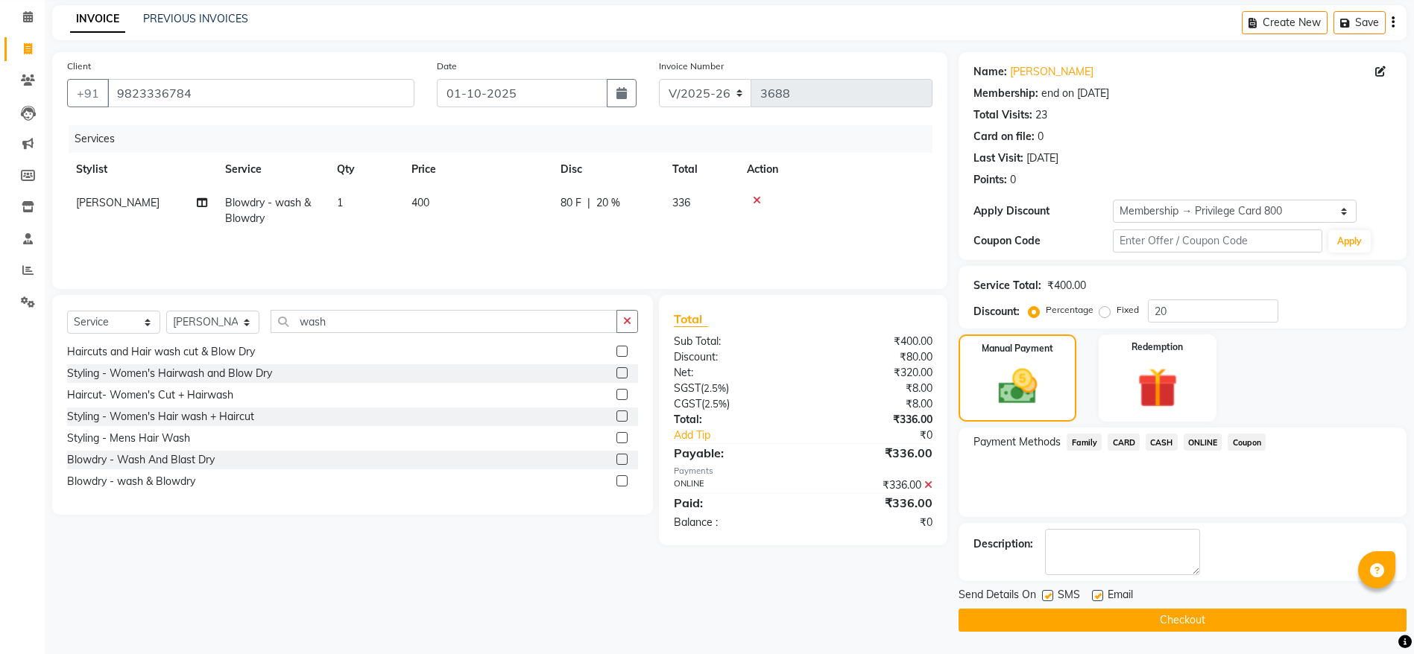
click at [1186, 614] on button "Checkout" at bounding box center [1182, 620] width 448 height 23
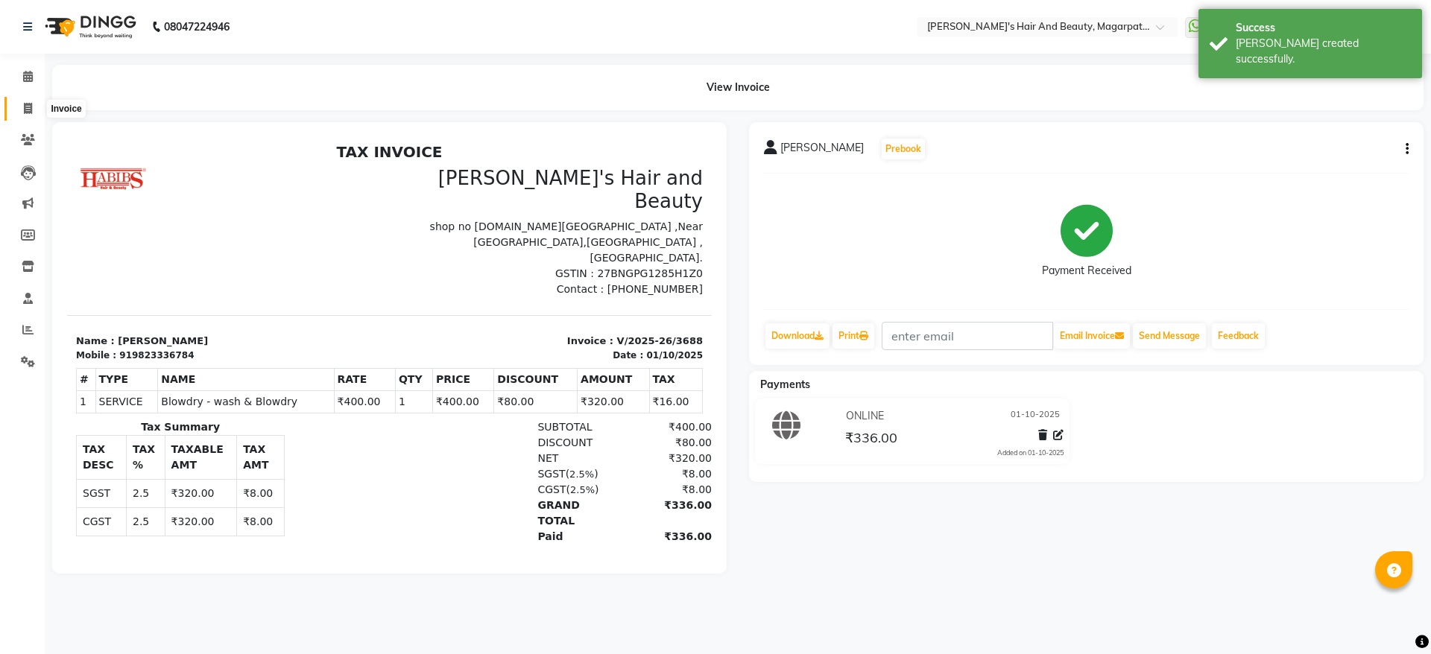
click at [30, 105] on icon at bounding box center [28, 108] width 8 height 11
select select "4517"
select select "service"
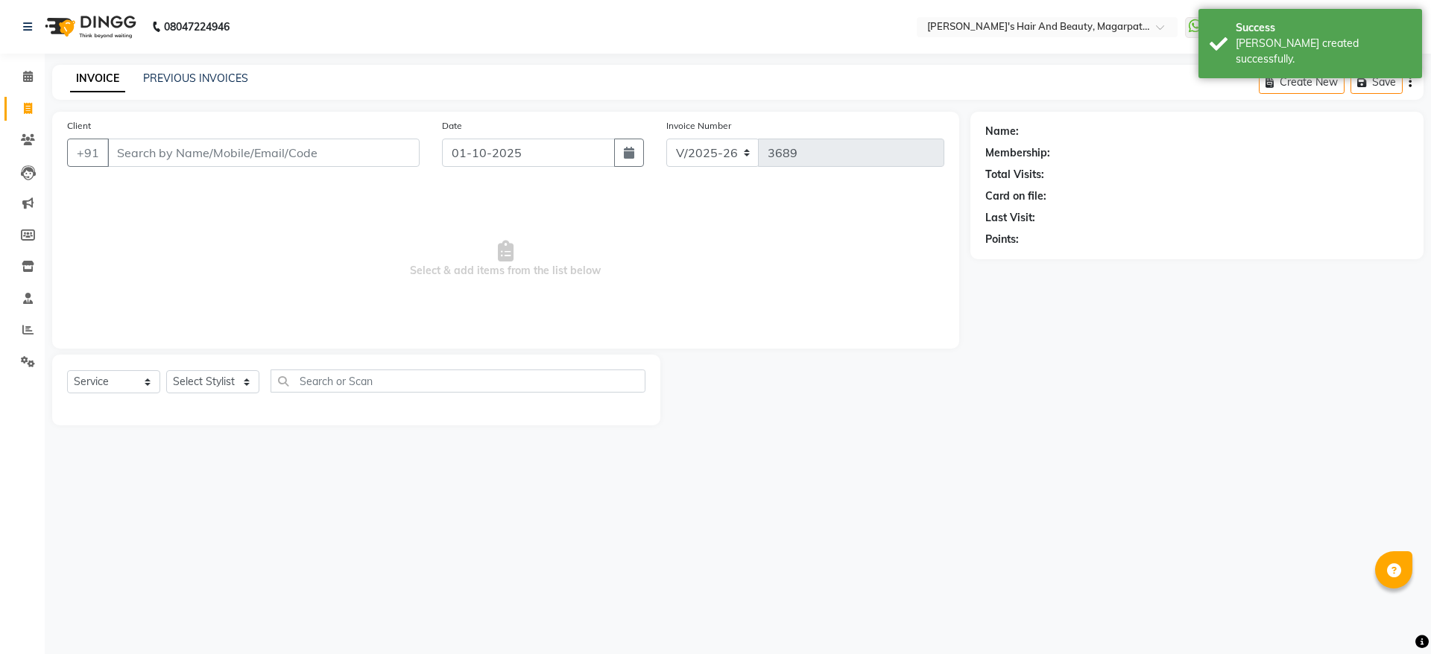
click at [172, 147] on input "Client" at bounding box center [263, 153] width 312 height 28
type input "8390834646"
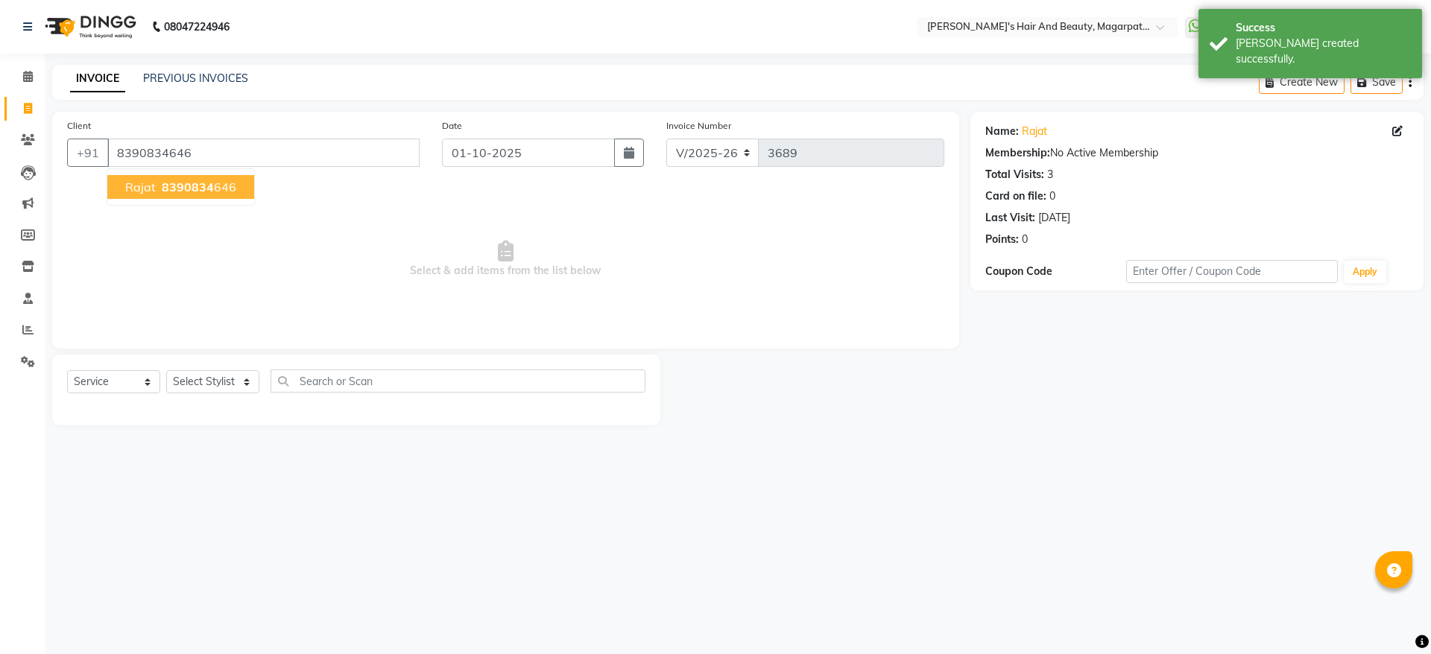
click at [171, 188] on span "8390834" at bounding box center [188, 187] width 52 height 15
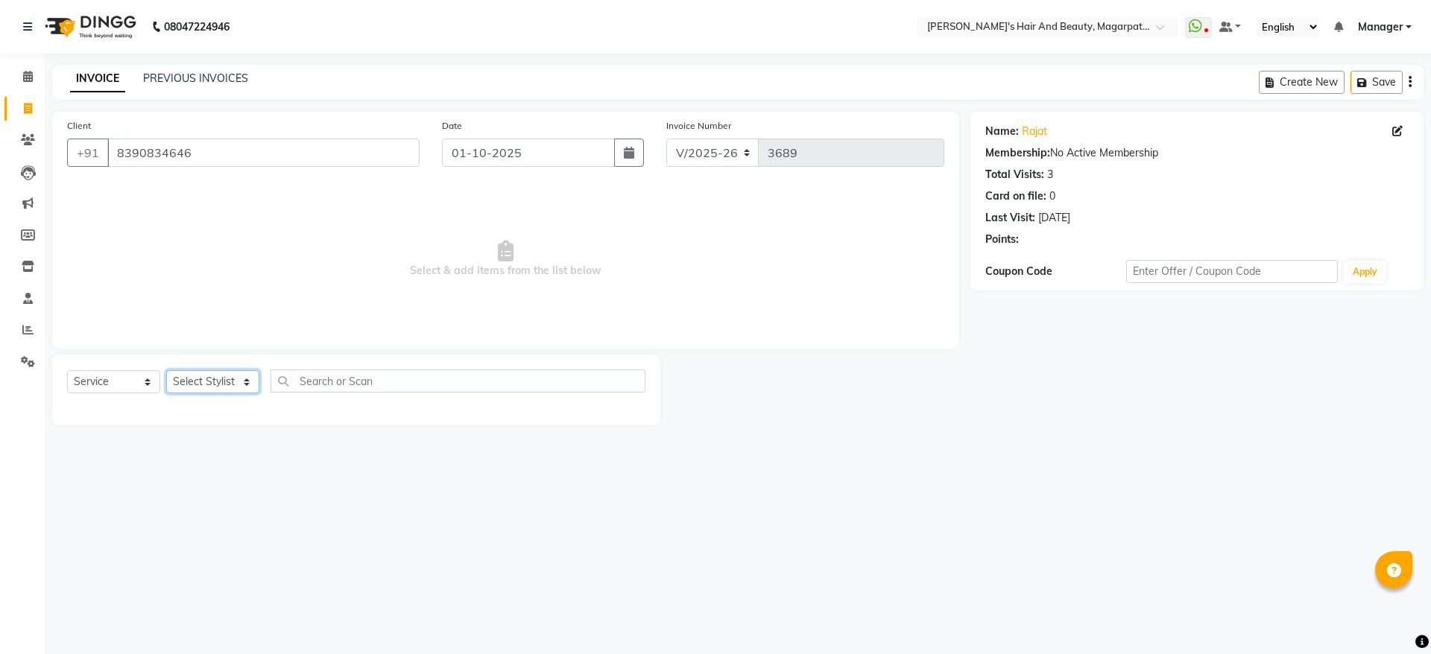
click at [212, 386] on select "Select Stylist [PERSON_NAME] [PERSON_NAME] [PERSON_NAME] Manager [PERSON_NAME] …" at bounding box center [212, 381] width 93 height 23
select select "67454"
click at [166, 370] on select "Select Stylist [PERSON_NAME] [PERSON_NAME] [PERSON_NAME] Manager [PERSON_NAME] …" at bounding box center [212, 381] width 93 height 23
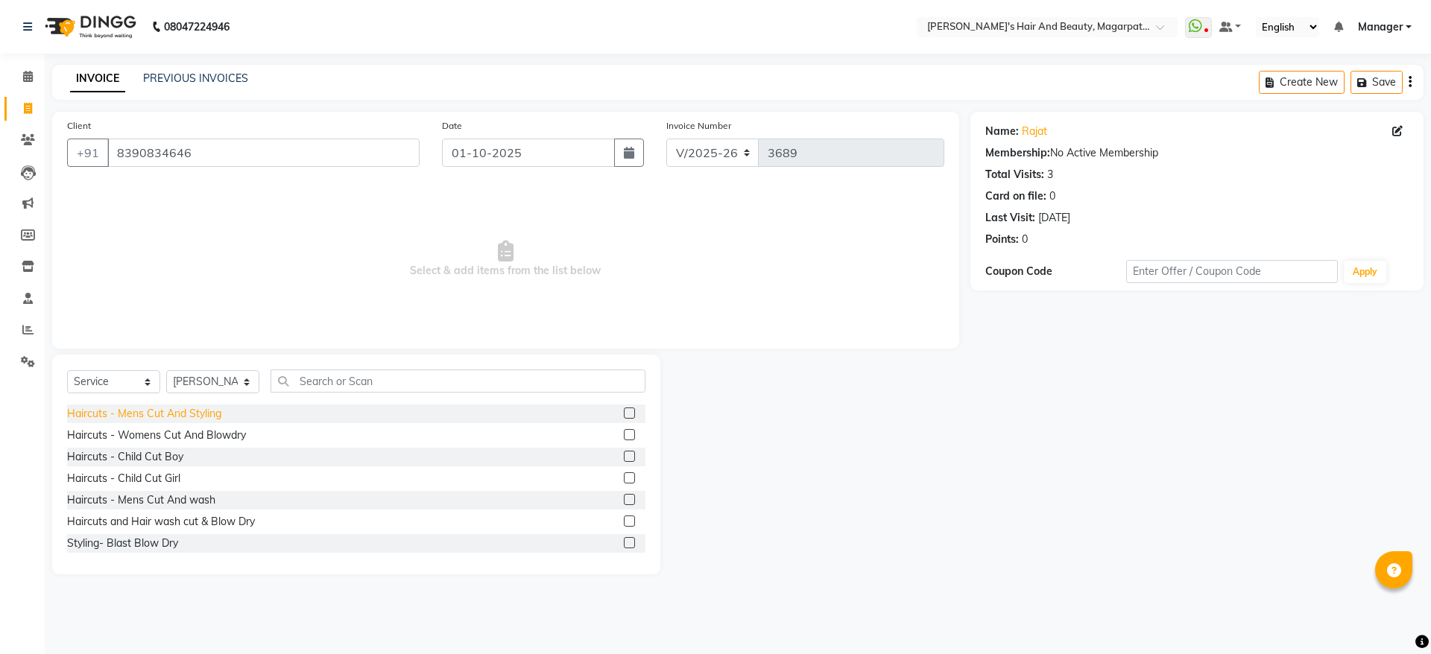
click at [210, 415] on div "Haircuts - Mens Cut And Styling" at bounding box center [144, 414] width 154 height 16
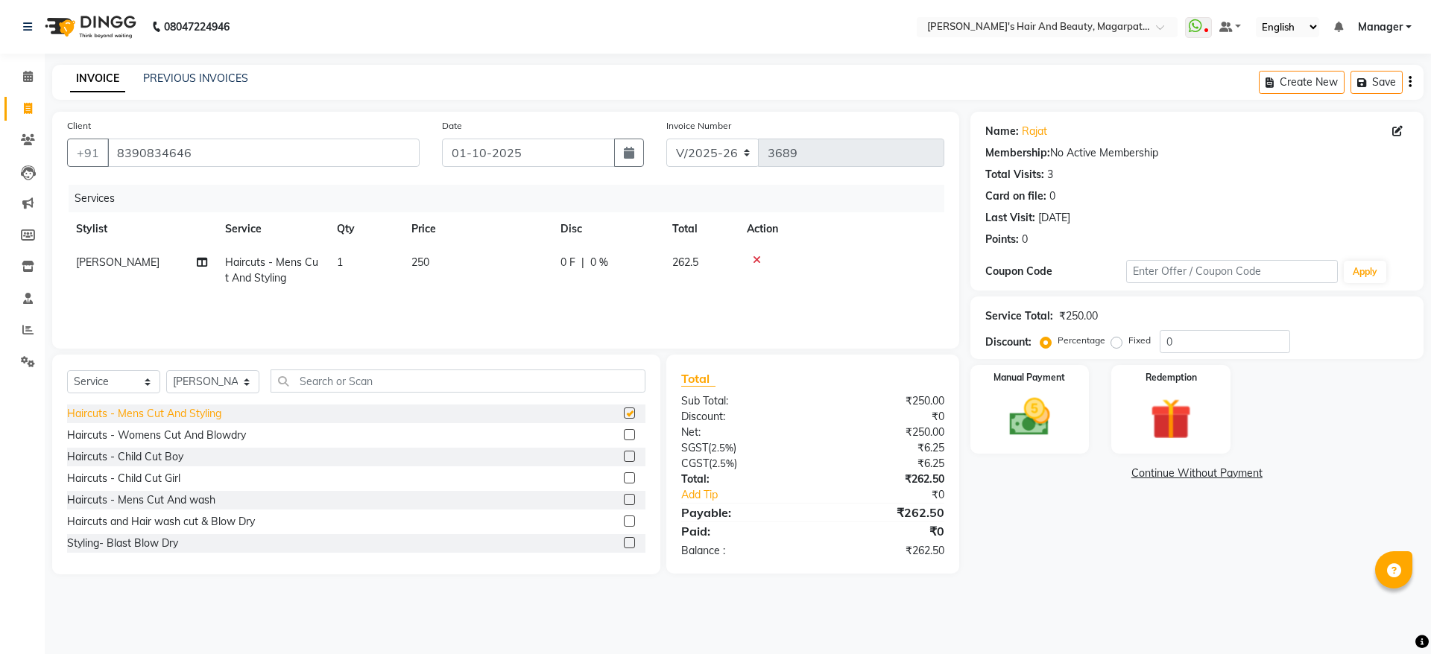
checkbox input "false"
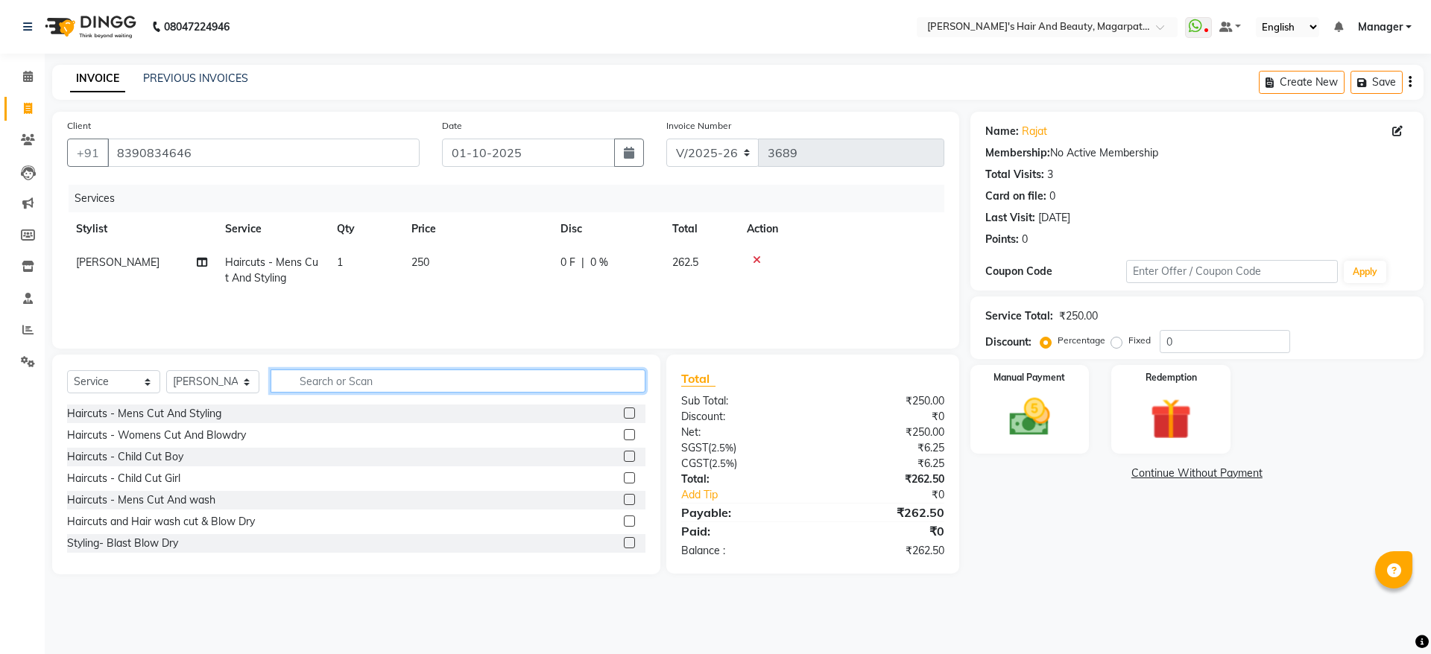
click at [328, 380] on input "text" at bounding box center [458, 381] width 375 height 23
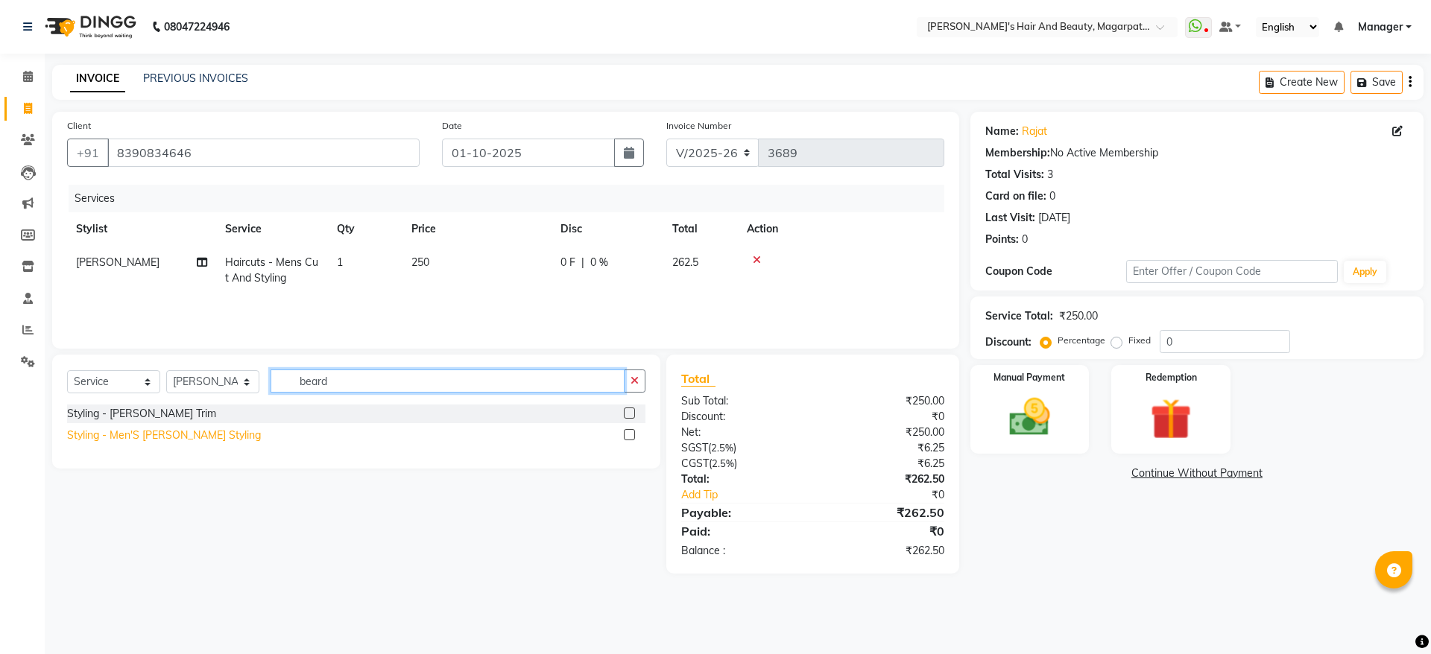
type input "beard"
click at [190, 435] on div "Styling - Men'S [PERSON_NAME] Styling" at bounding box center [164, 436] width 194 height 16
checkbox input "false"
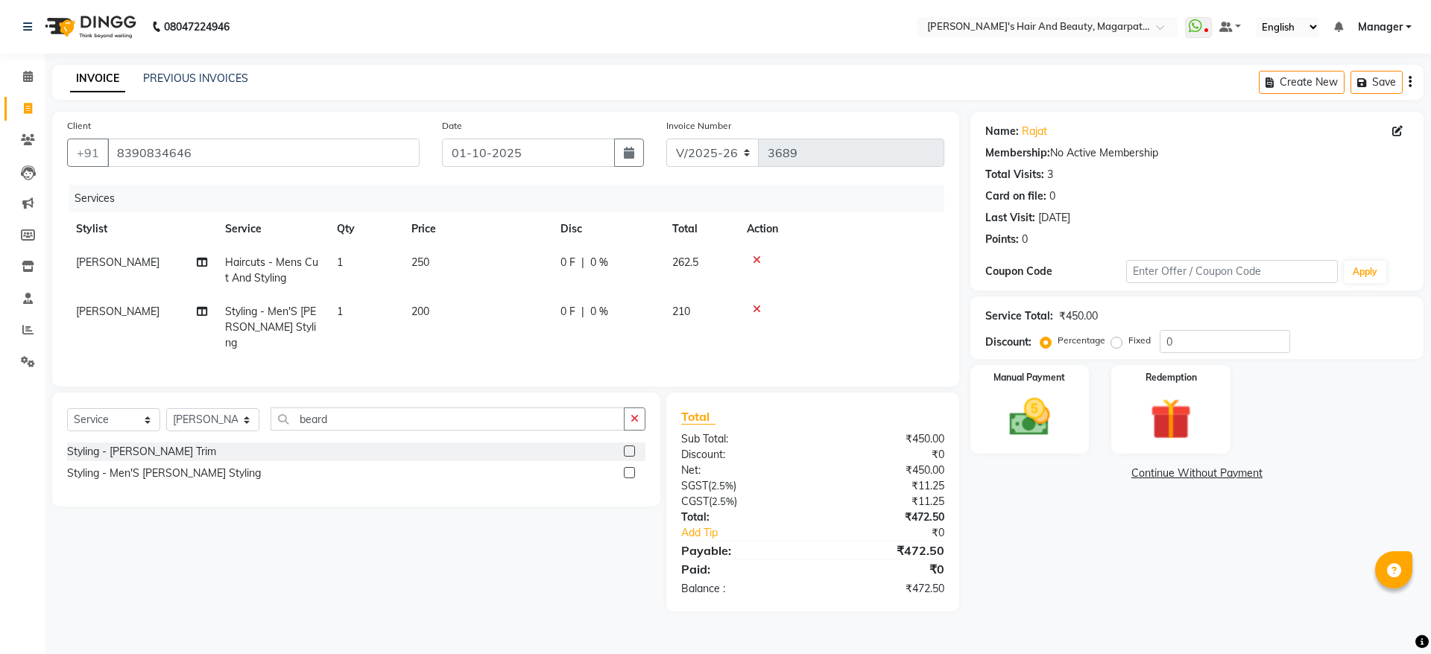
click at [348, 261] on td "1" at bounding box center [365, 270] width 75 height 49
select select "67454"
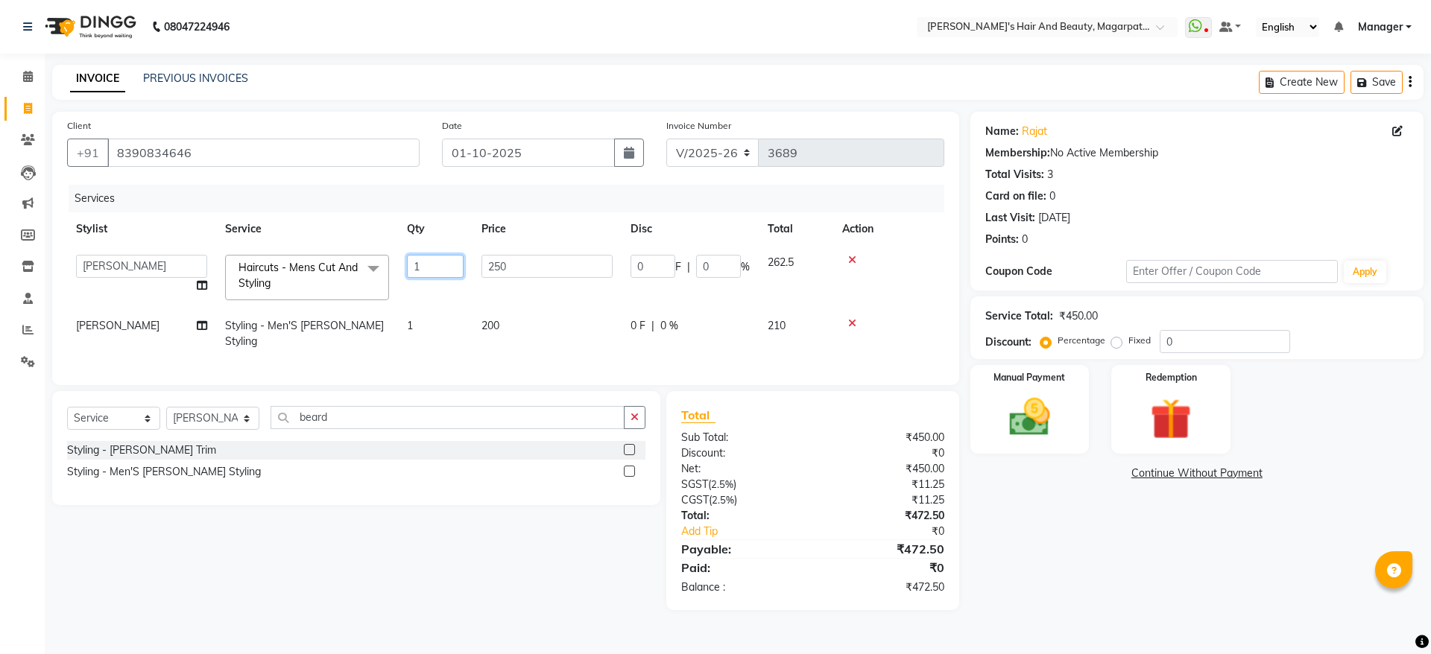
drag, startPoint x: 438, startPoint y: 259, endPoint x: 411, endPoint y: 259, distance: 26.8
click at [411, 259] on input "1" at bounding box center [435, 266] width 57 height 23
type input "3"
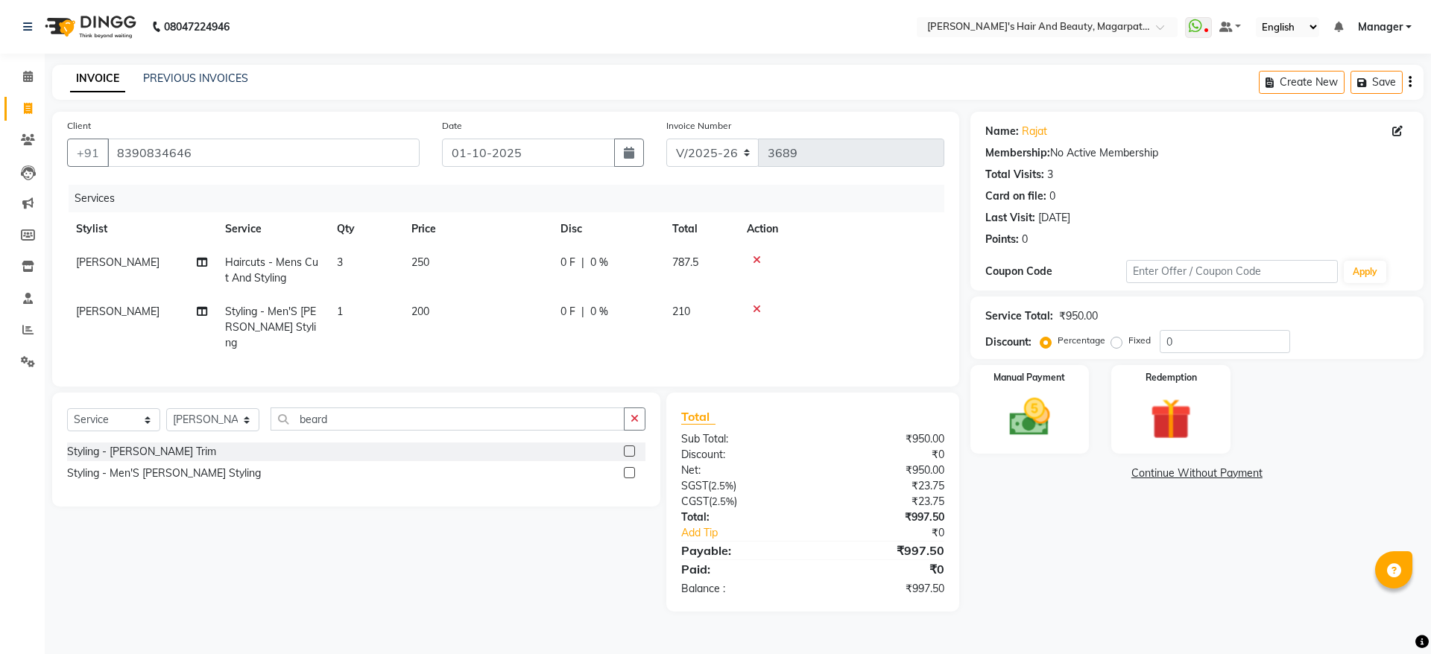
click at [413, 318] on tr "[PERSON_NAME] Styling - Men'S [PERSON_NAME] Styling 1 200 0 F | 0 % 210" at bounding box center [505, 327] width 877 height 65
click at [346, 309] on td "1" at bounding box center [365, 327] width 75 height 65
select select "67454"
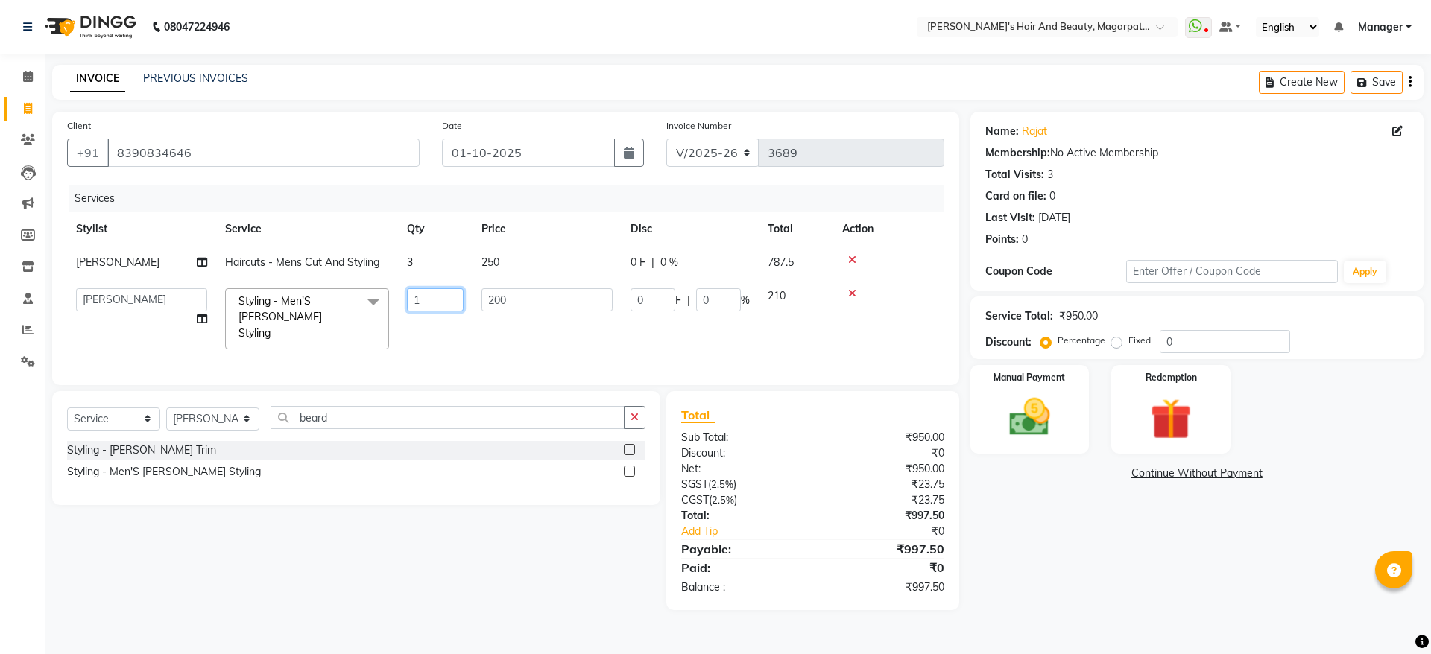
drag, startPoint x: 429, startPoint y: 298, endPoint x: 393, endPoint y: 301, distance: 35.9
click at [393, 301] on tr "[PERSON_NAME] [PERSON_NAME] [PERSON_NAME] Manager [PERSON_NAME] [PERSON_NAME] […" at bounding box center [505, 318] width 877 height 79
type input "3"
click at [408, 339] on tr "[PERSON_NAME] [PERSON_NAME] [PERSON_NAME] Manager [PERSON_NAME] [PERSON_NAME] […" at bounding box center [505, 318] width 877 height 79
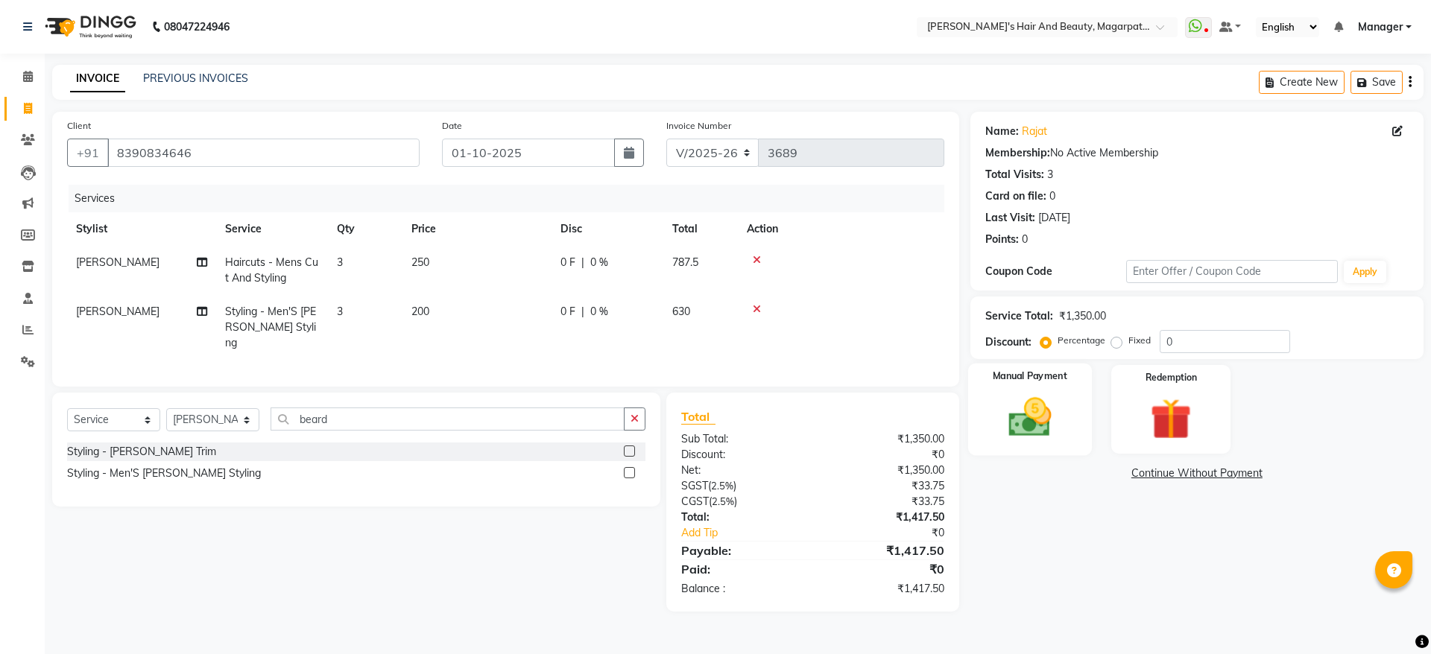
click at [1066, 407] on div "Manual Payment" at bounding box center [1029, 410] width 124 height 92
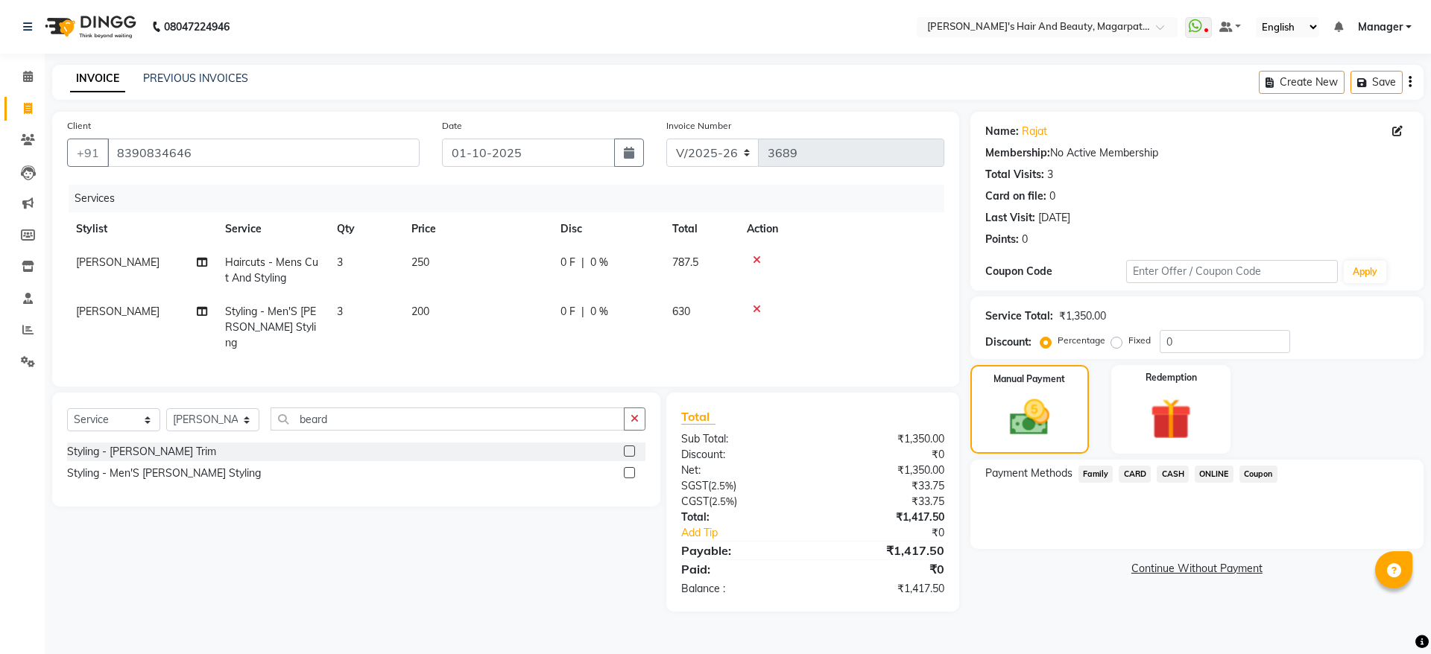
click at [1215, 472] on span "ONLINE" at bounding box center [1214, 474] width 39 height 17
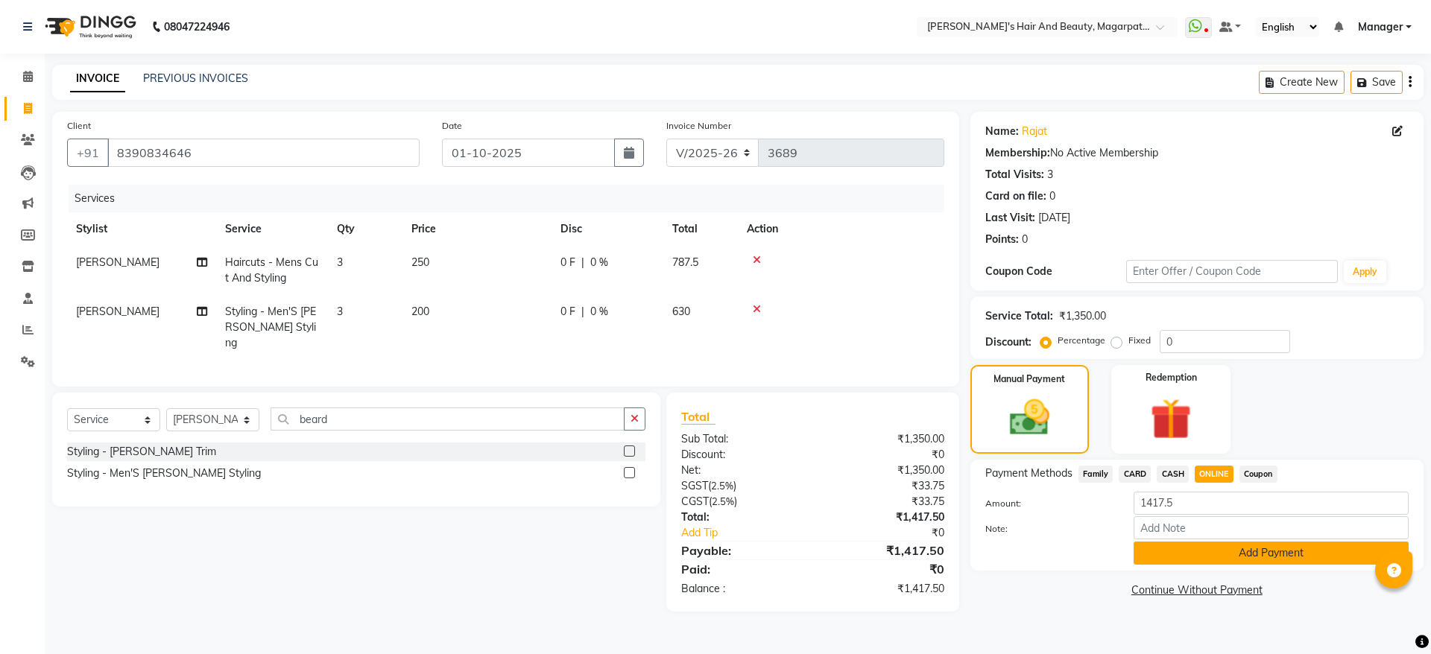
click at [1219, 555] on button "Add Payment" at bounding box center [1271, 553] width 275 height 23
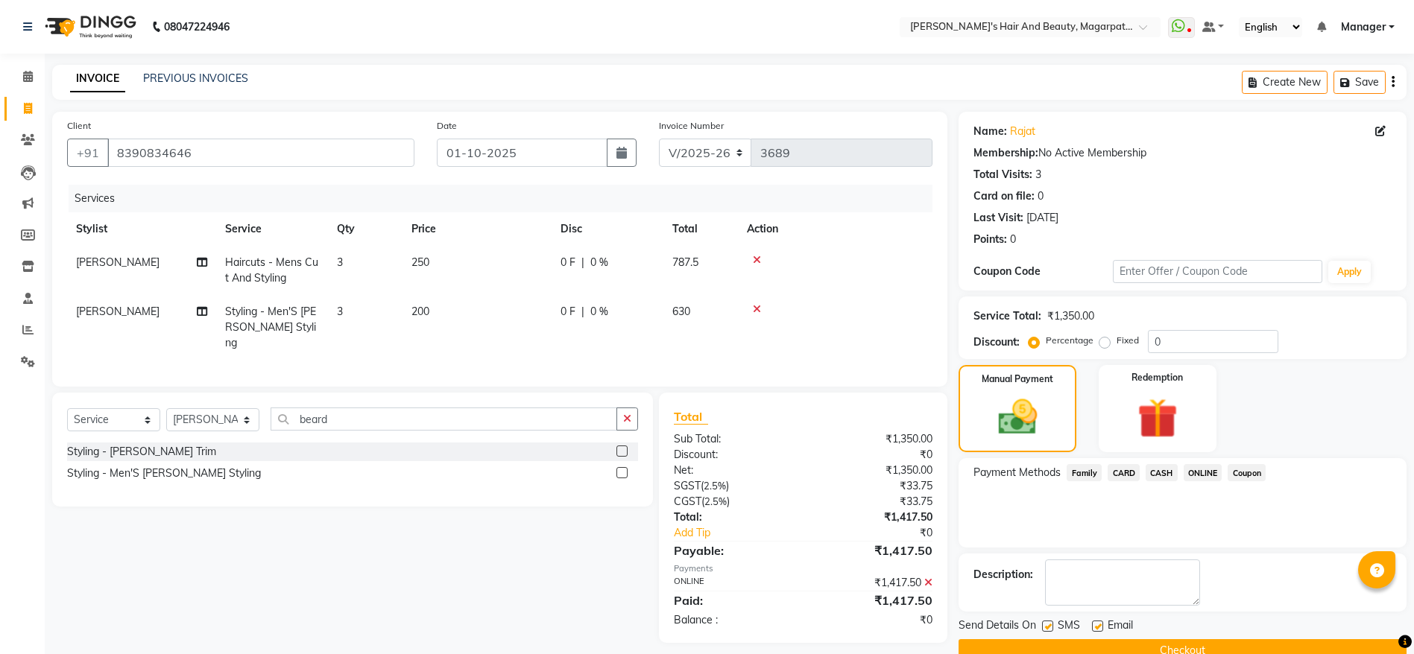
scroll to position [31, 0]
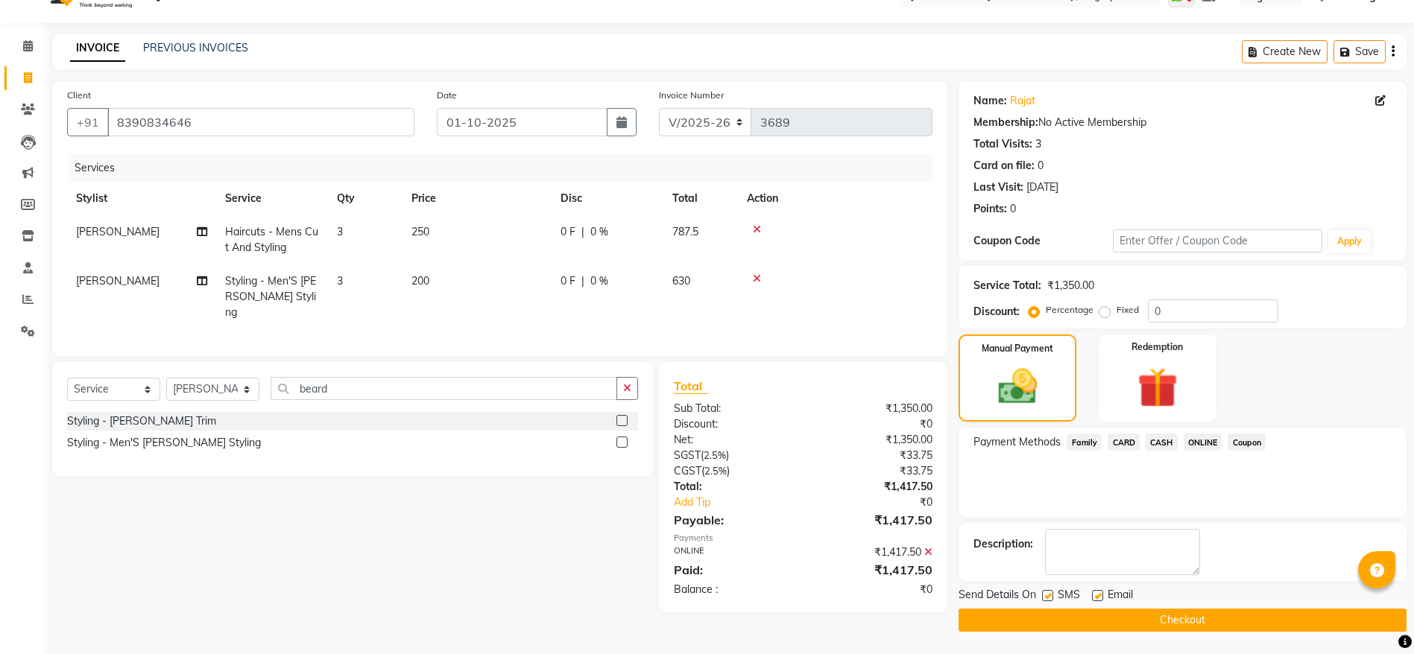
click at [1171, 613] on button "Checkout" at bounding box center [1182, 620] width 448 height 23
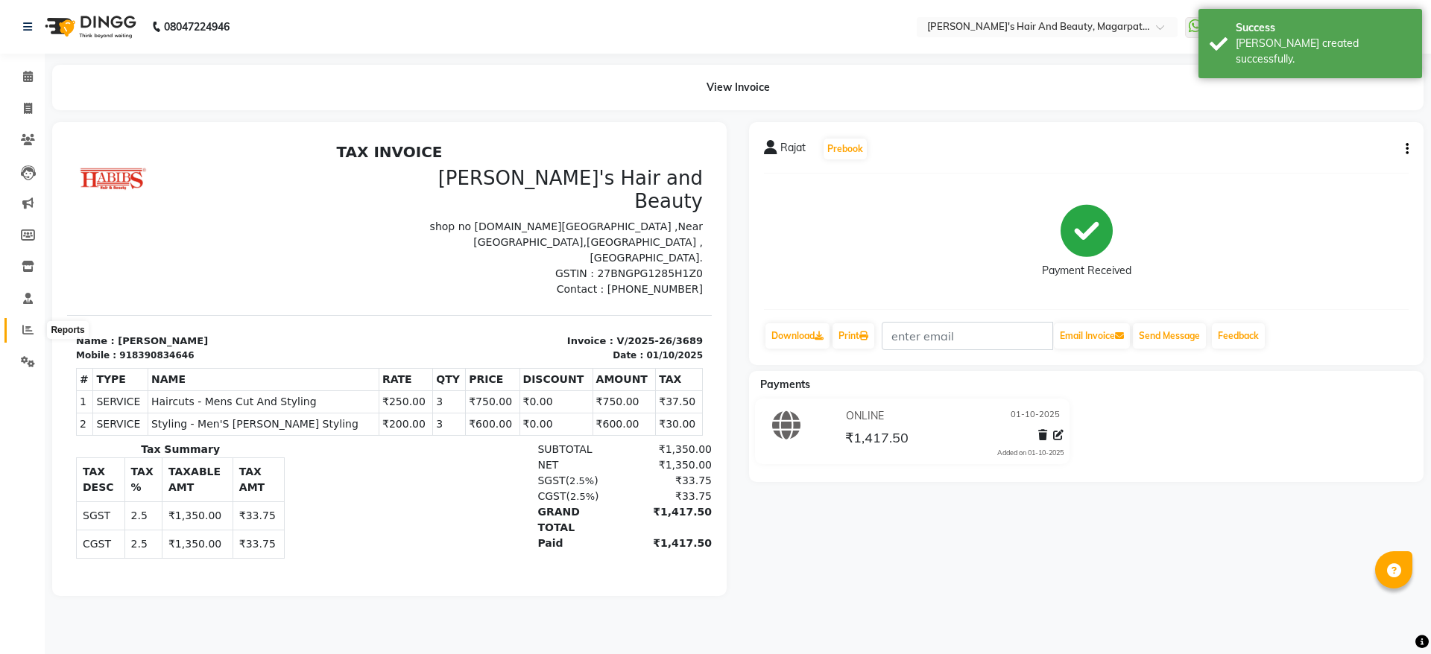
click at [22, 327] on icon at bounding box center [27, 329] width 11 height 11
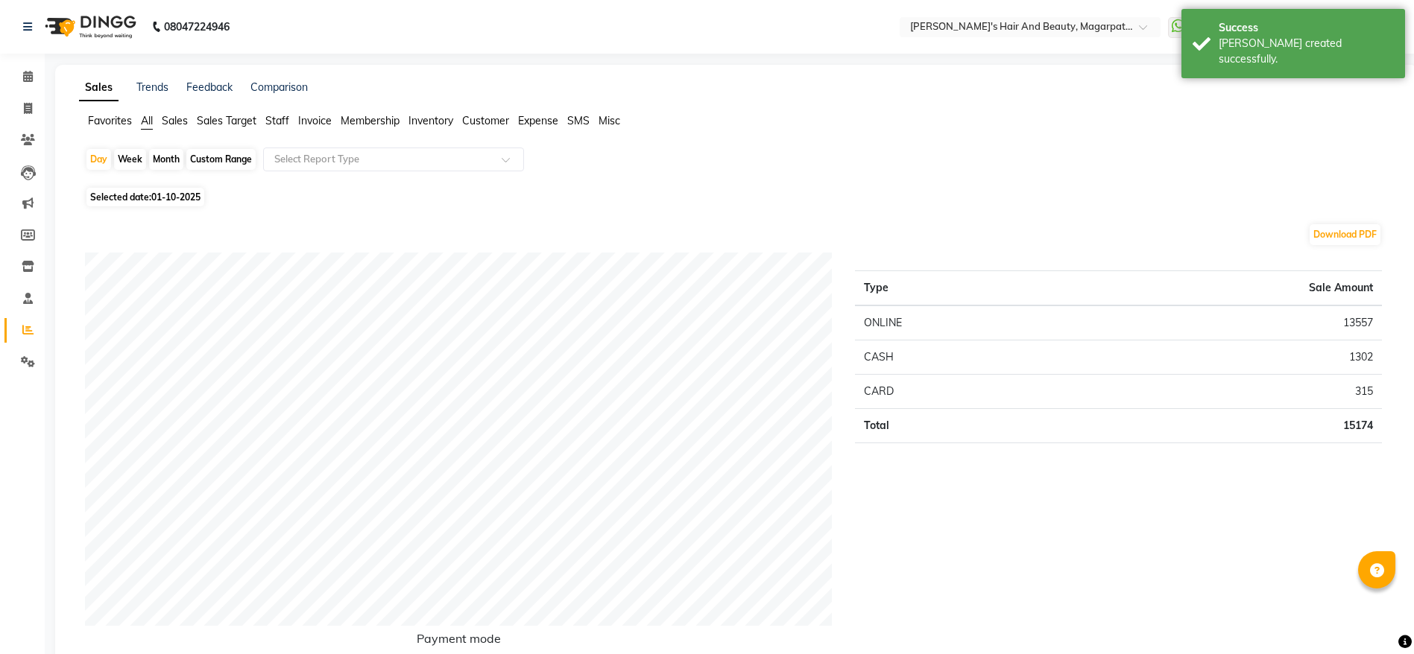
click at [272, 118] on span "Staff" at bounding box center [277, 120] width 24 height 13
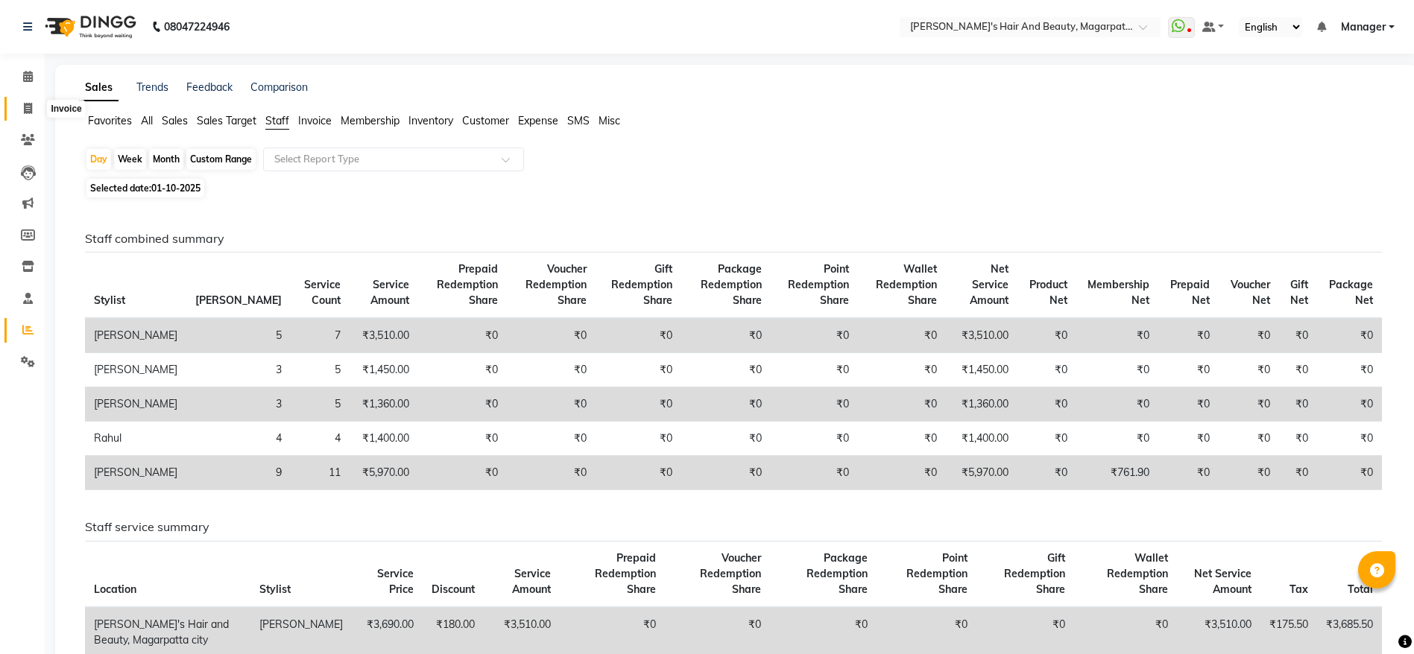
click at [30, 111] on icon at bounding box center [28, 108] width 8 height 11
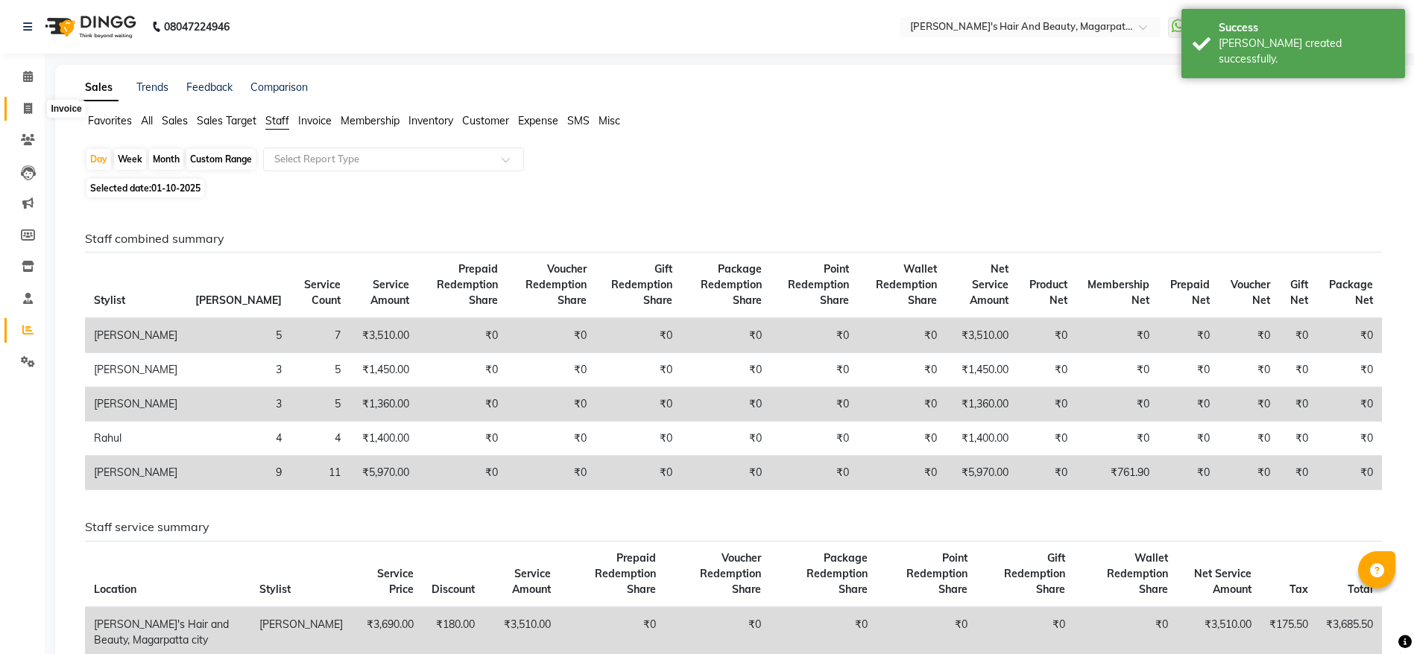
select select "service"
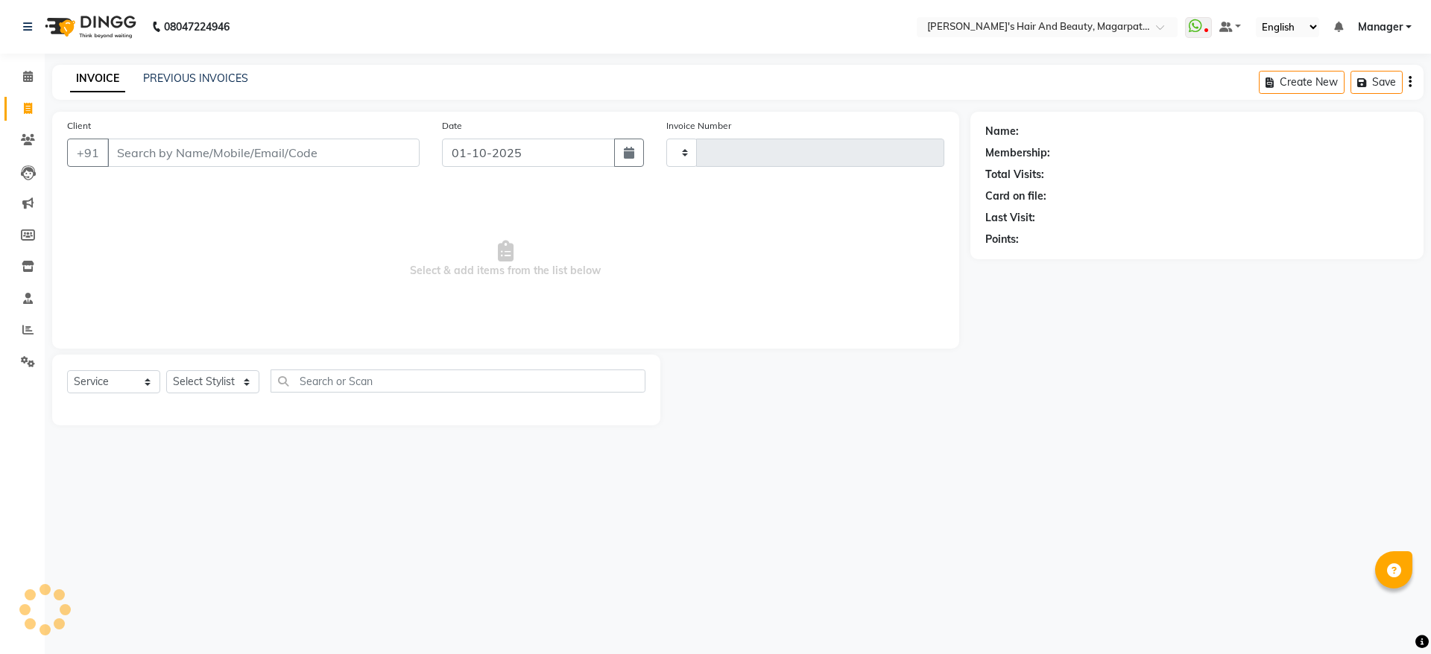
type input "3690"
select select "4517"
